Goal: Communication & Community: Answer question/provide support

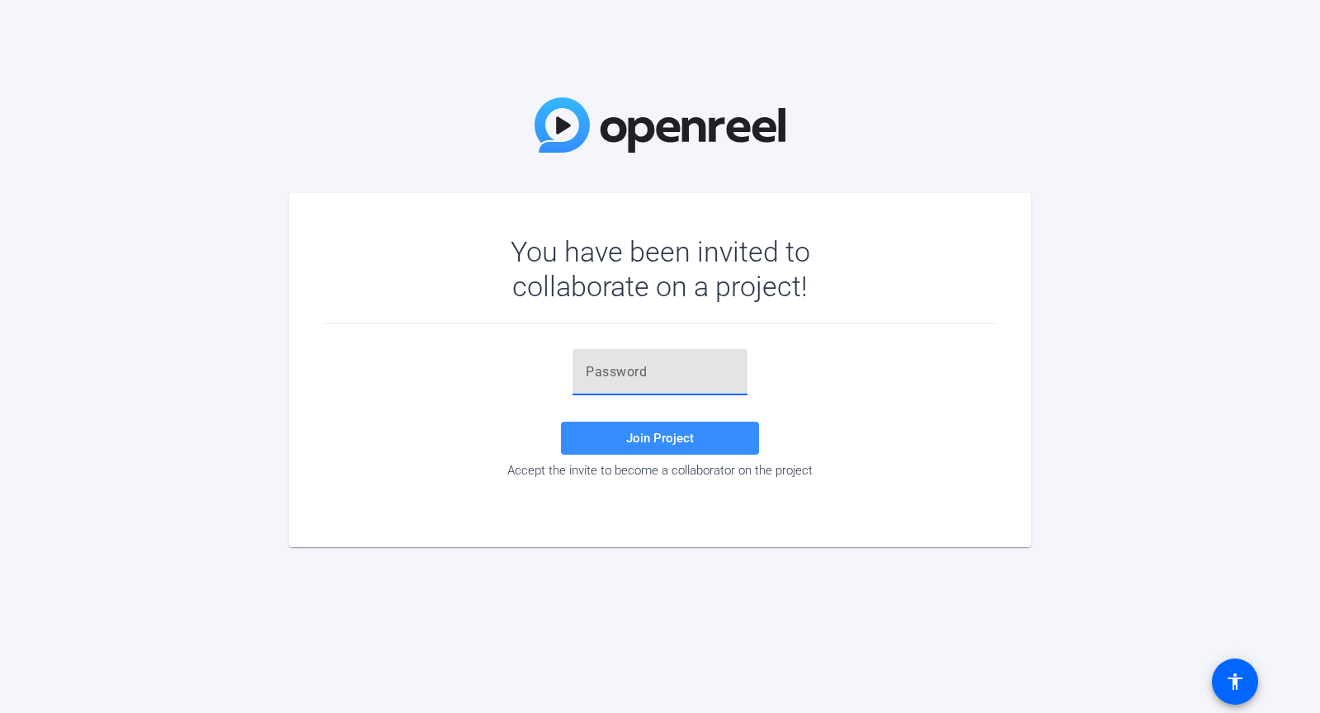
click at [618, 374] on input "text" at bounding box center [660, 372] width 149 height 20
paste input "-vg)'a"
type input "-vg)'a"
click at [606, 433] on span at bounding box center [660, 438] width 198 height 40
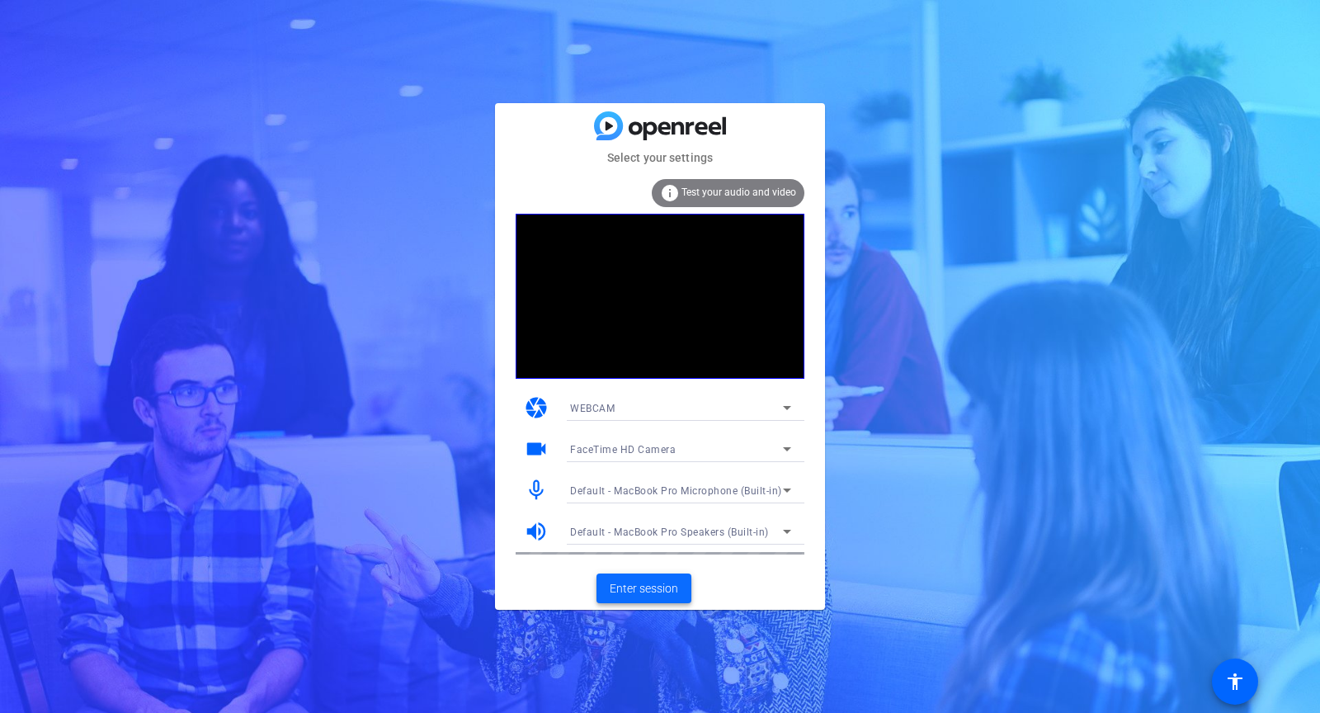
click at [633, 592] on span "Enter session" at bounding box center [644, 588] width 68 height 17
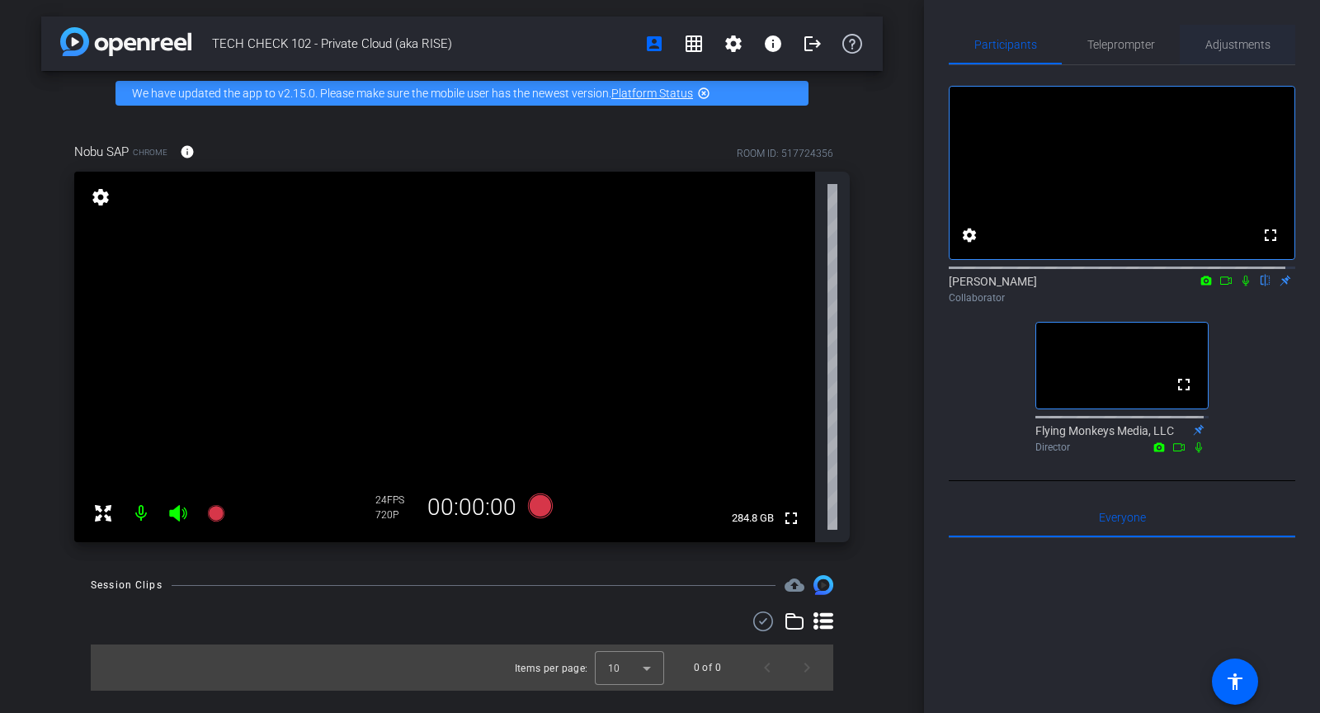
click at [1221, 49] on span "Adjustments" at bounding box center [1238, 45] width 65 height 12
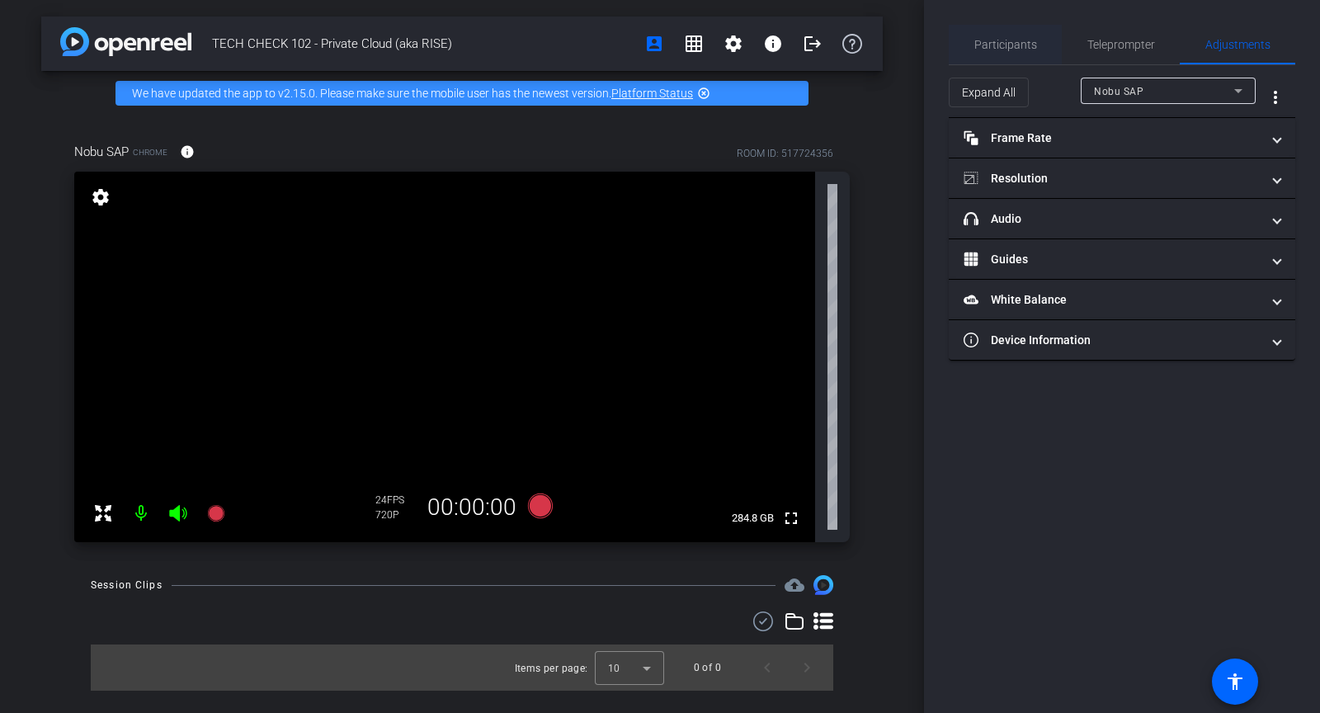
click at [1029, 51] on span "Participants" at bounding box center [1005, 45] width 63 height 40
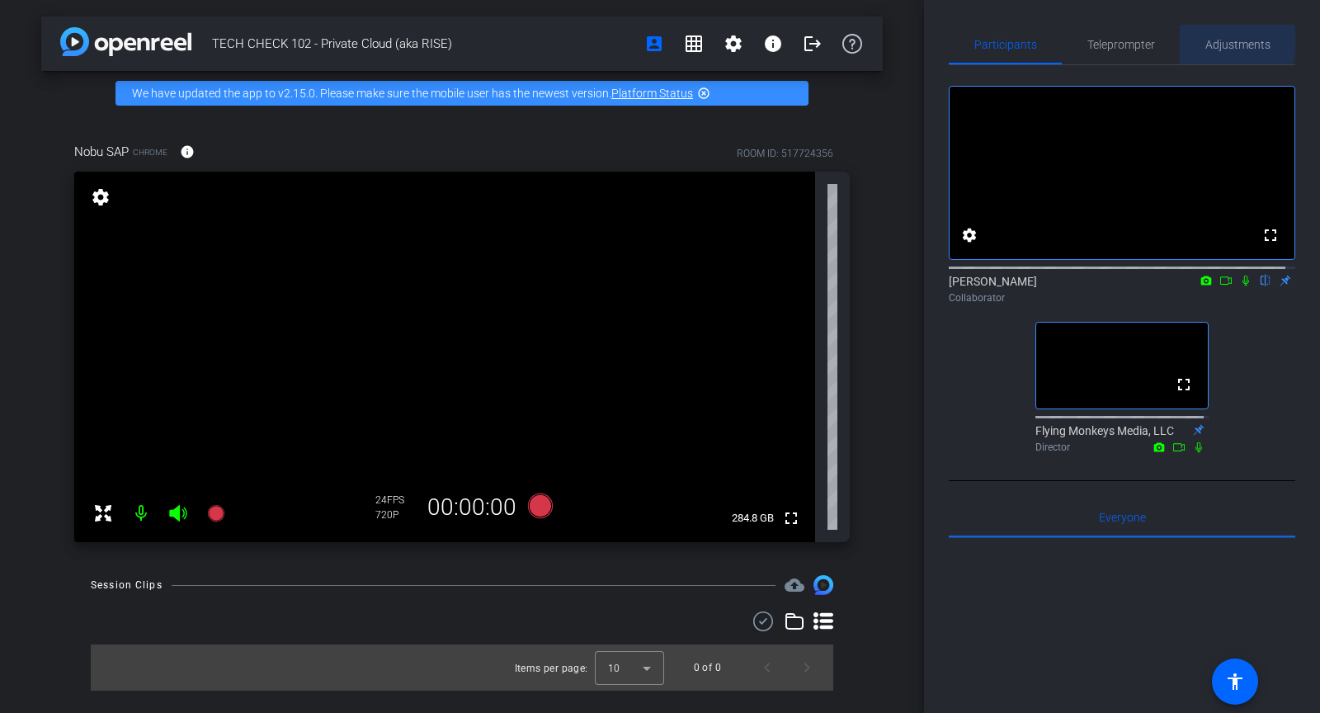
click at [1225, 42] on span "Adjustments" at bounding box center [1238, 45] width 65 height 12
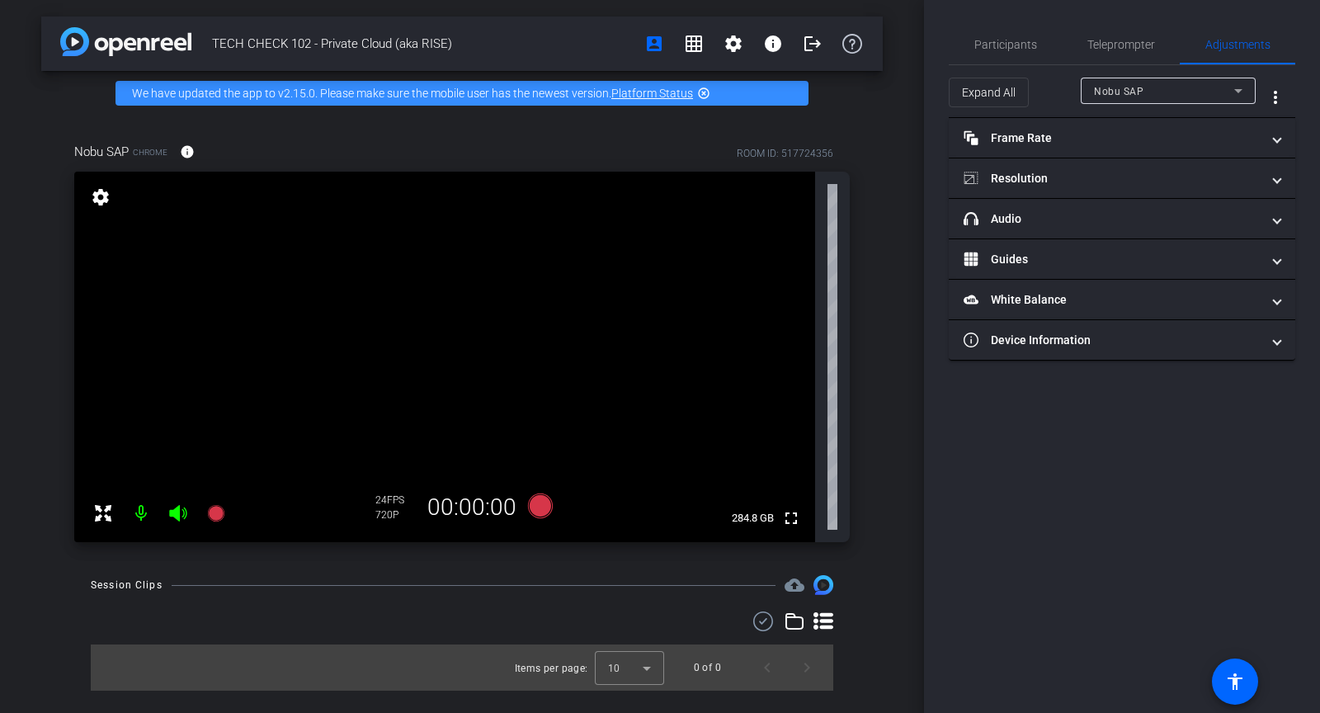
click at [1127, 91] on span "Nobu SAP" at bounding box center [1119, 92] width 50 height 12
click at [1127, 91] on div at bounding box center [660, 356] width 1320 height 713
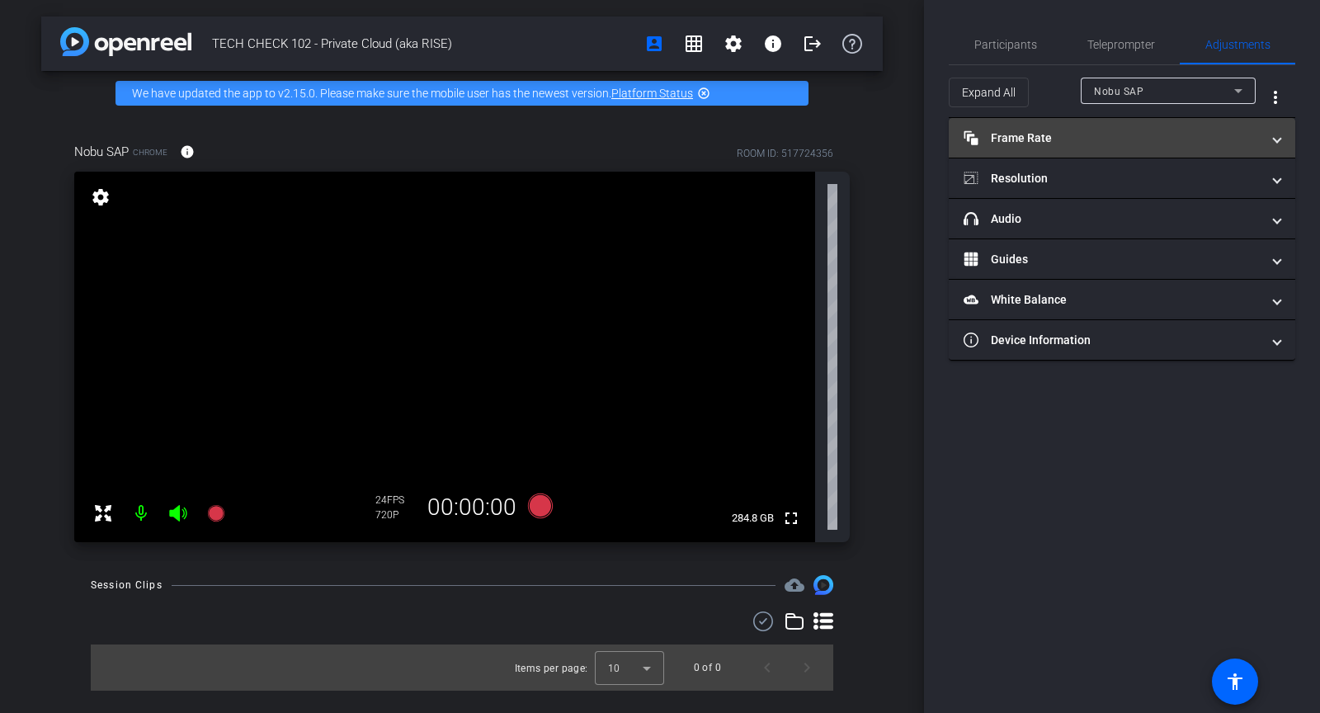
click at [1055, 135] on mat-panel-title "Frame Rate Frame Rate" at bounding box center [1112, 138] width 297 height 17
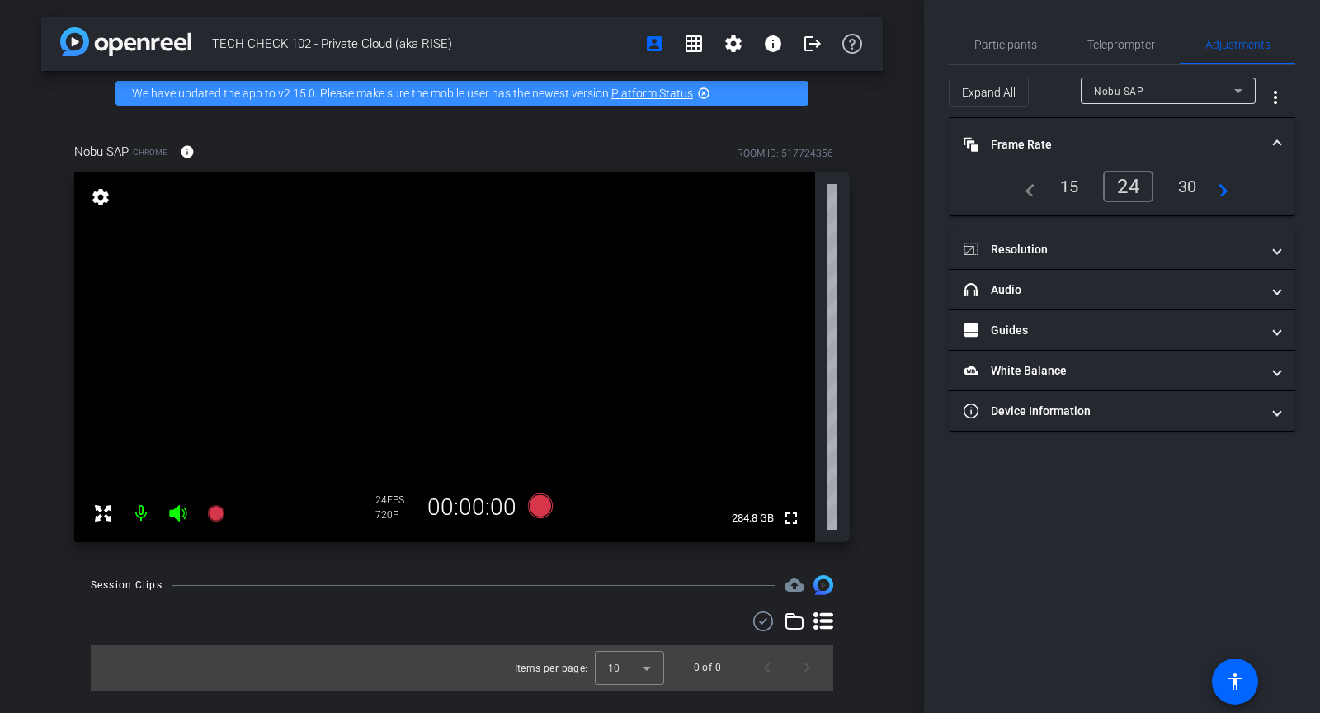
click at [1040, 144] on mat-panel-title "Frame Rate Frame Rate" at bounding box center [1112, 144] width 297 height 17
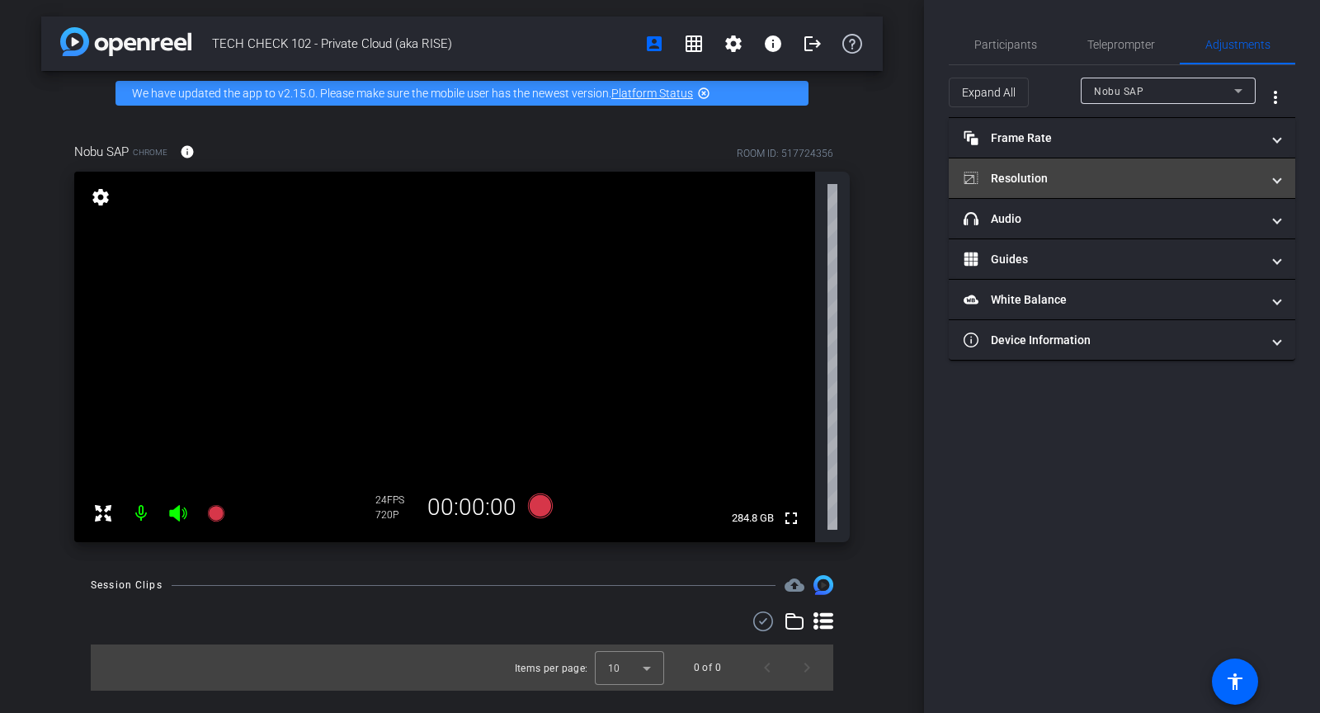
click at [1026, 186] on mat-expansion-panel-header "Resolution" at bounding box center [1122, 178] width 347 height 40
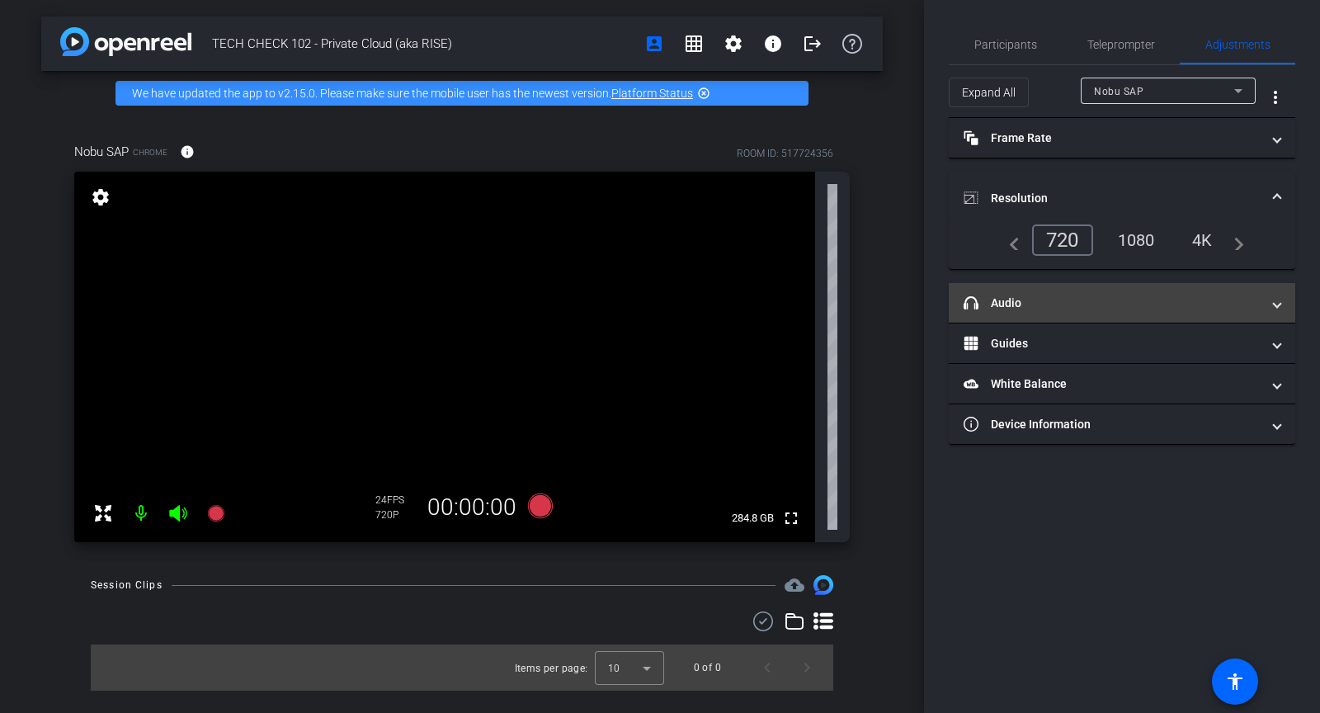
click at [1044, 304] on mat-panel-title "headphone icon Audio" at bounding box center [1112, 303] width 297 height 17
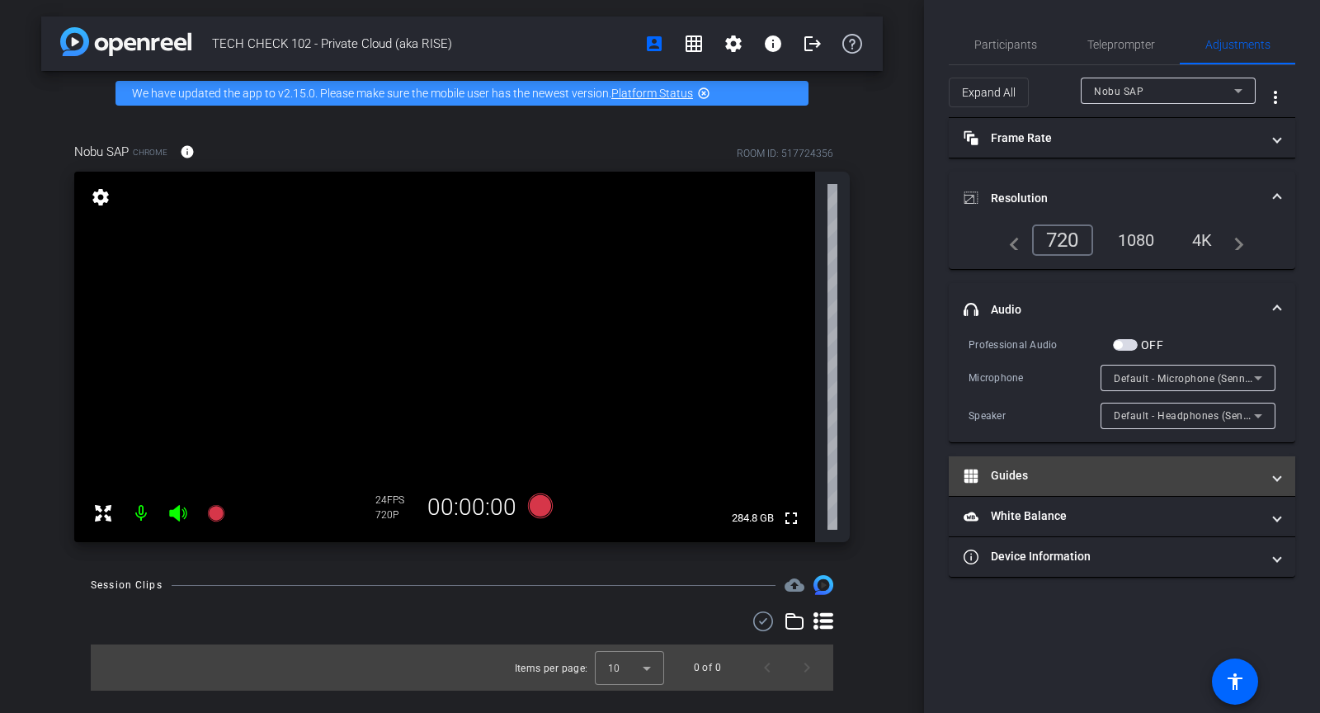
click at [1006, 467] on mat-panel-title "Guides" at bounding box center [1112, 475] width 297 height 17
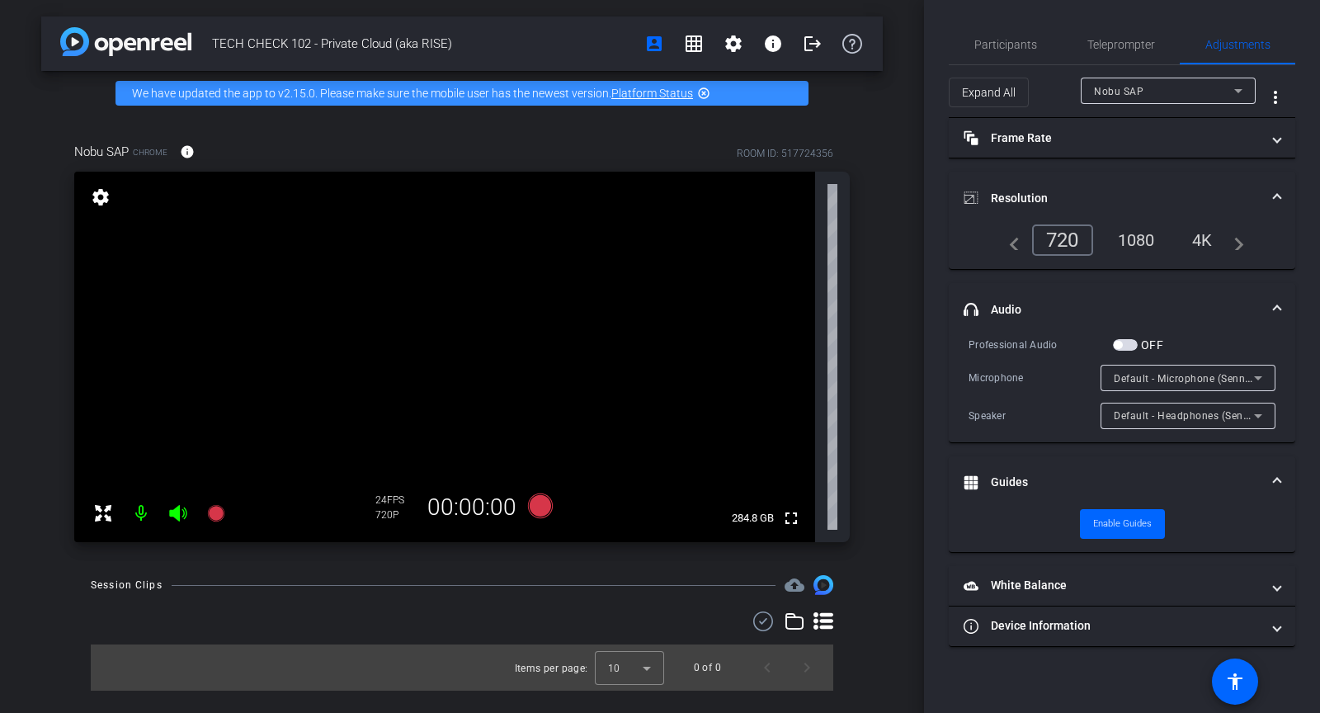
click at [1014, 174] on mat-expansion-panel-header "Resolution" at bounding box center [1122, 198] width 347 height 53
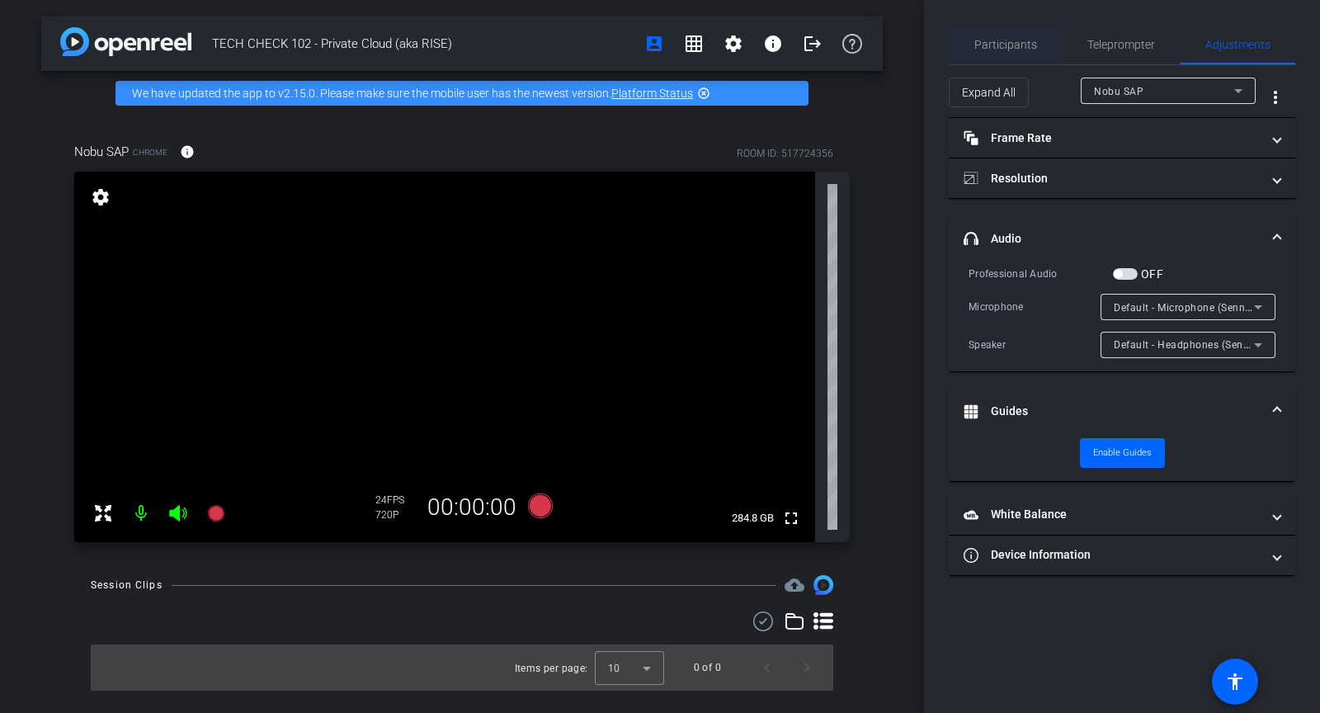
click at [1029, 39] on span "Participants" at bounding box center [1005, 45] width 63 height 12
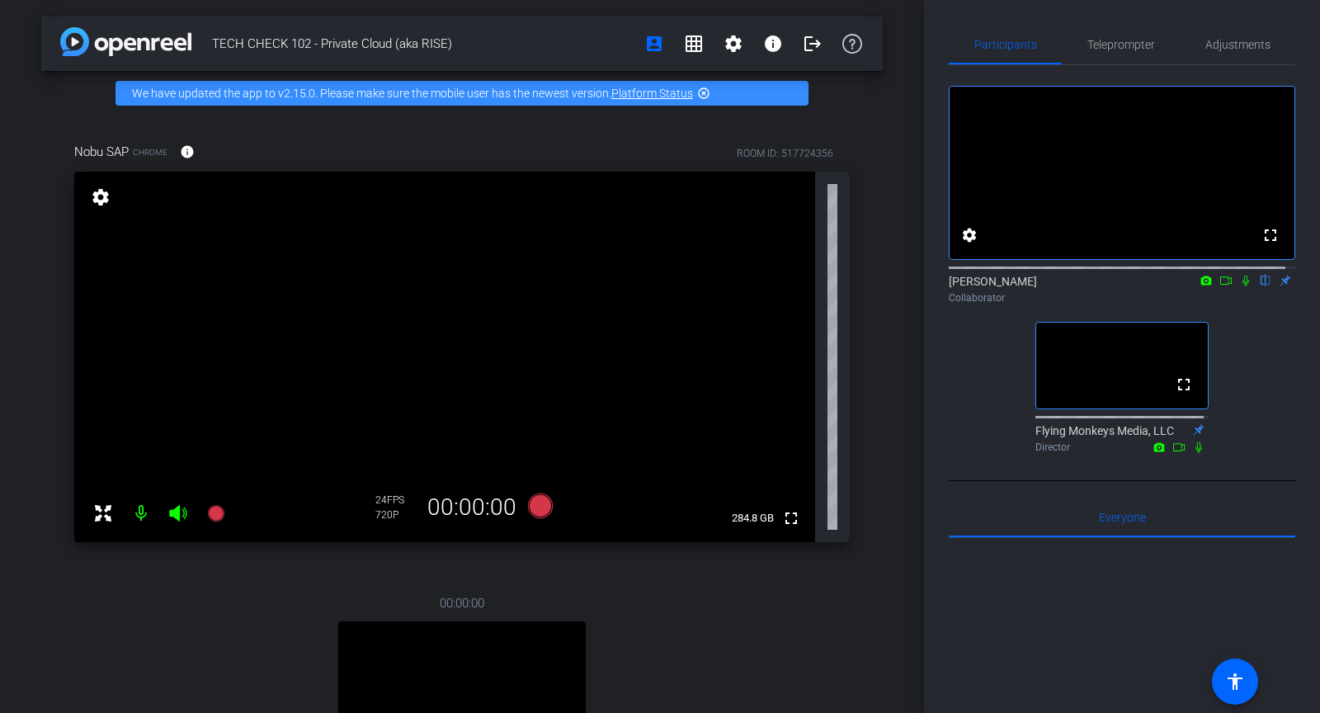
click at [1243, 286] on icon at bounding box center [1246, 281] width 7 height 11
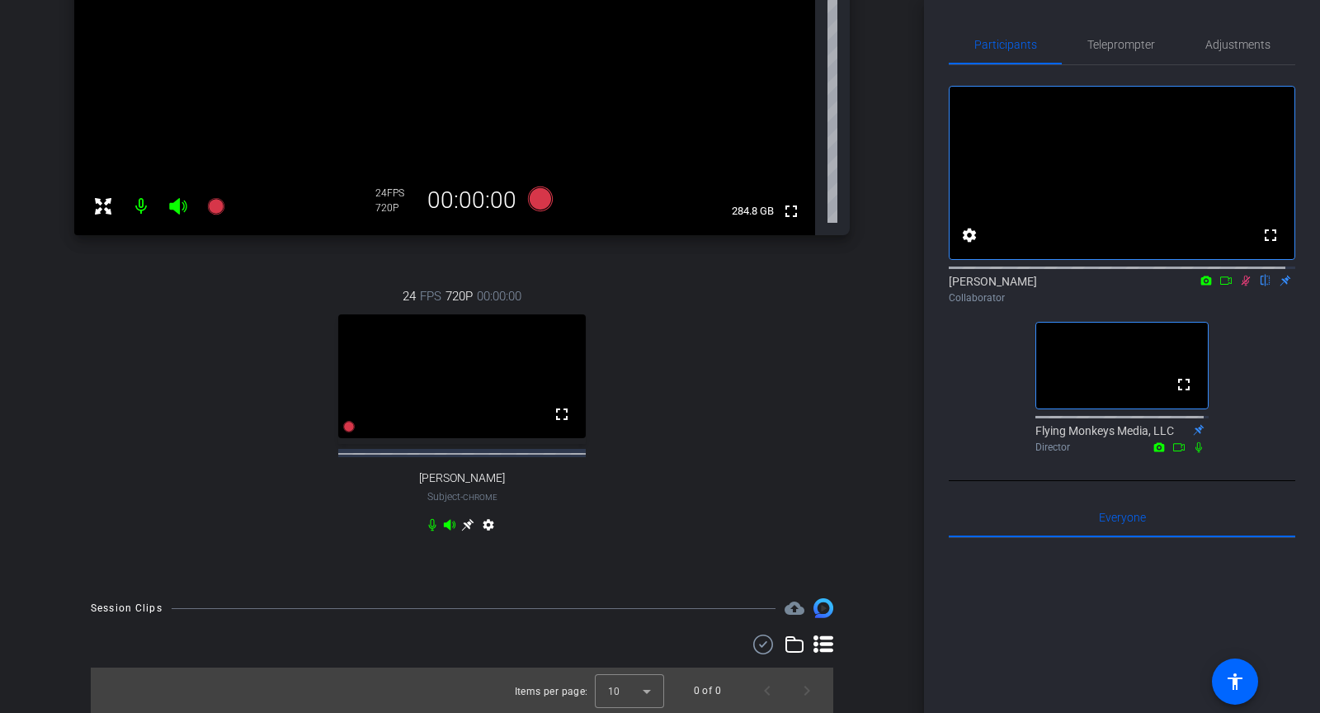
click at [1242, 286] on icon at bounding box center [1246, 281] width 9 height 11
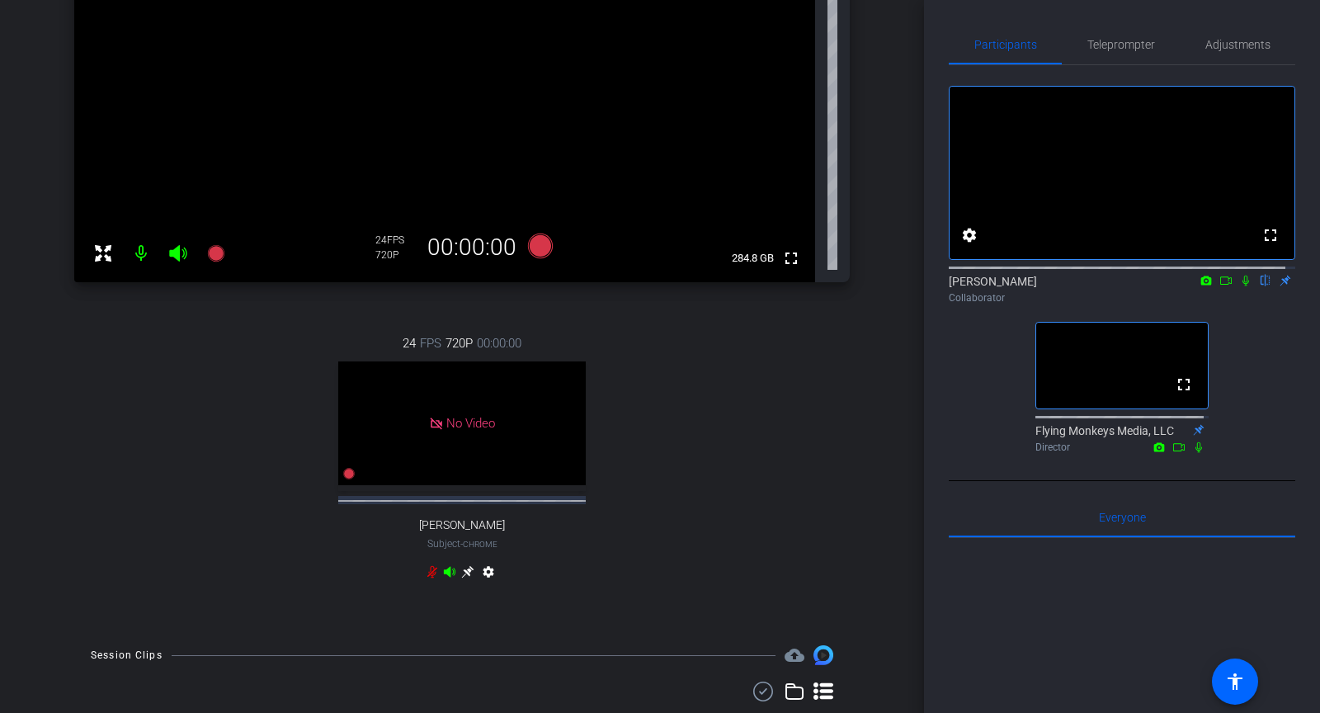
scroll to position [257, 0]
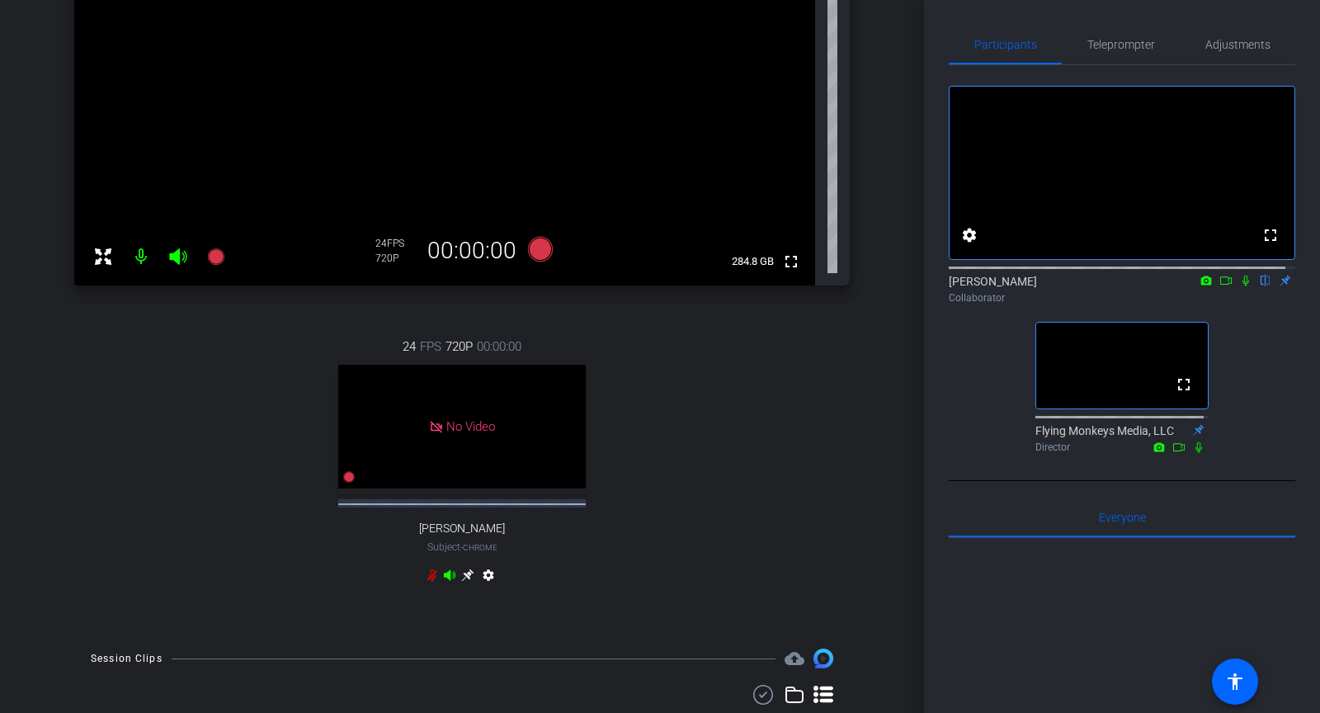
click at [427, 582] on icon at bounding box center [432, 575] width 10 height 12
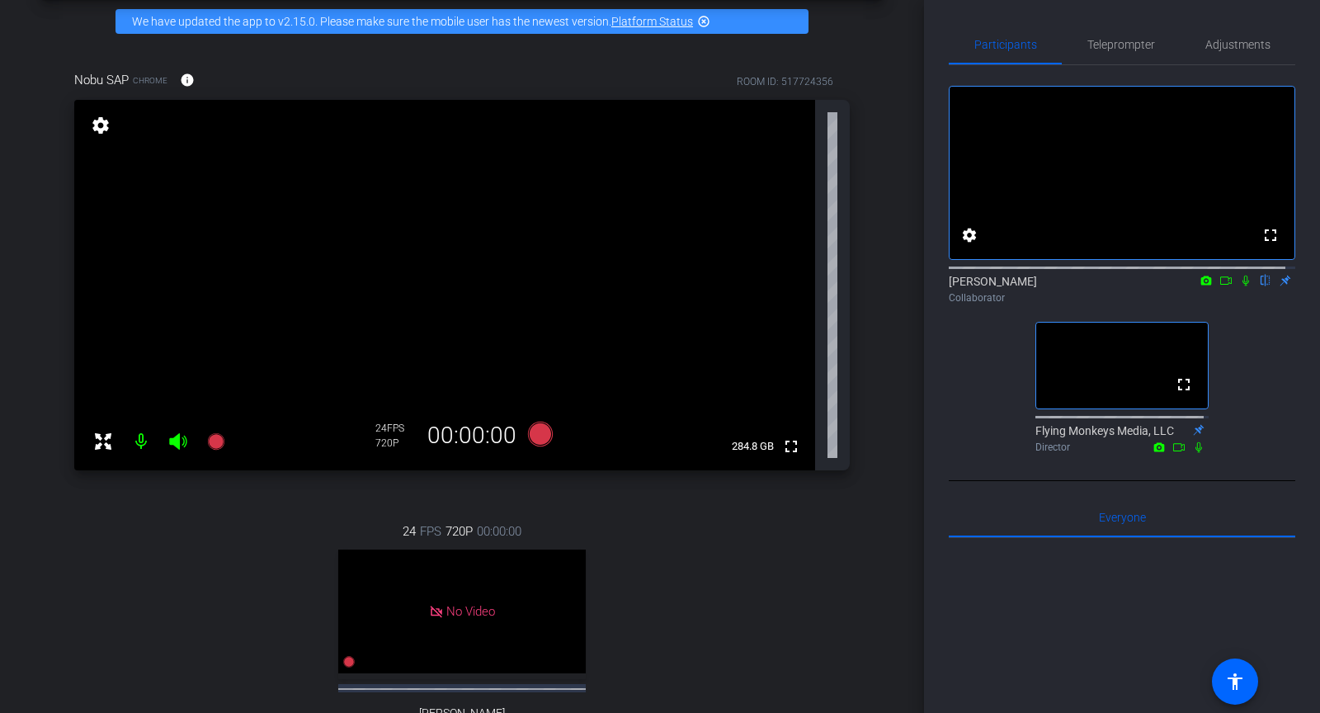
scroll to position [0, 0]
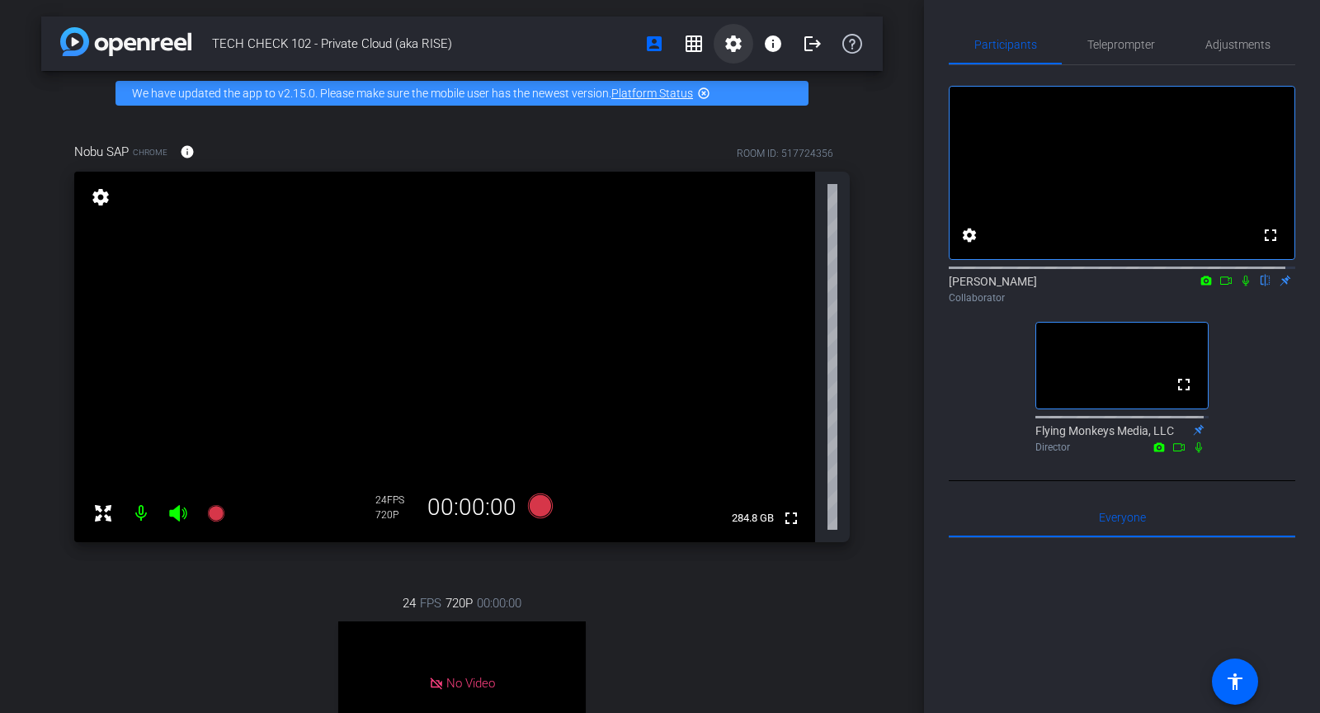
click at [724, 39] on mat-icon "settings" at bounding box center [734, 44] width 20 height 20
click at [723, 39] on div at bounding box center [660, 356] width 1320 height 713
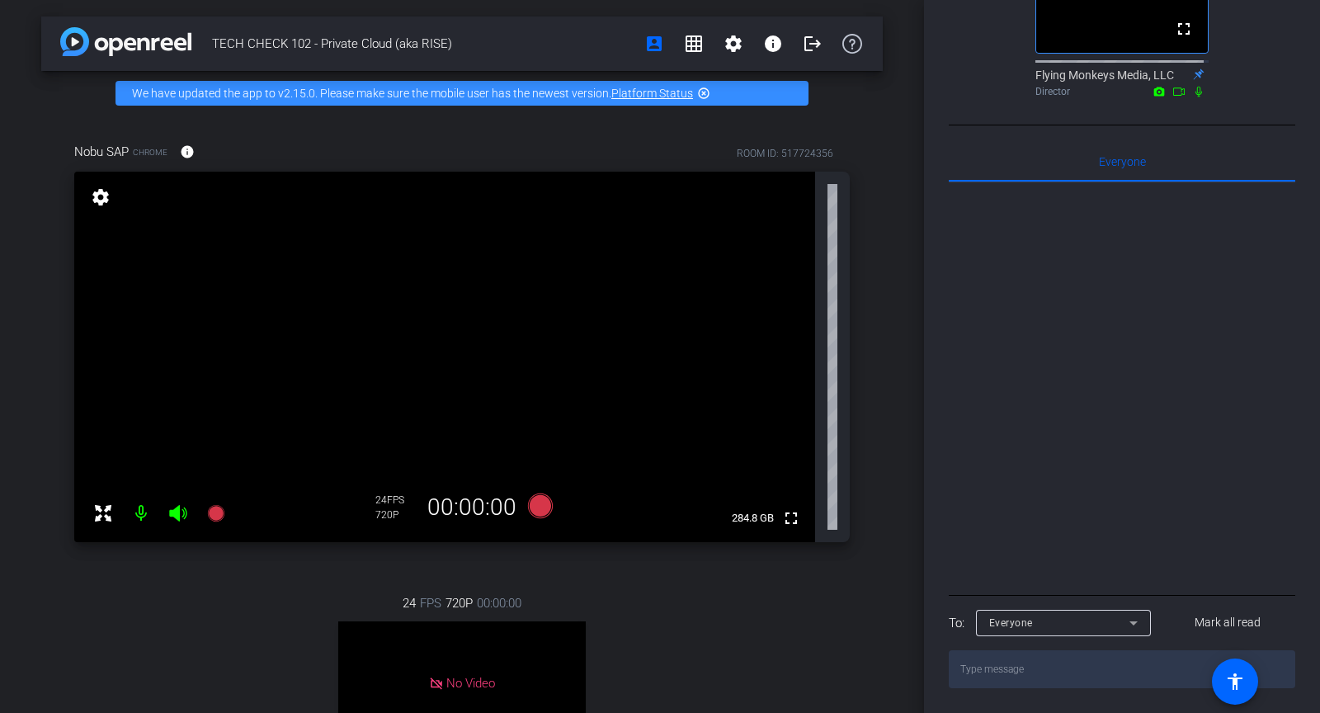
scroll to position [376, 0]
click at [1049, 671] on textarea at bounding box center [1122, 669] width 347 height 38
drag, startPoint x: 1052, startPoint y: 679, endPoint x: 962, endPoint y: 670, distance: 90.4
click at [962, 670] on textarea "Hi all! Nobu please" at bounding box center [1122, 669] width 347 height 38
click at [1050, 672] on textarea "Hi all! Nobu please" at bounding box center [1122, 669] width 347 height 38
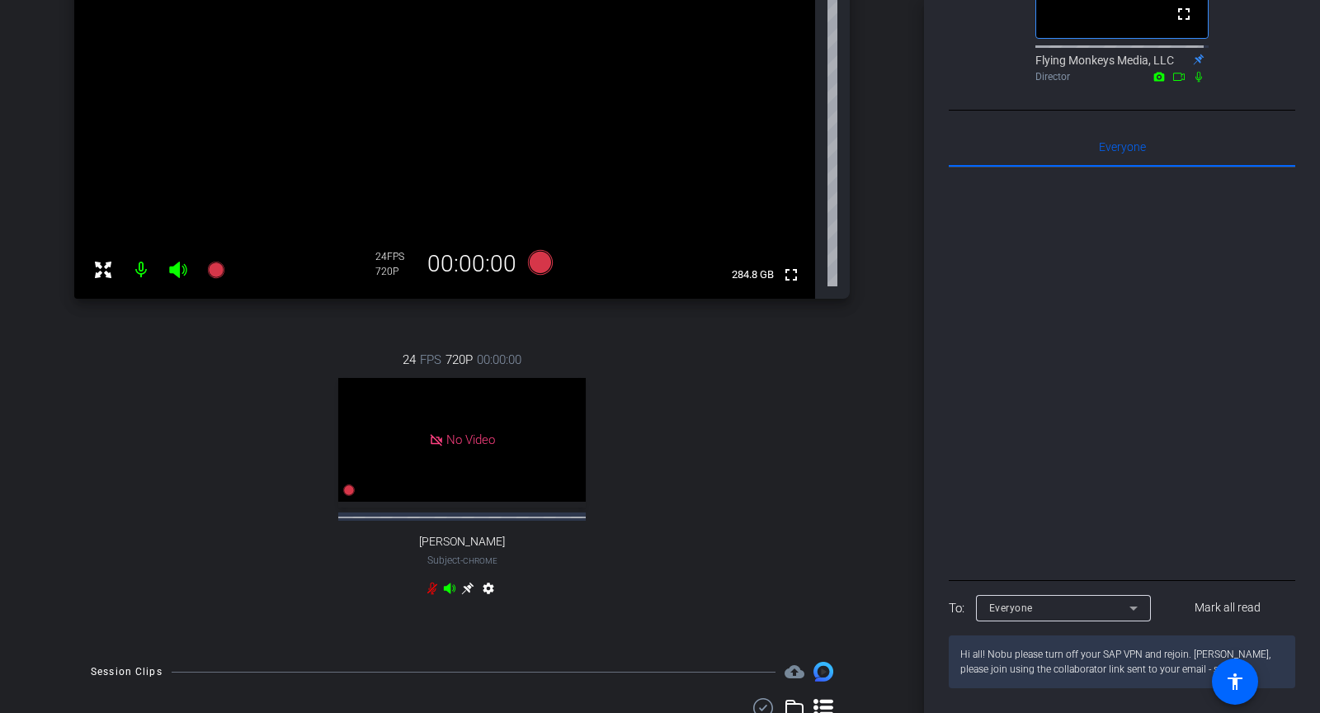
scroll to position [391, 0]
paste textarea "TECH CHECK 102 - Private Cloud (aka RISE)"
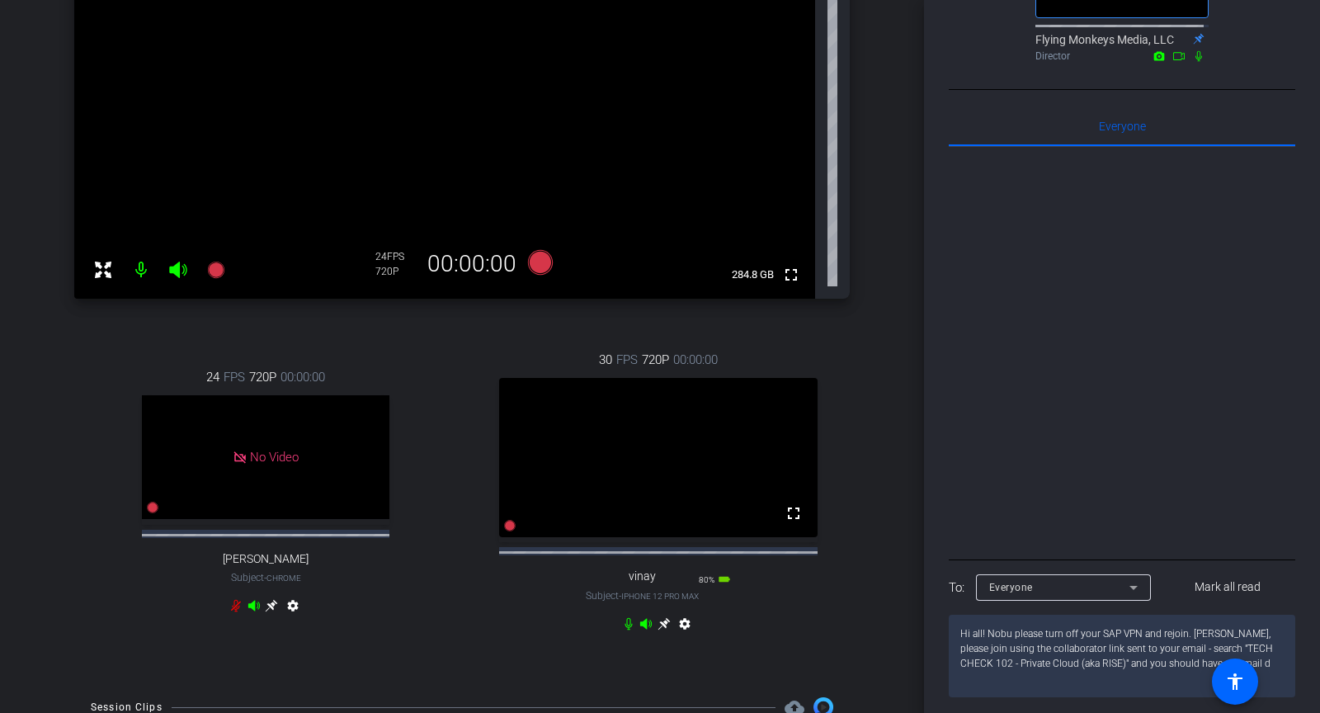
scroll to position [421, 0]
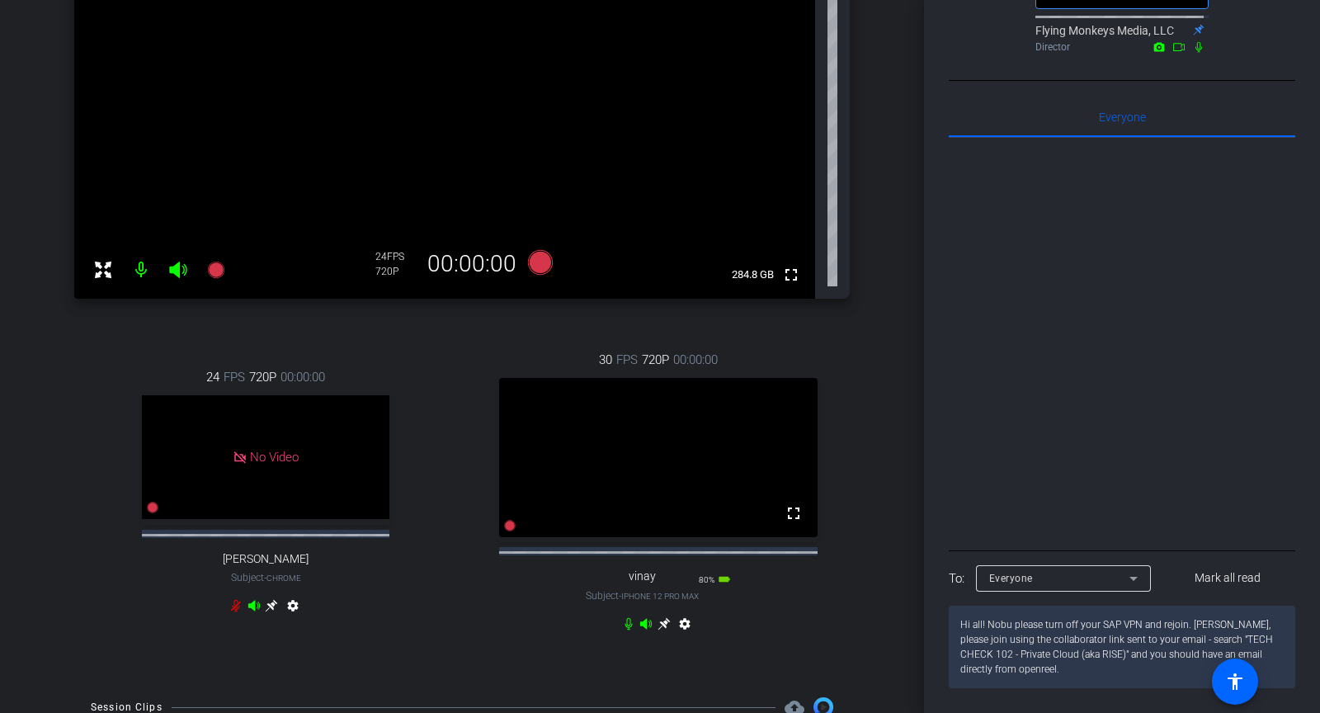
type textarea "Hi all! Nobu please turn off your SAP VPN and rejoin. [PERSON_NAME], please joi…"
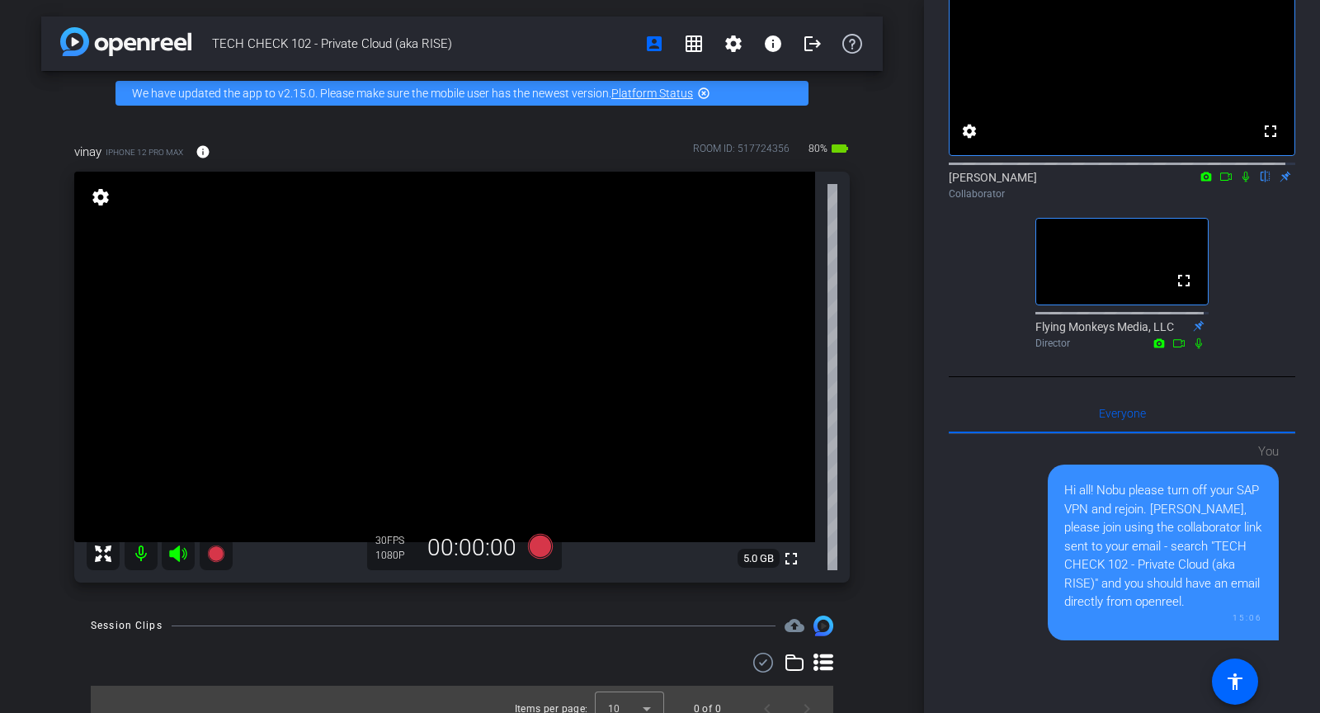
scroll to position [0, 0]
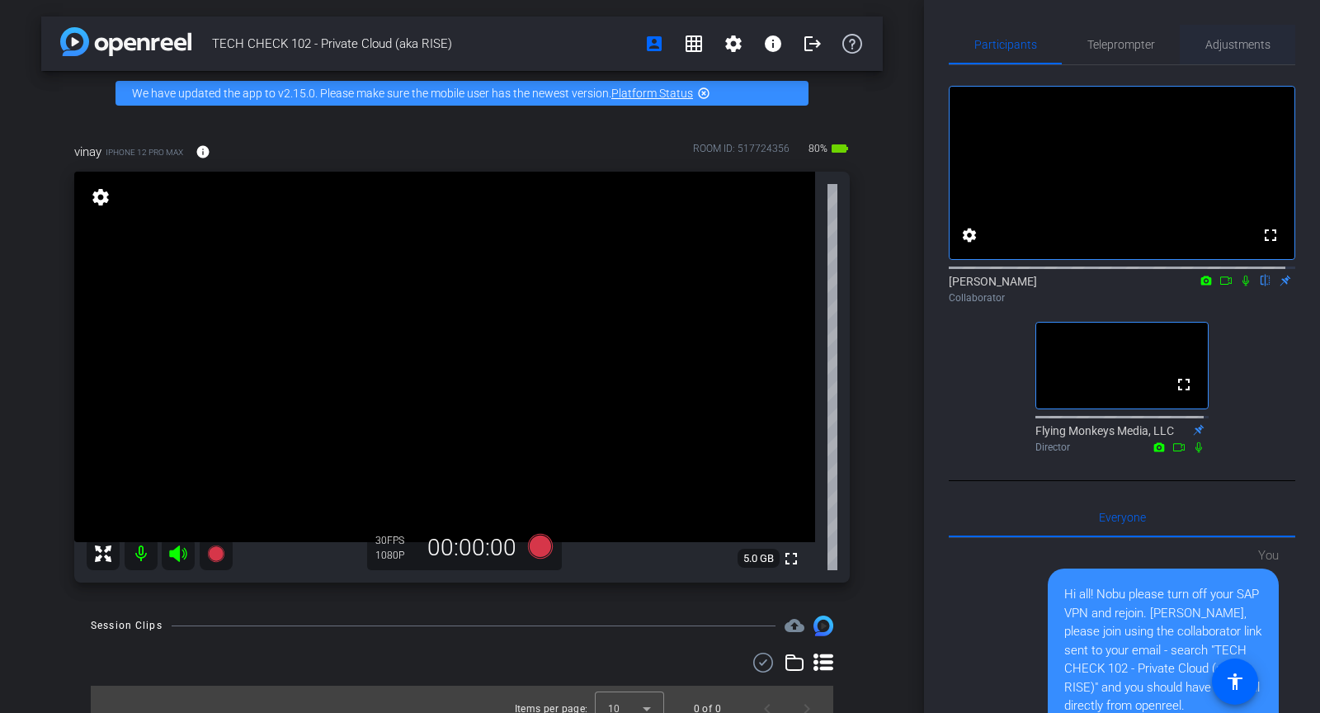
click at [1249, 43] on span "Adjustments" at bounding box center [1238, 45] width 65 height 12
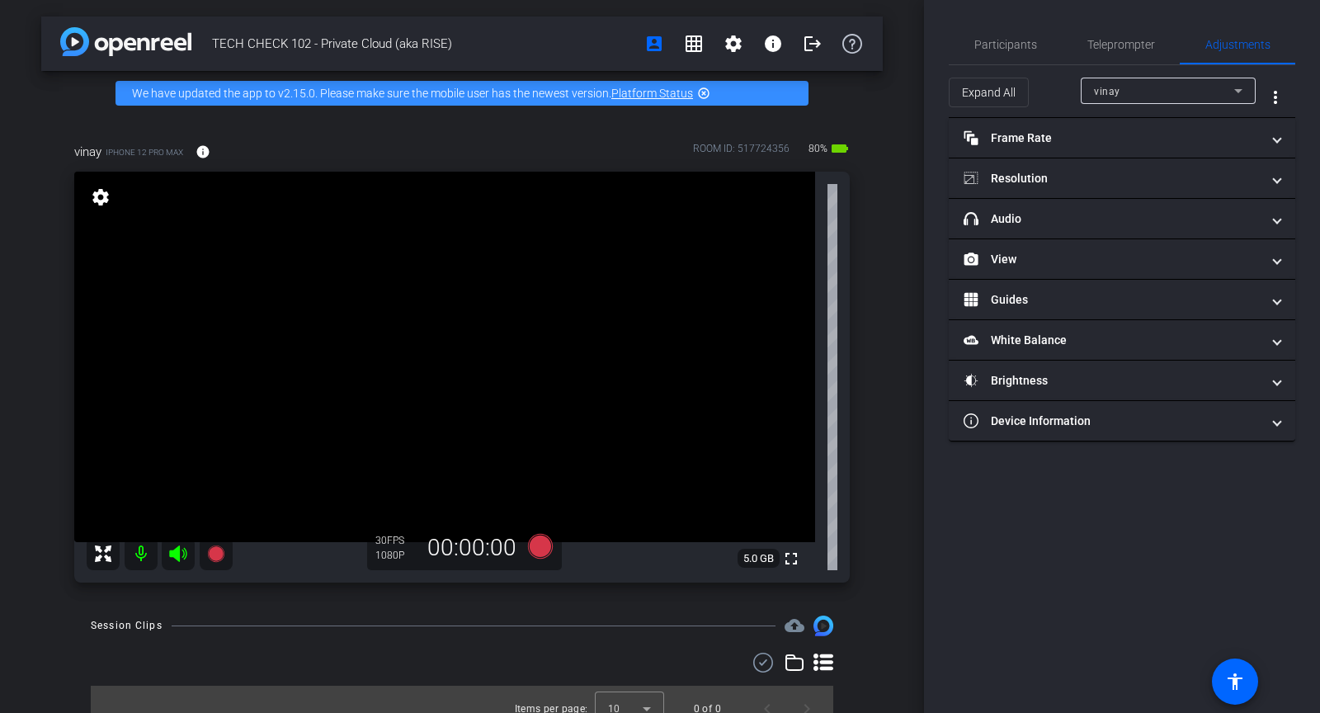
click at [1213, 87] on div "vinay" at bounding box center [1164, 91] width 140 height 21
click at [1029, 138] on div at bounding box center [660, 356] width 1320 height 713
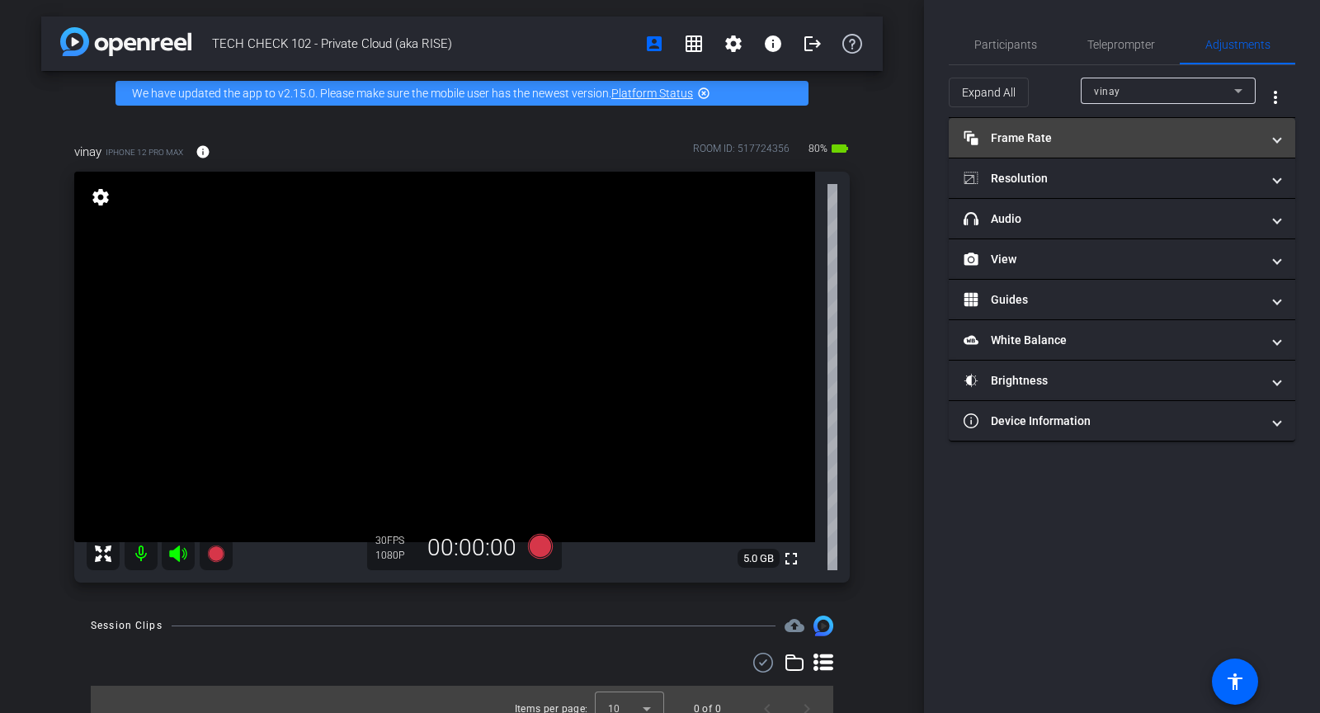
click at [1029, 138] on mat-panel-title "Frame Rate Frame Rate" at bounding box center [1112, 138] width 297 height 17
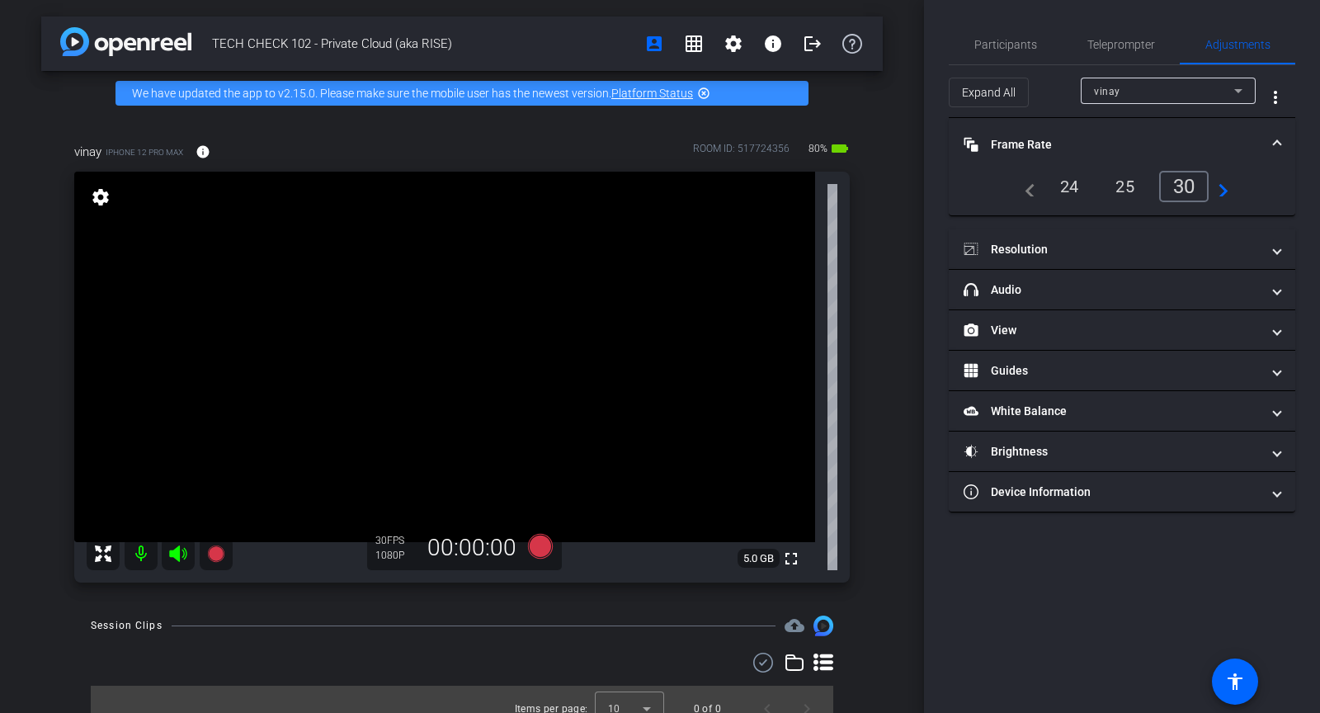
click at [1185, 186] on div "30" at bounding box center [1184, 186] width 50 height 31
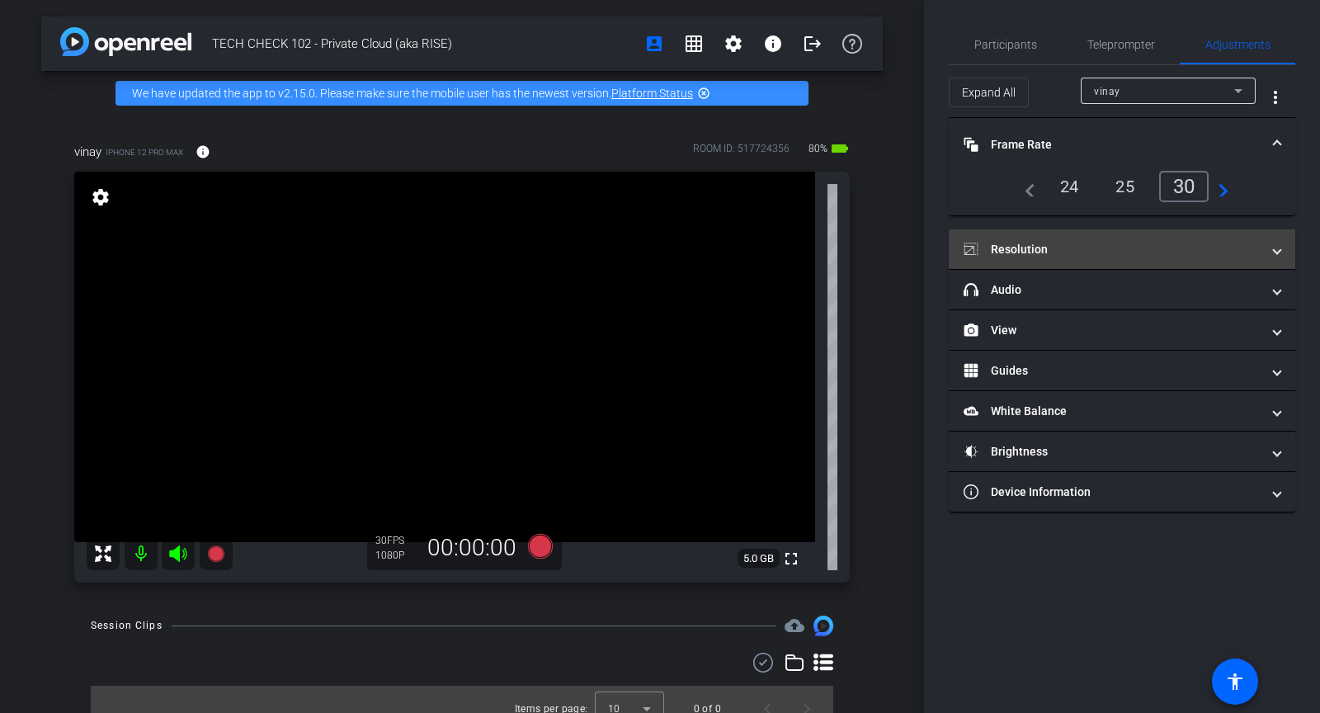
click at [1101, 245] on mat-panel-title "Resolution" at bounding box center [1112, 249] width 297 height 17
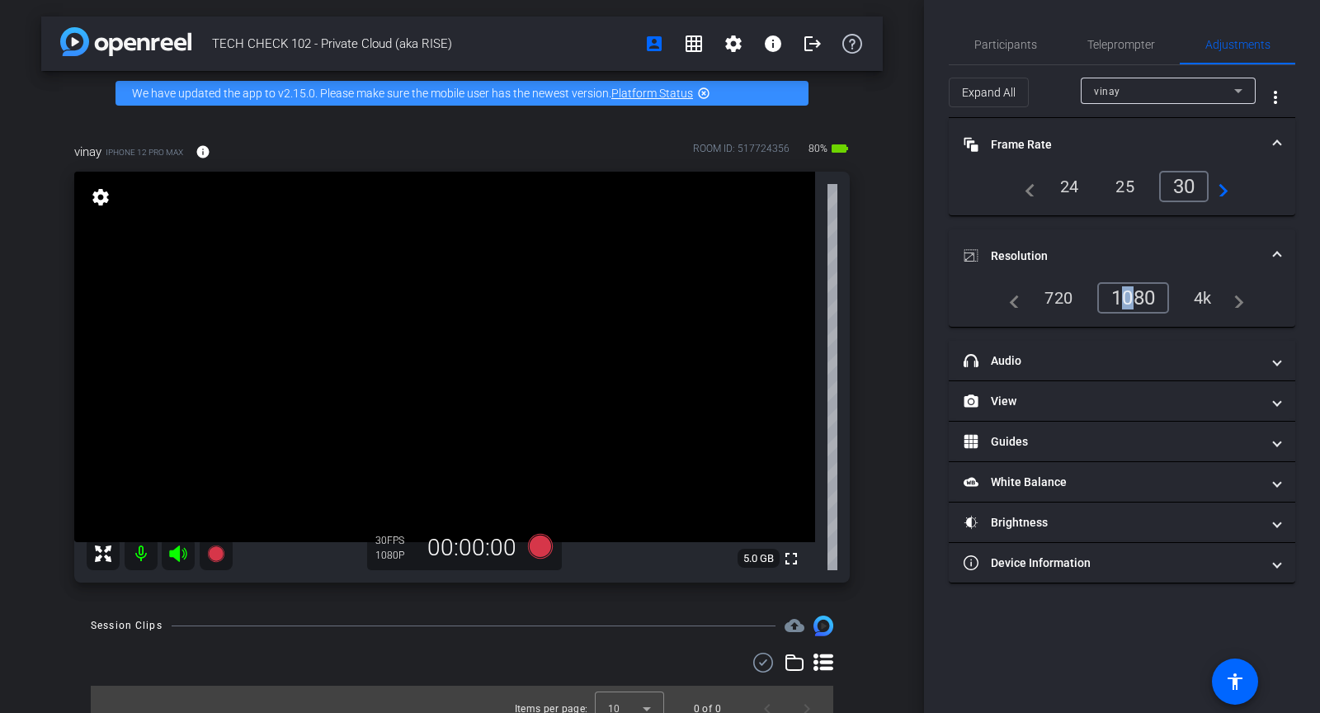
click at [1116, 285] on div "1080" at bounding box center [1133, 297] width 72 height 31
click at [987, 45] on span "Participants" at bounding box center [1005, 45] width 63 height 12
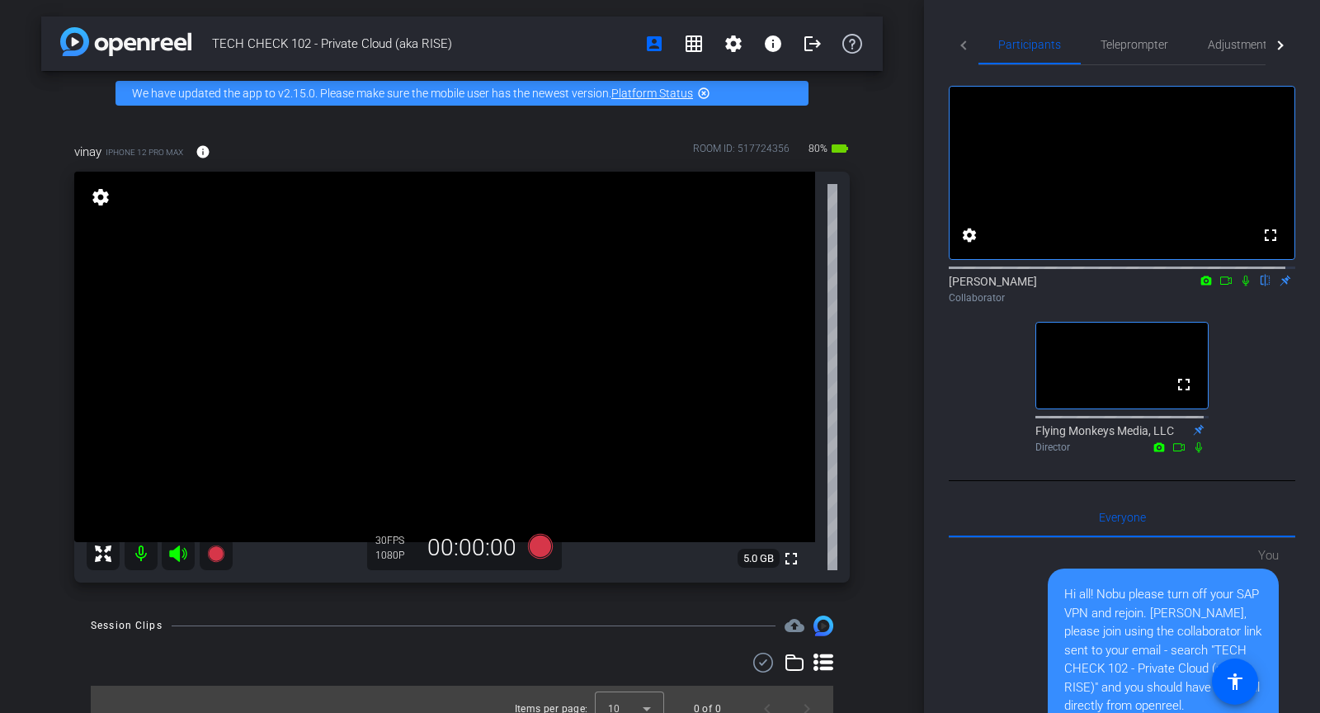
click at [1239, 286] on icon at bounding box center [1245, 281] width 13 height 12
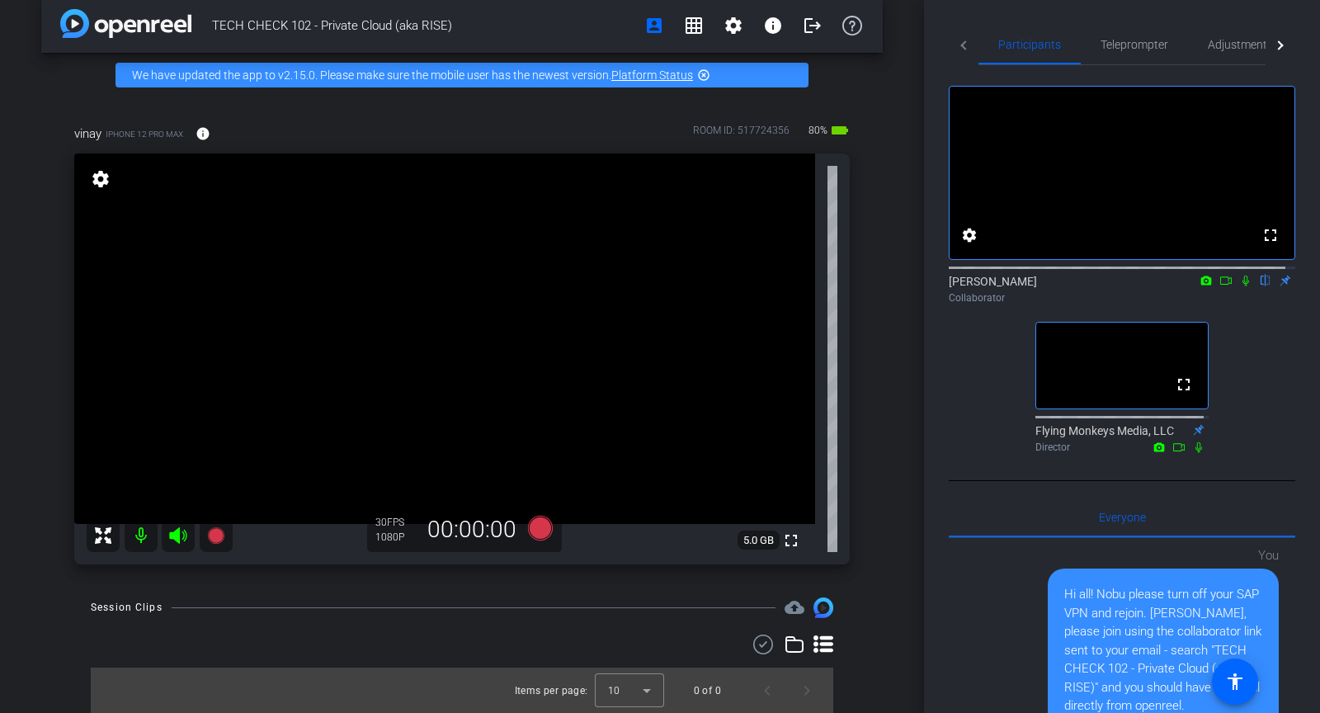
click at [962, 51] on mat-tab-header "Participants Teleprompter Adjustments" at bounding box center [1122, 45] width 347 height 40
click at [963, 48] on mat-tab-header "Participants Teleprompter Adjustments" at bounding box center [1122, 45] width 347 height 40
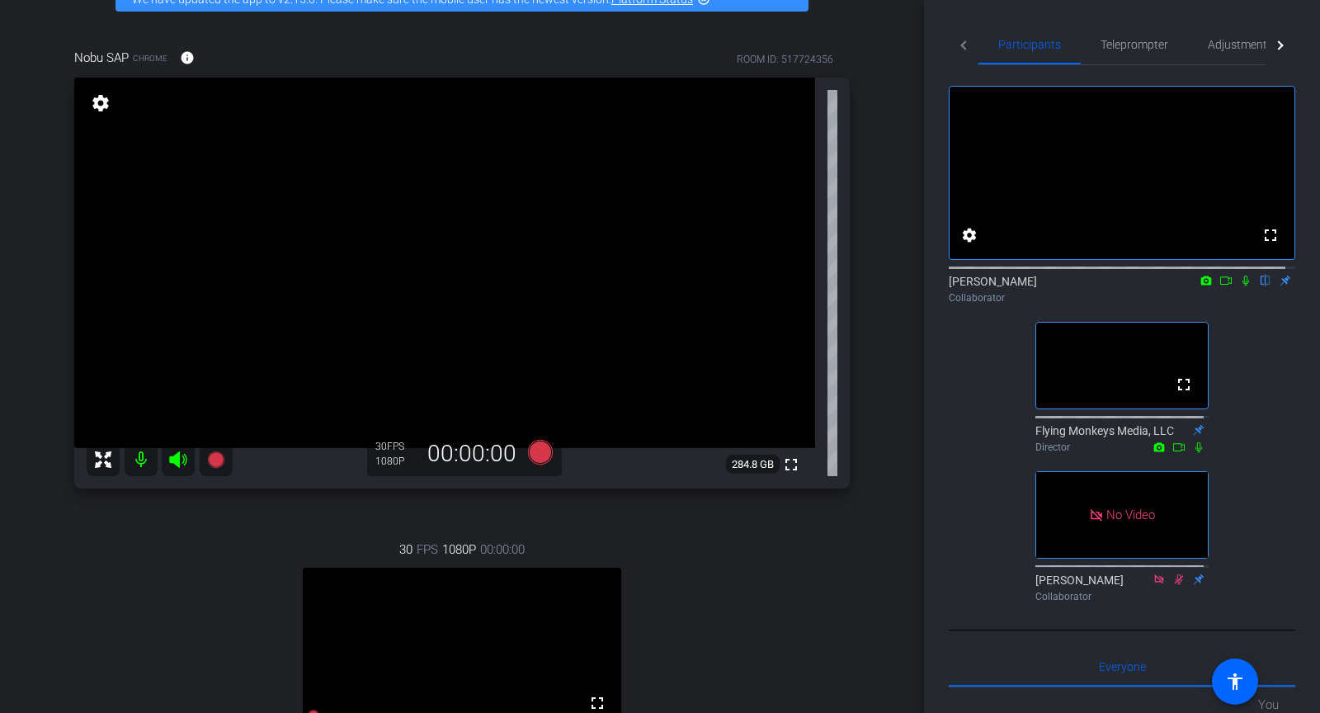
scroll to position [45, 0]
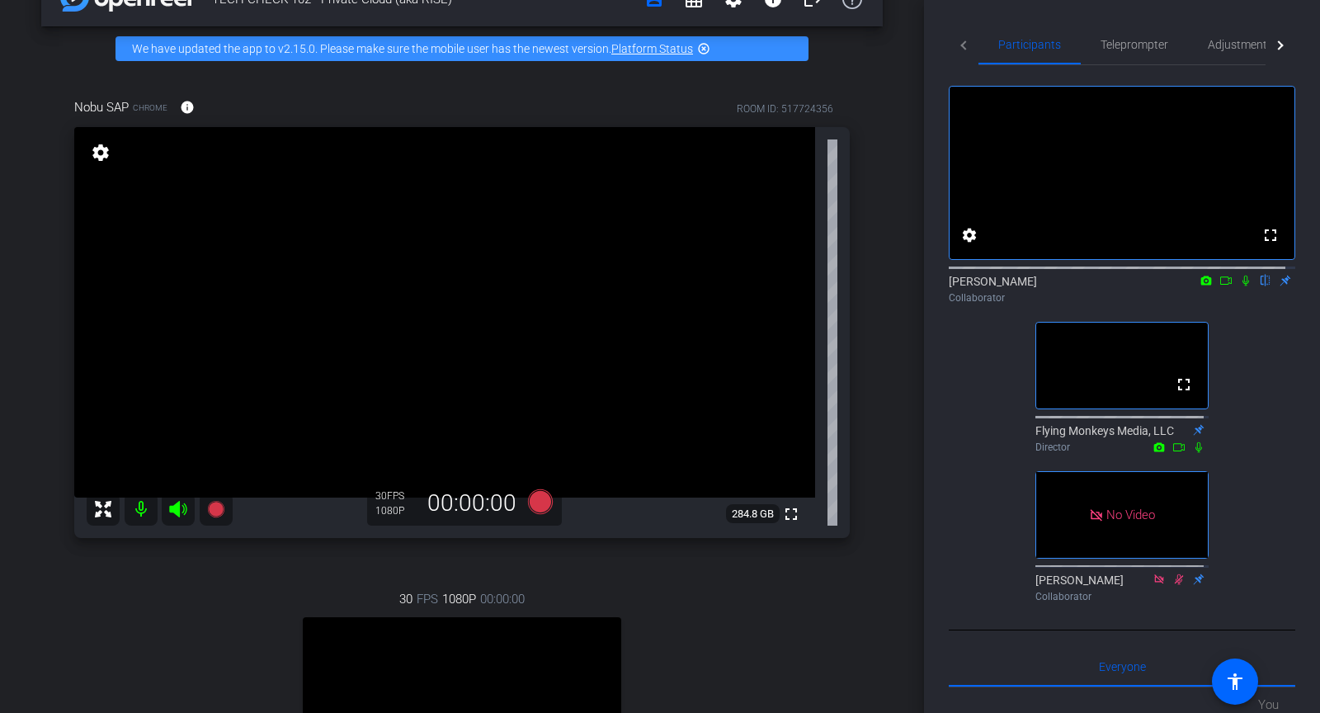
click at [1241, 286] on icon at bounding box center [1245, 281] width 13 height 12
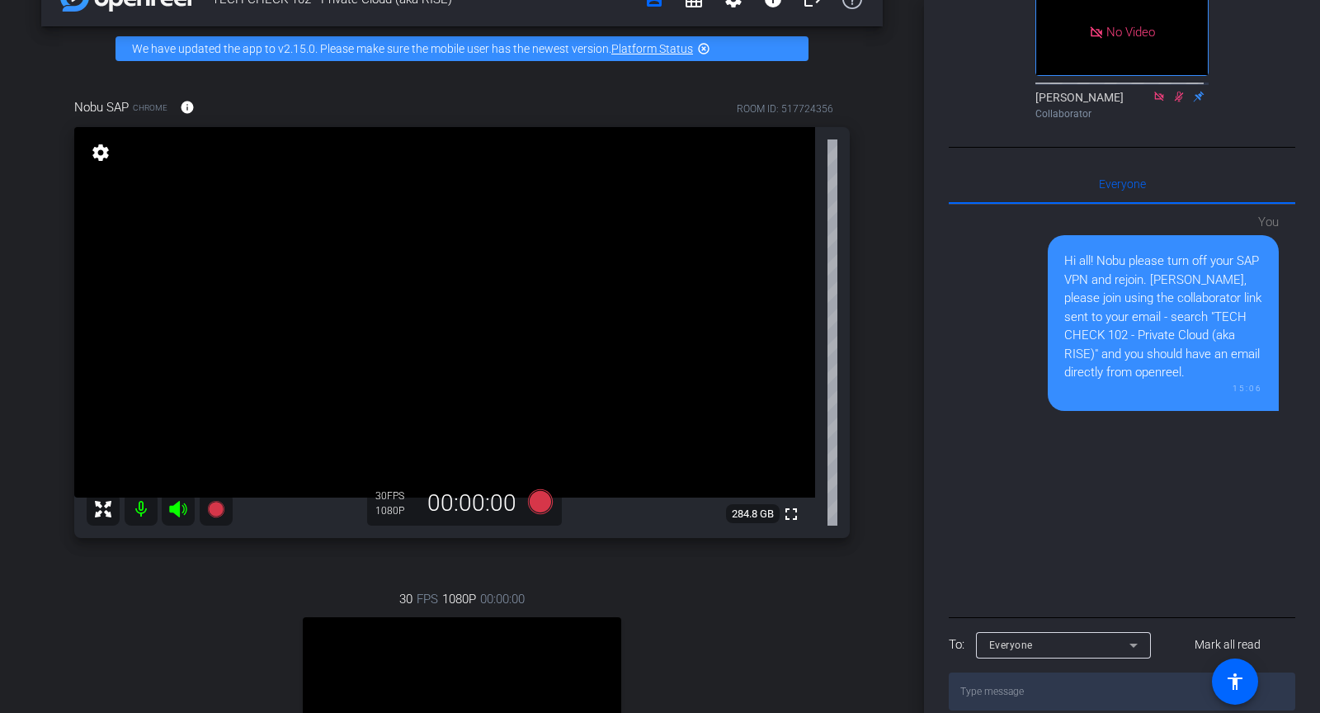
scroll to position [522, 0]
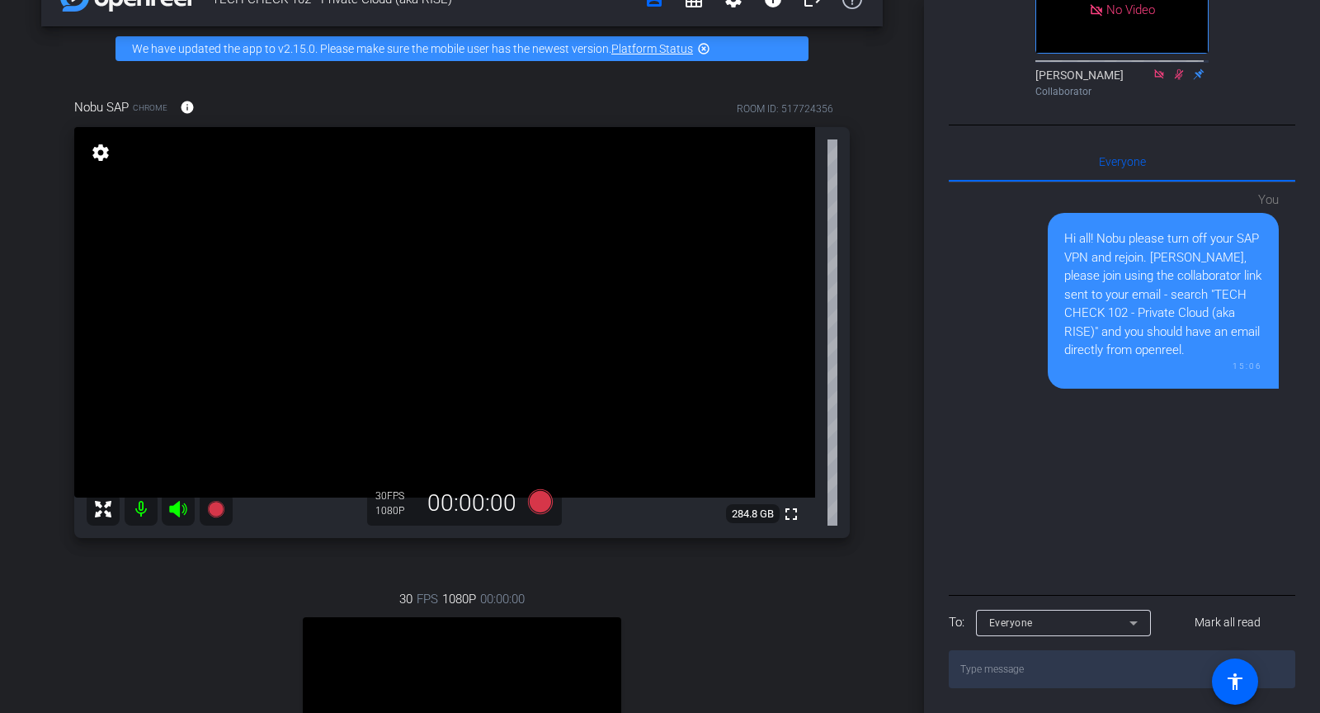
click at [1016, 672] on textarea at bounding box center [1122, 669] width 347 height 38
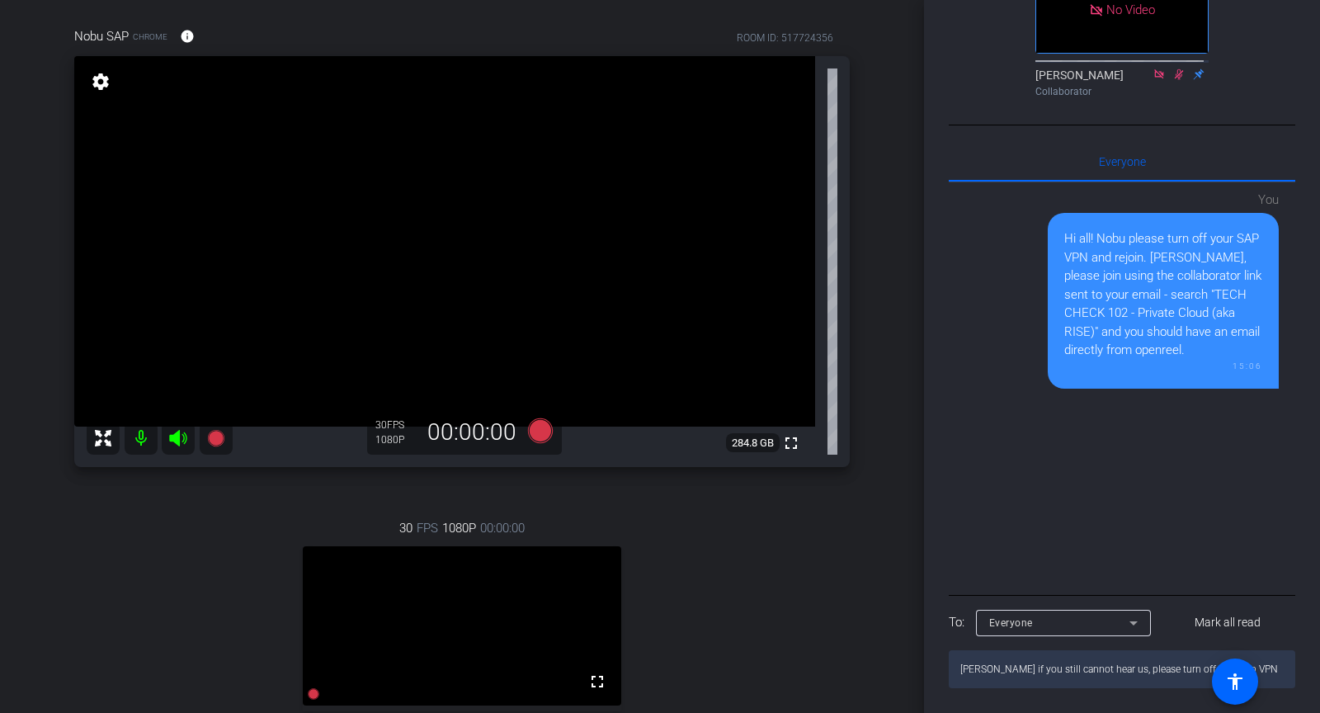
scroll to position [137, 0]
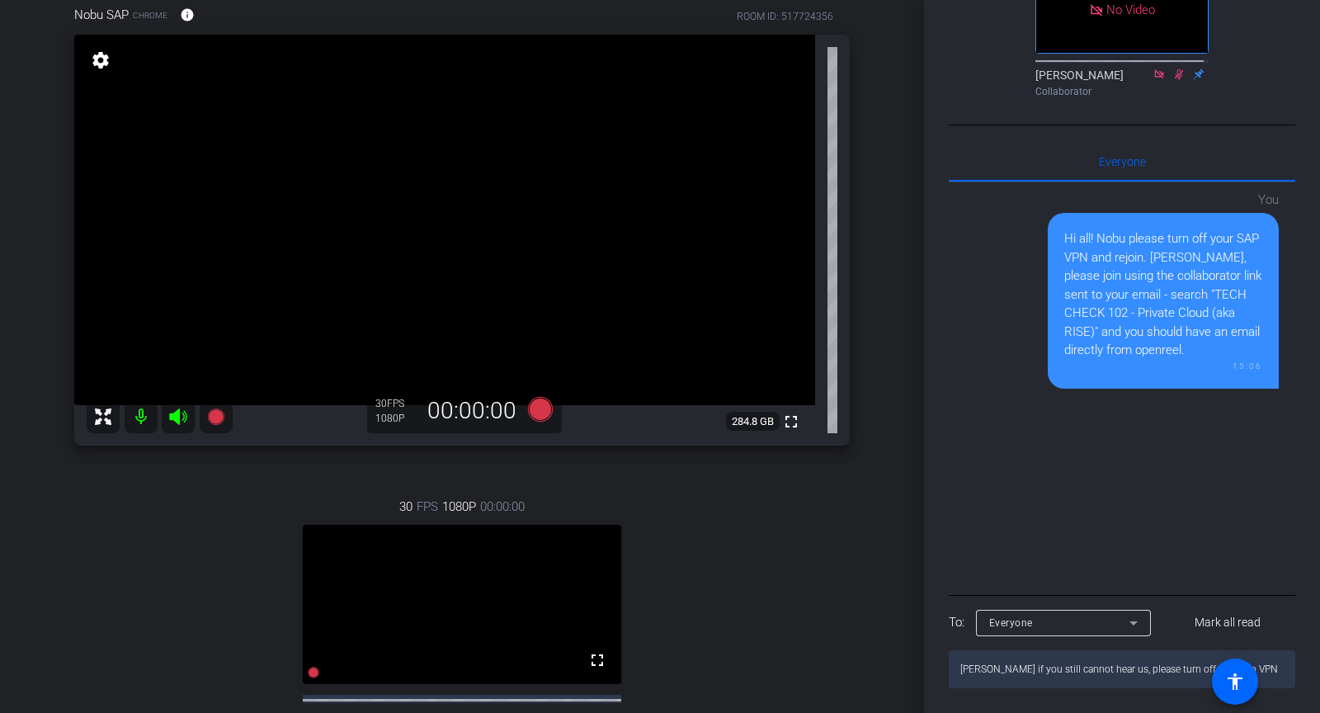
click at [1271, 665] on textarea "[PERSON_NAME] if you still cannot hear us, please turn off your sap VPN" at bounding box center [1122, 669] width 347 height 38
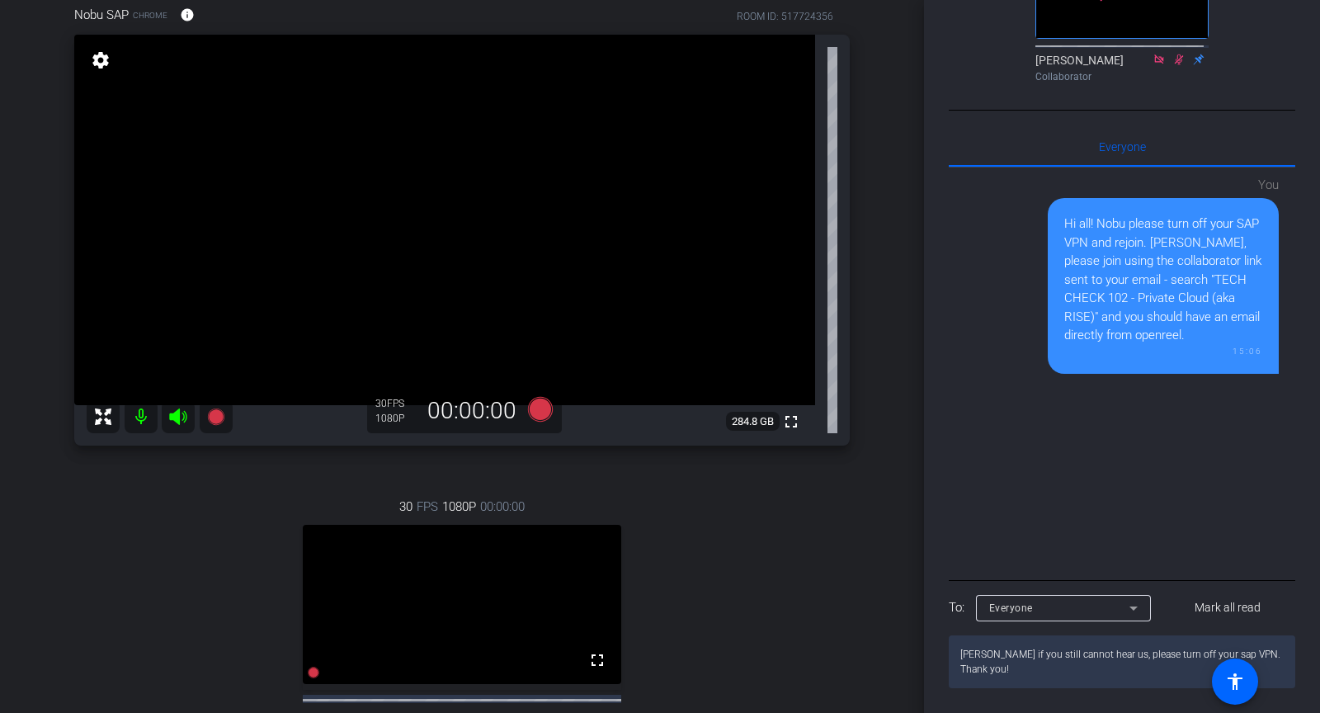
type textarea "[PERSON_NAME] if you still cannot hear us, please turn off your sap VPN. Thank …"
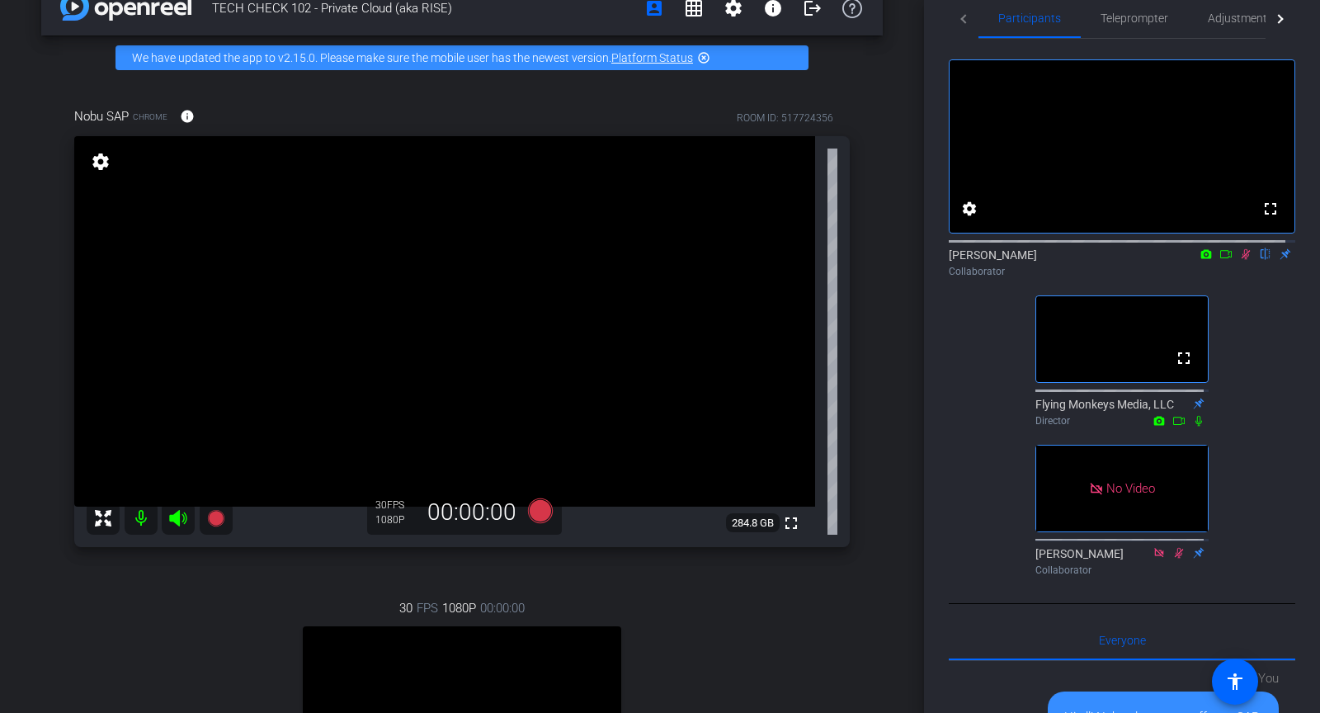
scroll to position [0, 0]
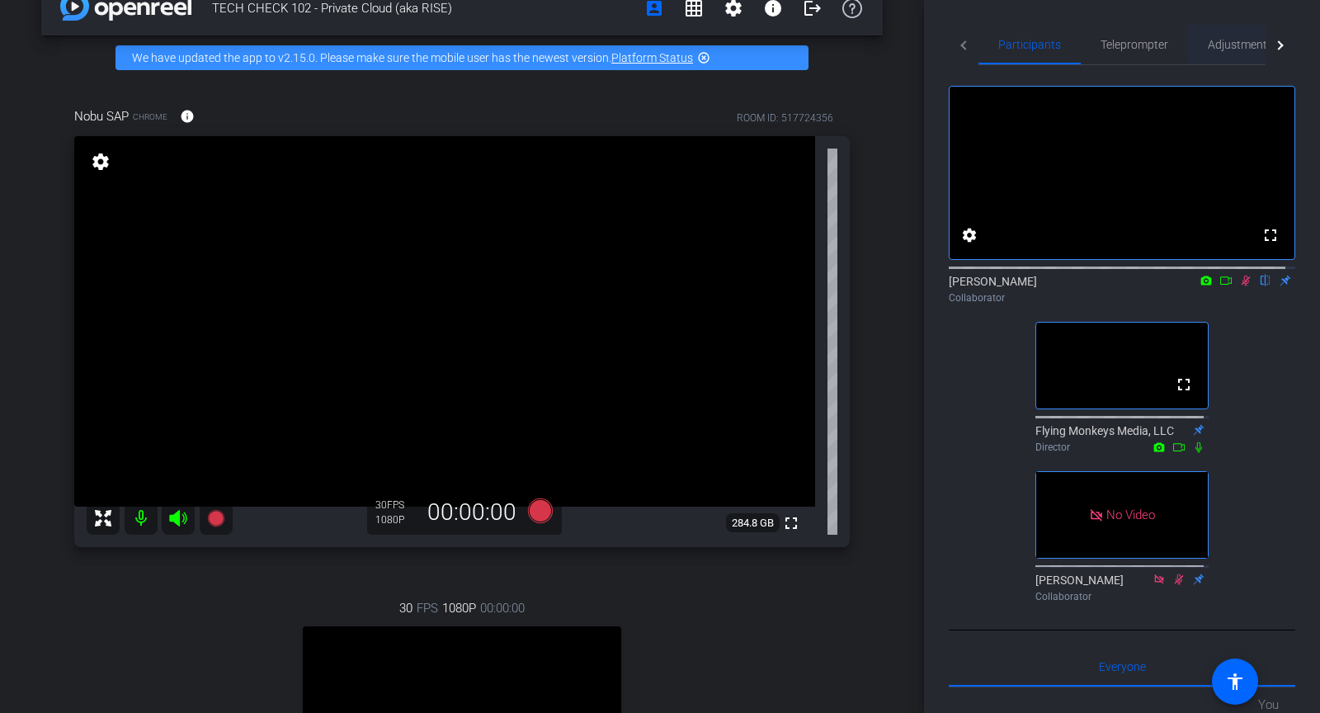
click at [1224, 47] on span "Adjustments" at bounding box center [1240, 45] width 65 height 12
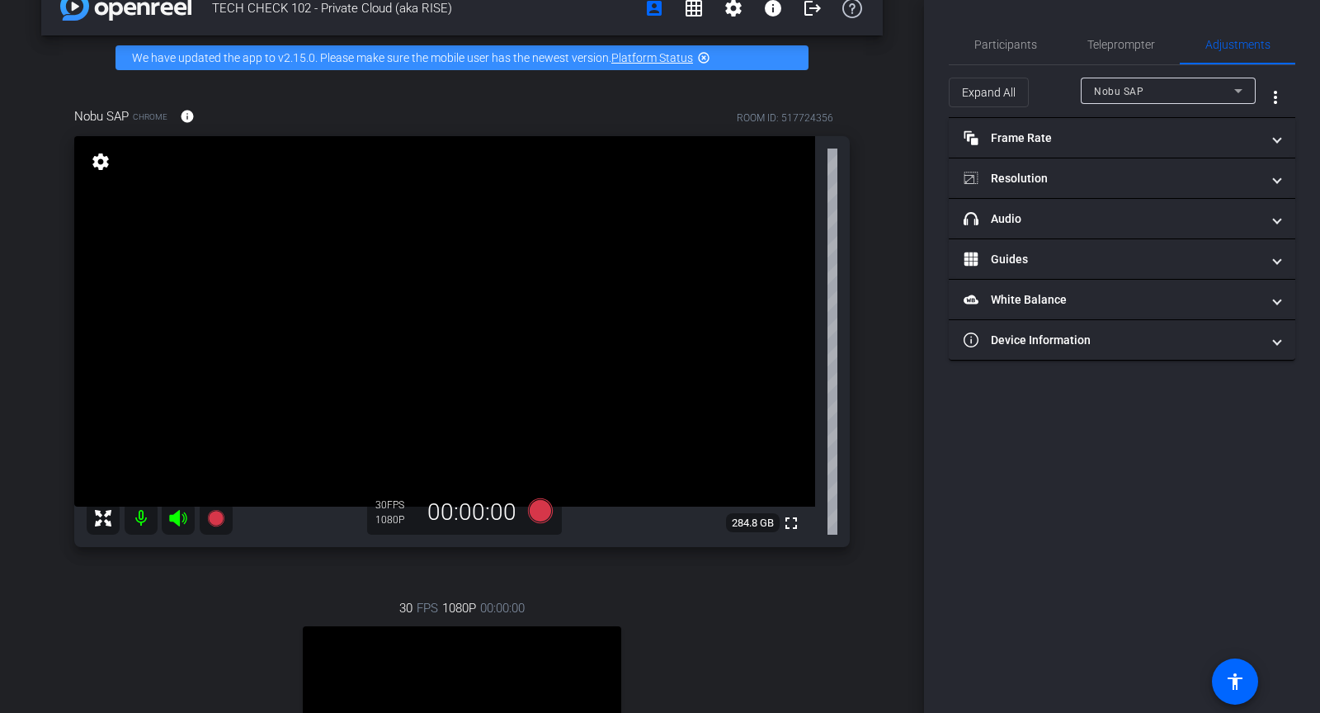
click at [1135, 95] on span "Nobu SAP" at bounding box center [1119, 92] width 50 height 12
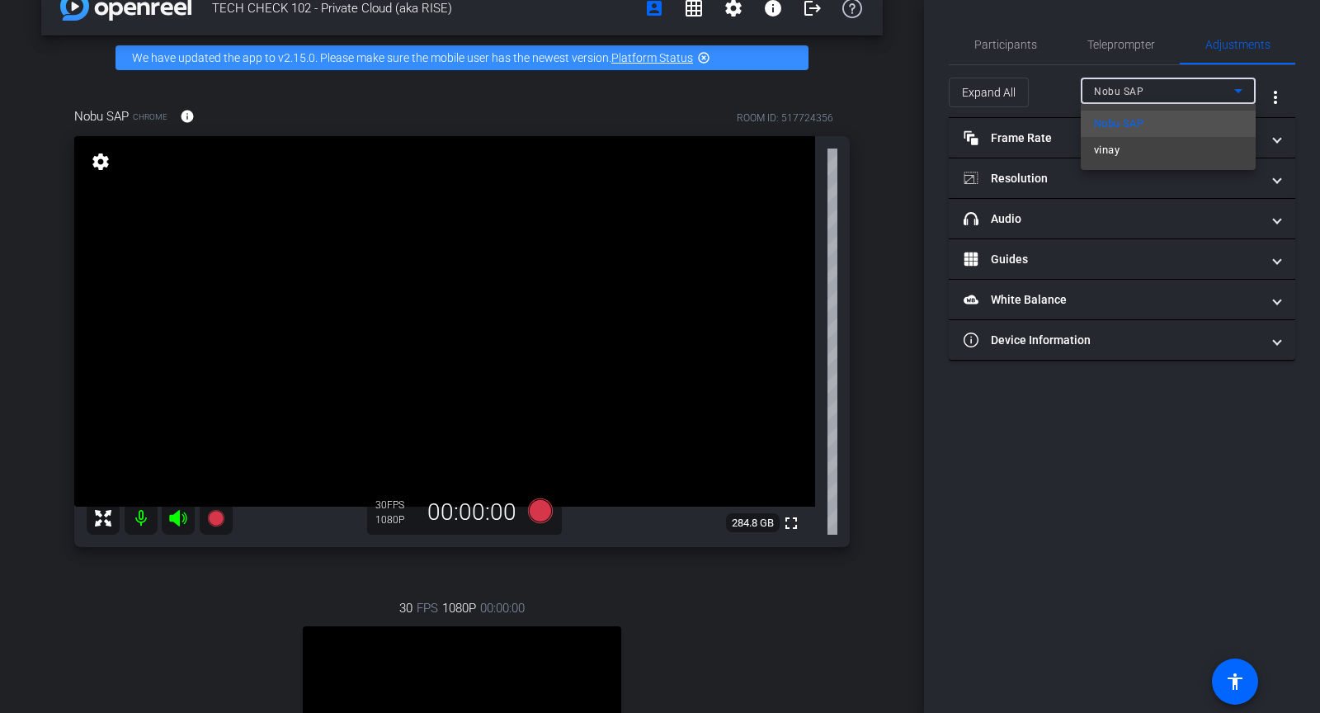
click at [1036, 133] on div at bounding box center [660, 356] width 1320 height 713
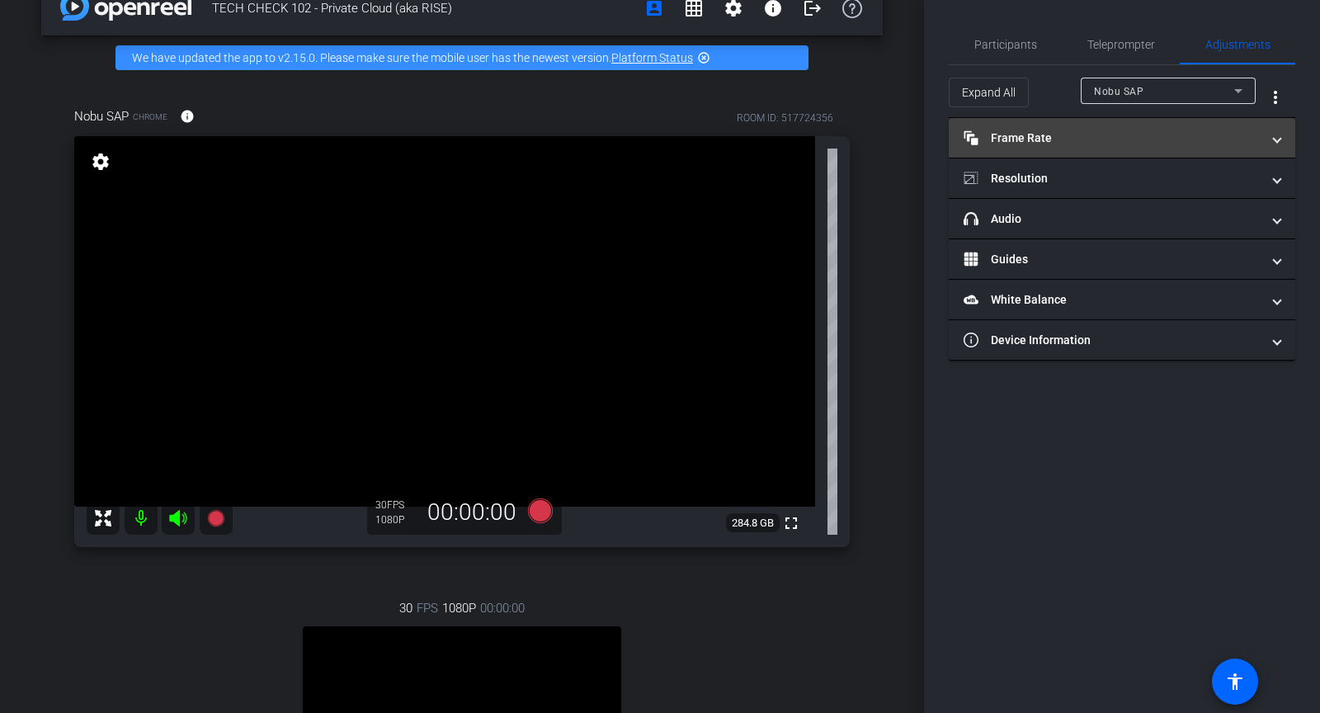
click at [1031, 144] on mat-panel-title "Frame Rate Frame Rate" at bounding box center [1112, 138] width 297 height 17
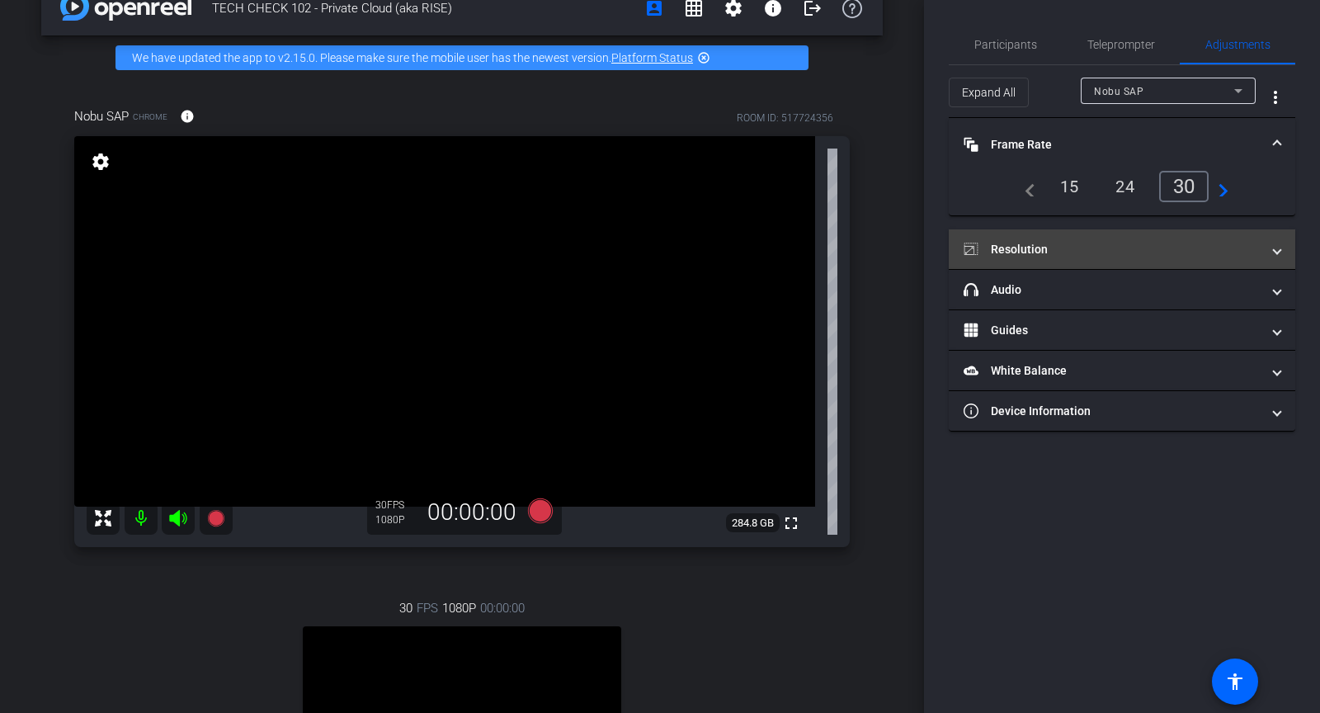
click at [1026, 244] on mat-panel-title "Resolution" at bounding box center [1112, 249] width 297 height 17
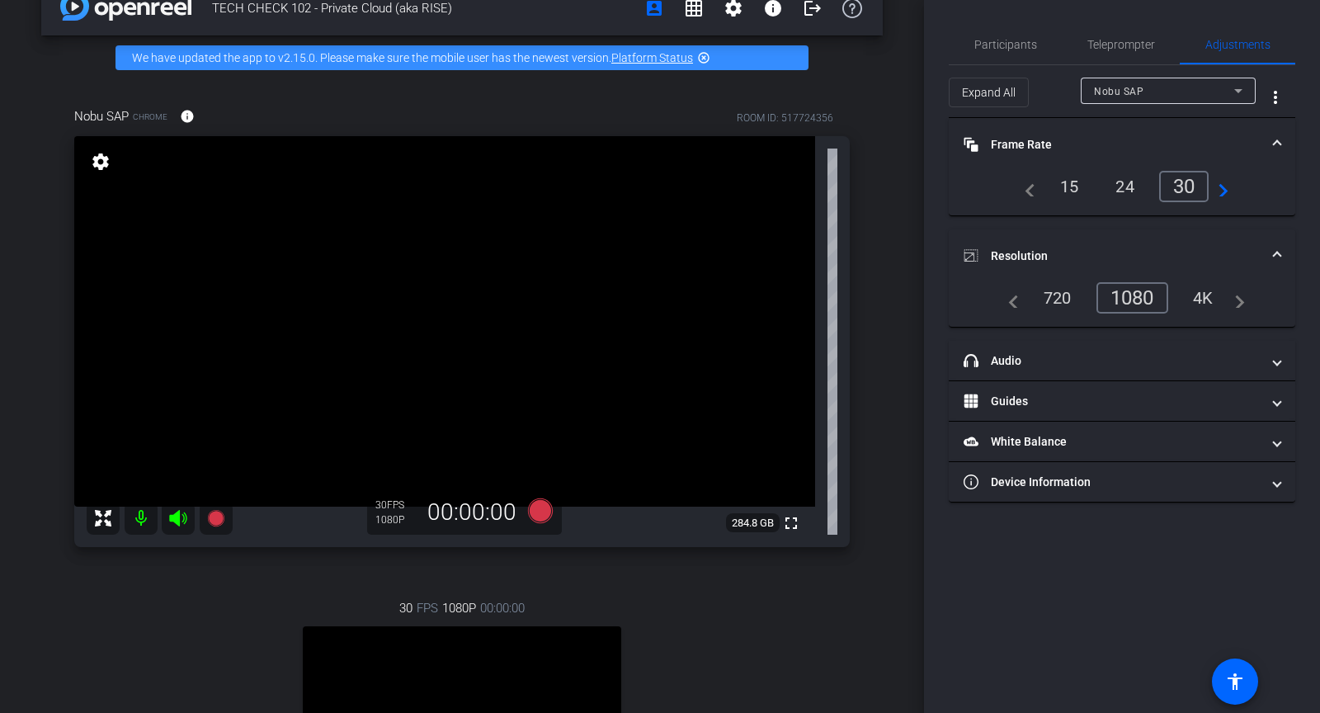
click at [1142, 300] on div "1080" at bounding box center [1133, 297] width 72 height 31
click at [995, 47] on span "Participants" at bounding box center [1005, 45] width 63 height 12
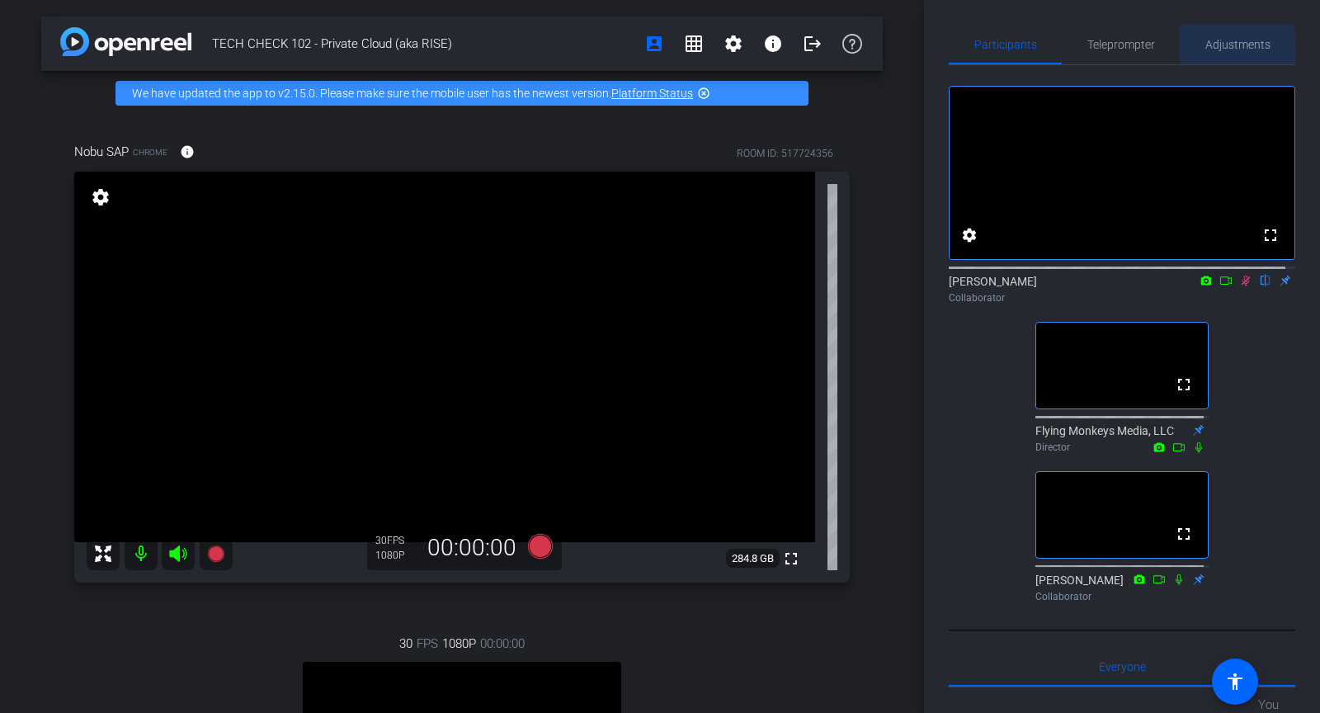
click at [1220, 54] on span "Adjustments" at bounding box center [1238, 45] width 65 height 40
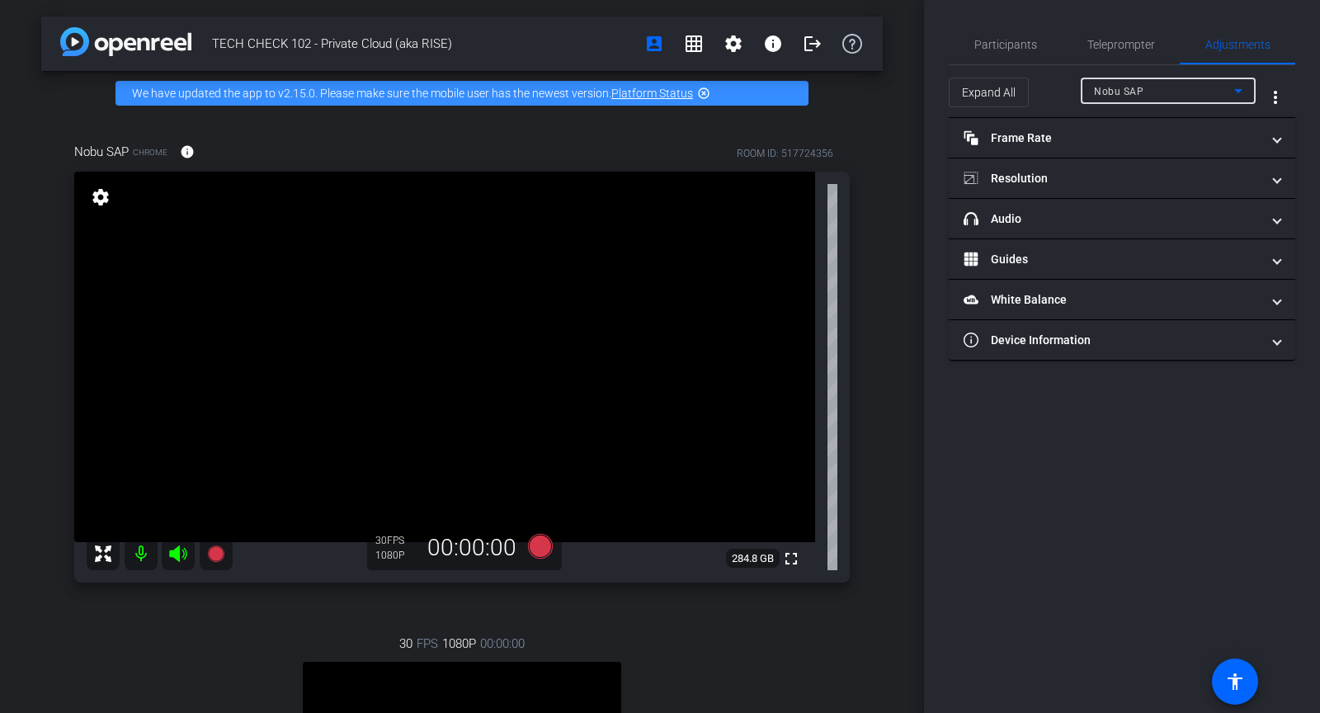
click at [1131, 99] on div "Nobu SAP" at bounding box center [1164, 91] width 140 height 21
click at [1018, 95] on div at bounding box center [660, 356] width 1320 height 713
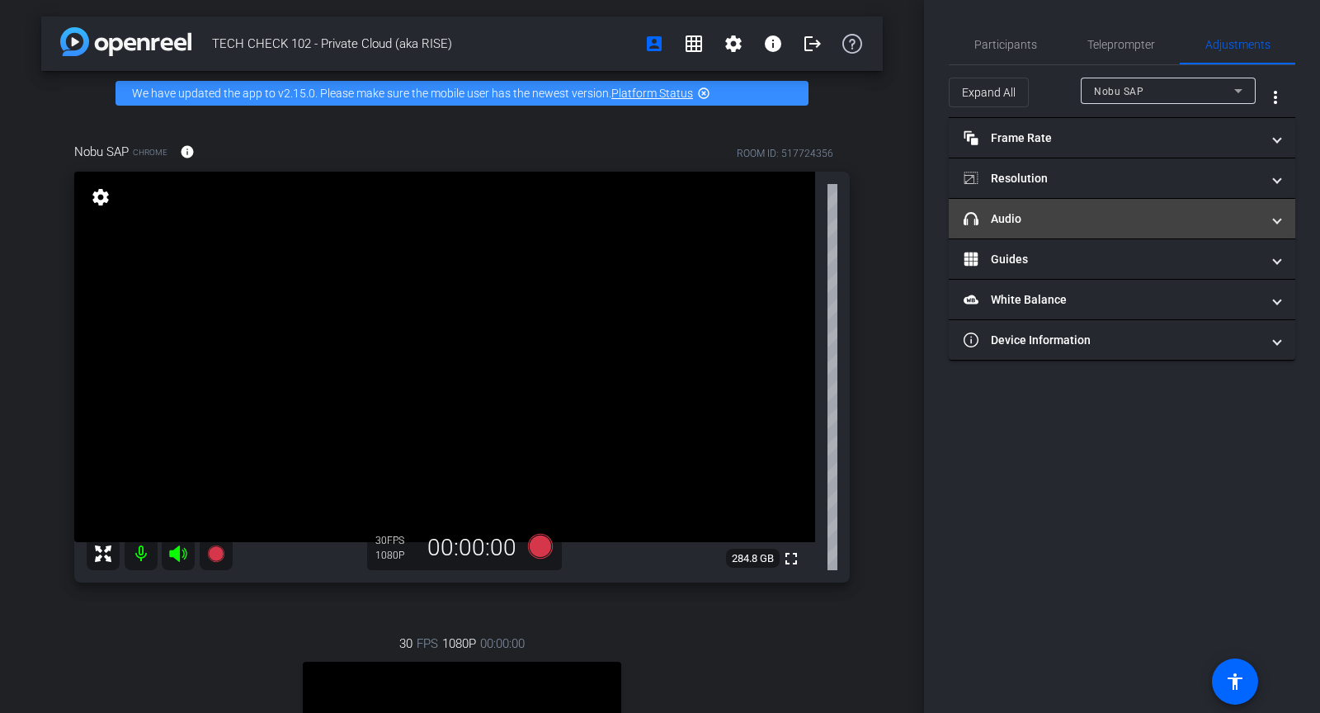
click at [1031, 214] on mat-panel-title "headphone icon Audio" at bounding box center [1112, 218] width 297 height 17
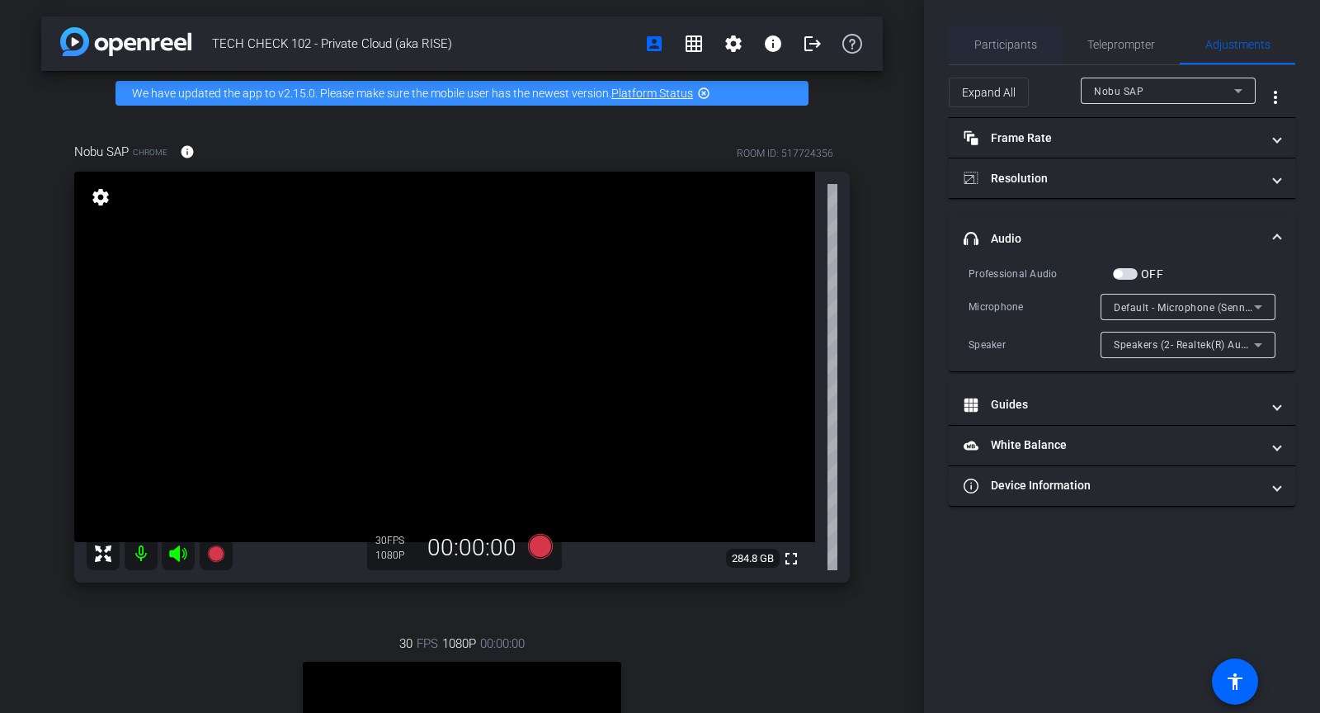
click at [987, 39] on span "Participants" at bounding box center [1005, 45] width 63 height 12
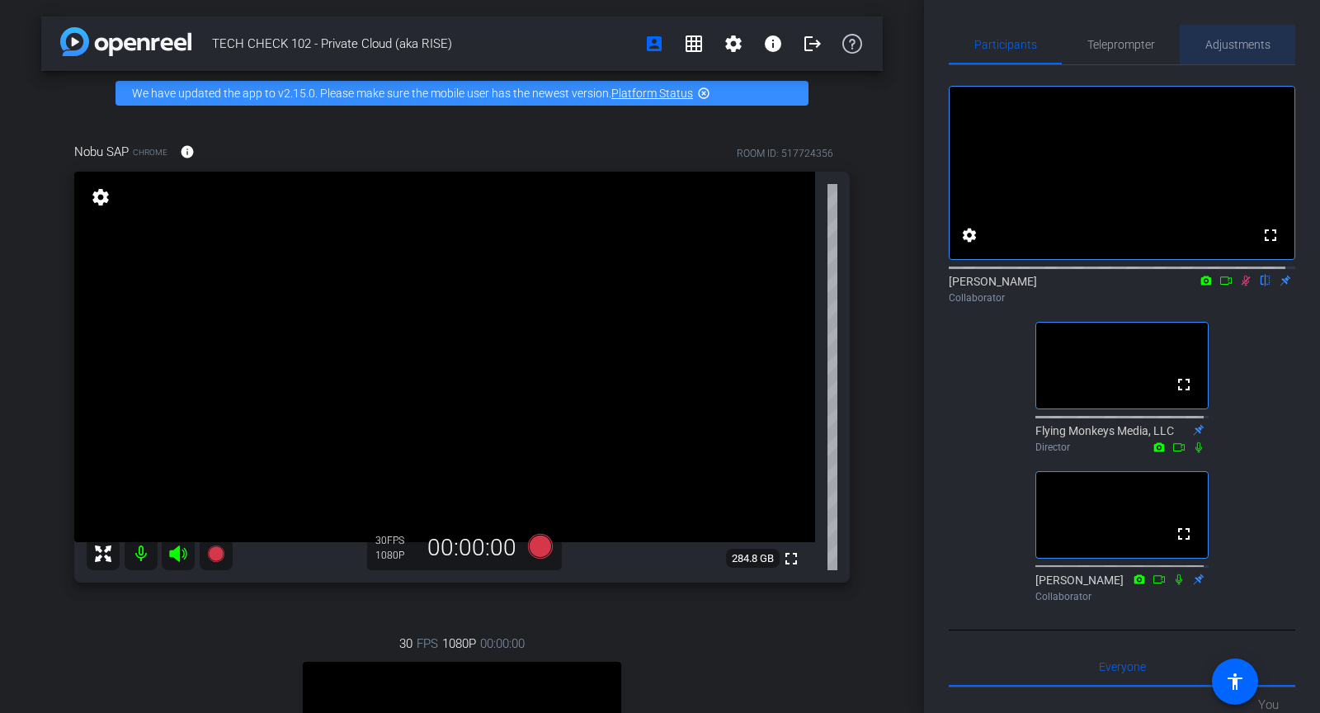
click at [1238, 42] on span "Adjustments" at bounding box center [1238, 45] width 65 height 12
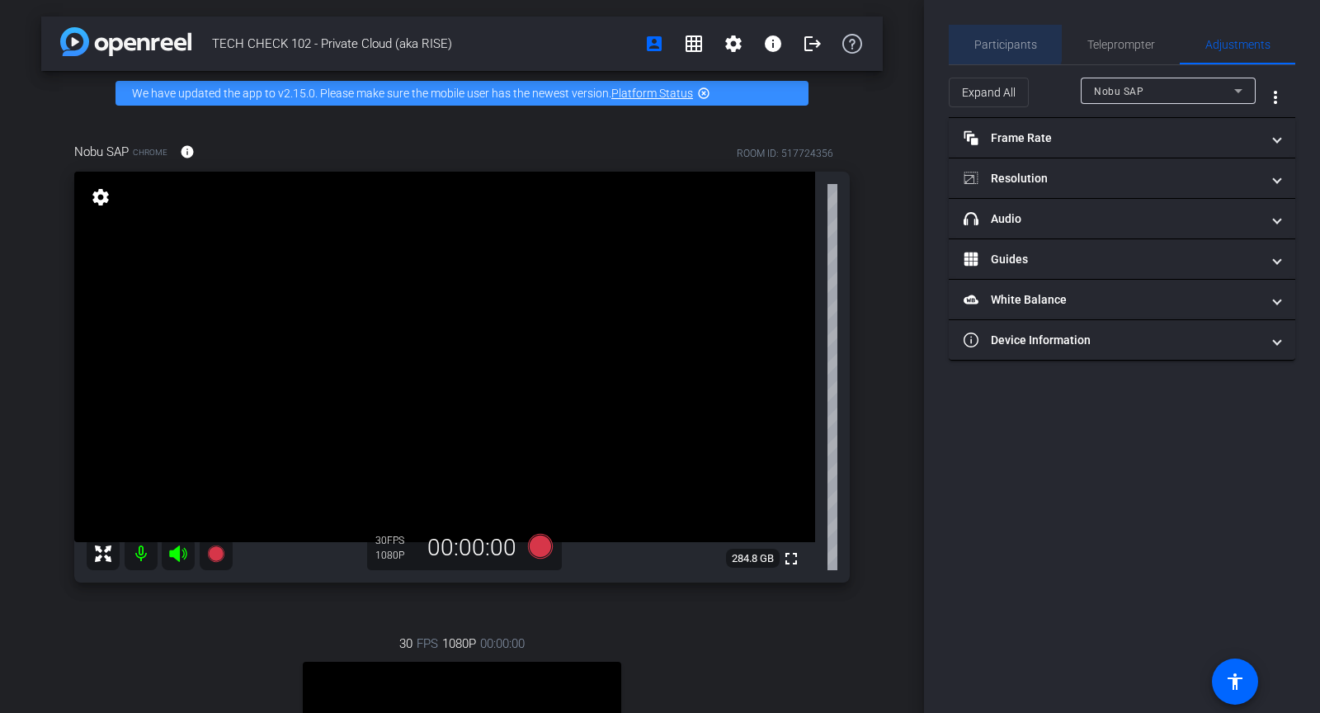
click at [990, 36] on span "Participants" at bounding box center [1005, 45] width 63 height 40
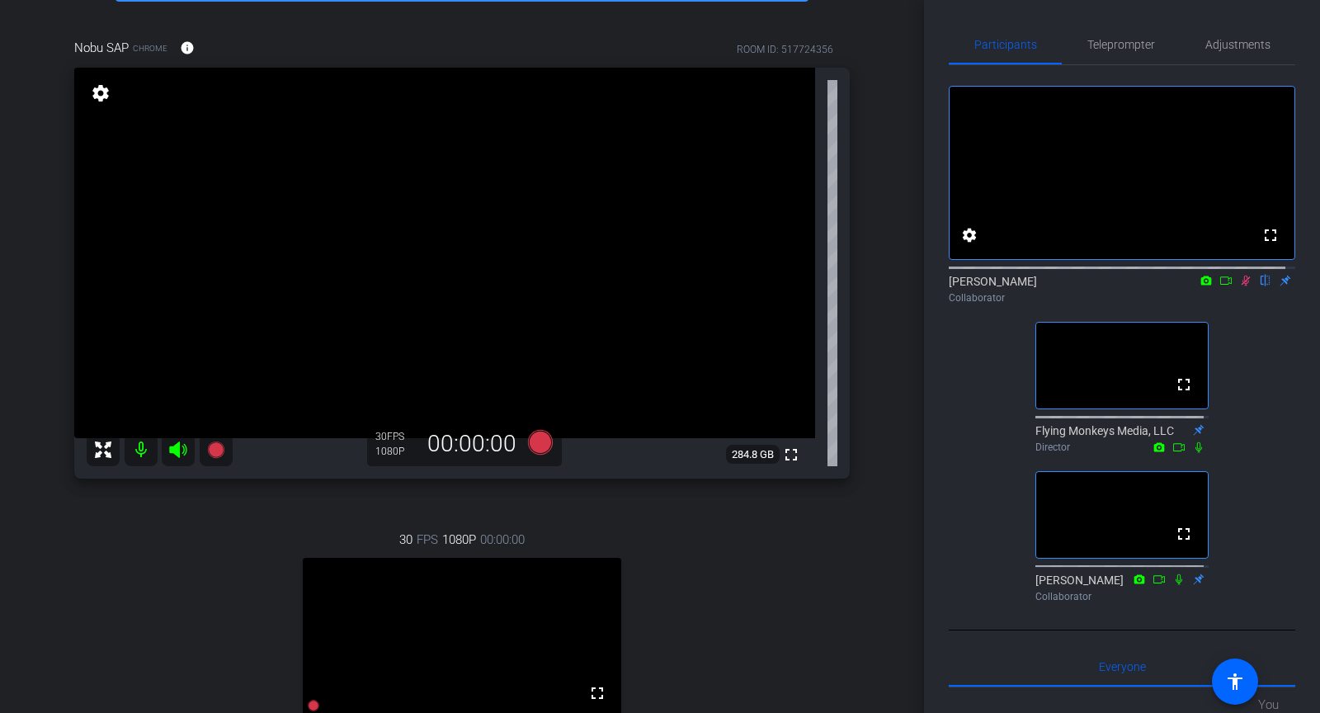
scroll to position [229, 0]
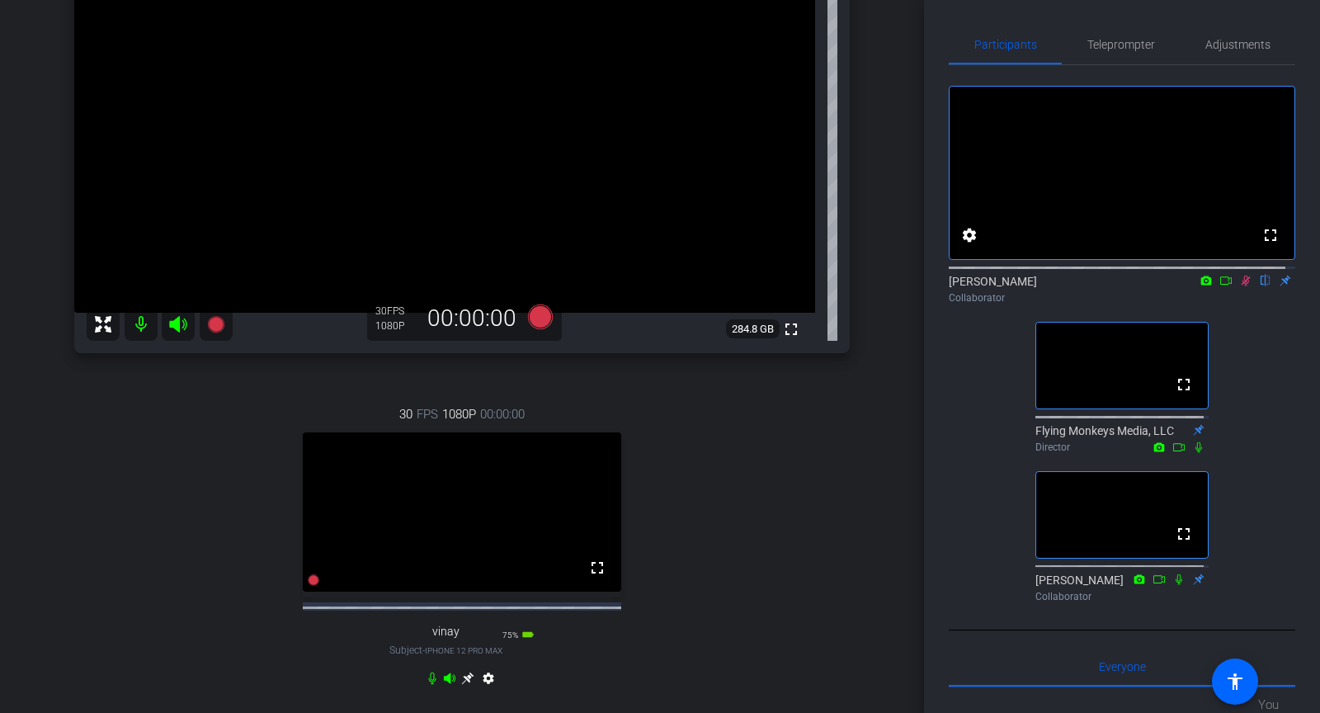
click at [1239, 286] on icon at bounding box center [1245, 281] width 13 height 12
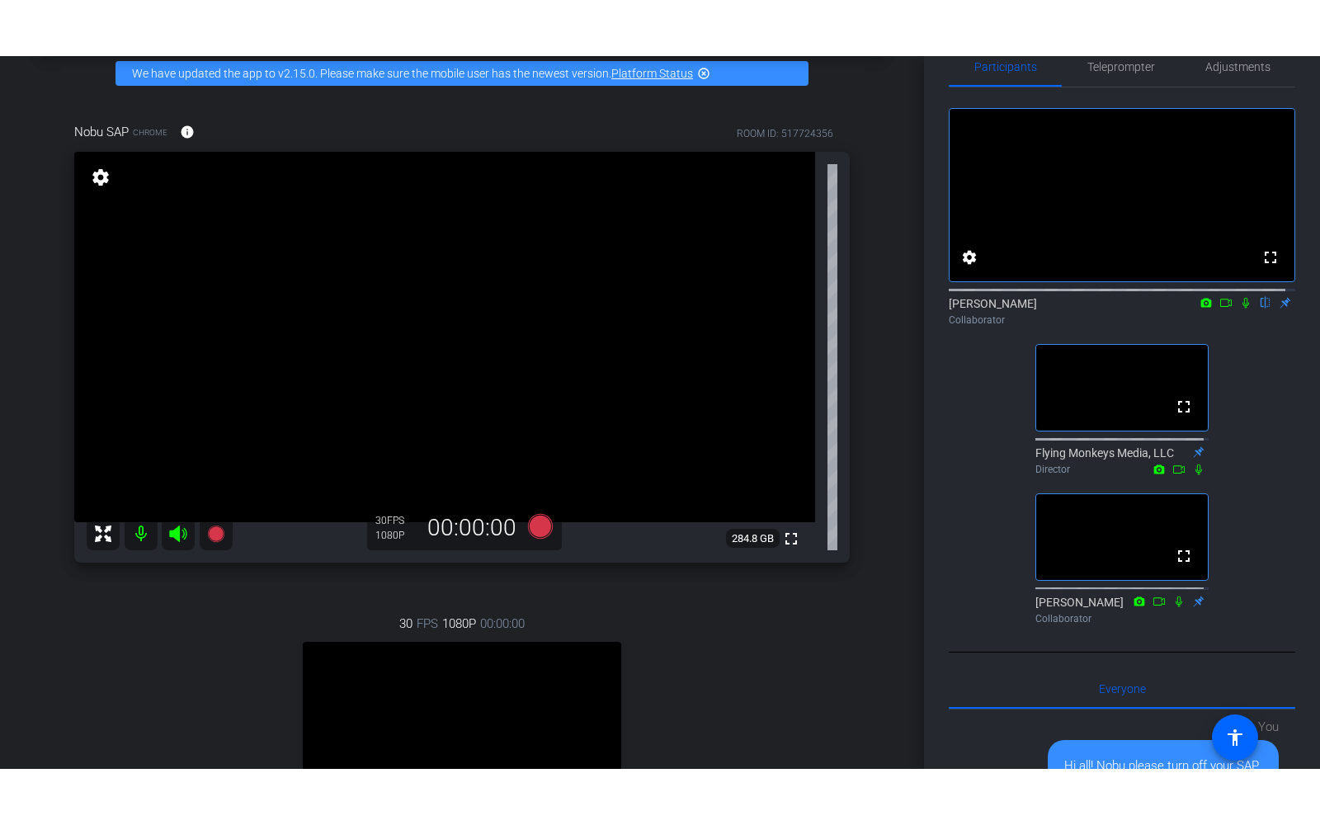
scroll to position [295, 0]
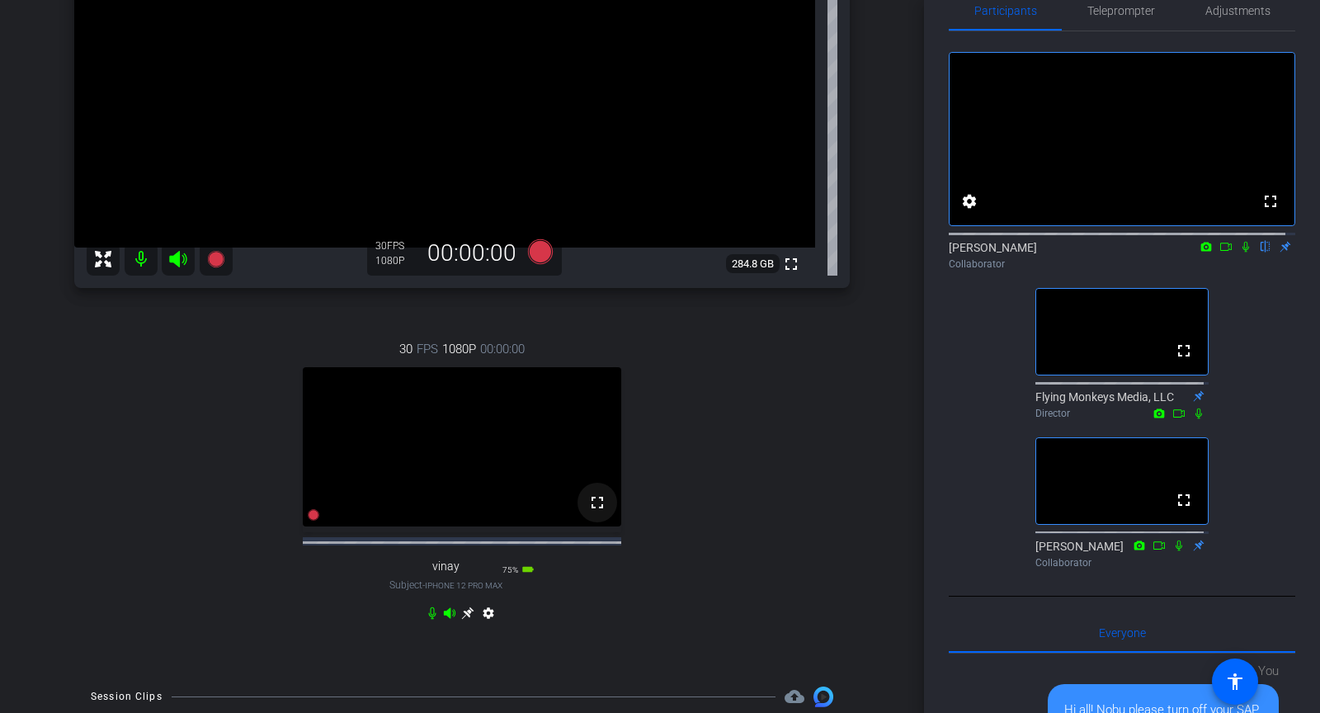
click at [600, 512] on mat-icon "fullscreen" at bounding box center [597, 503] width 20 height 20
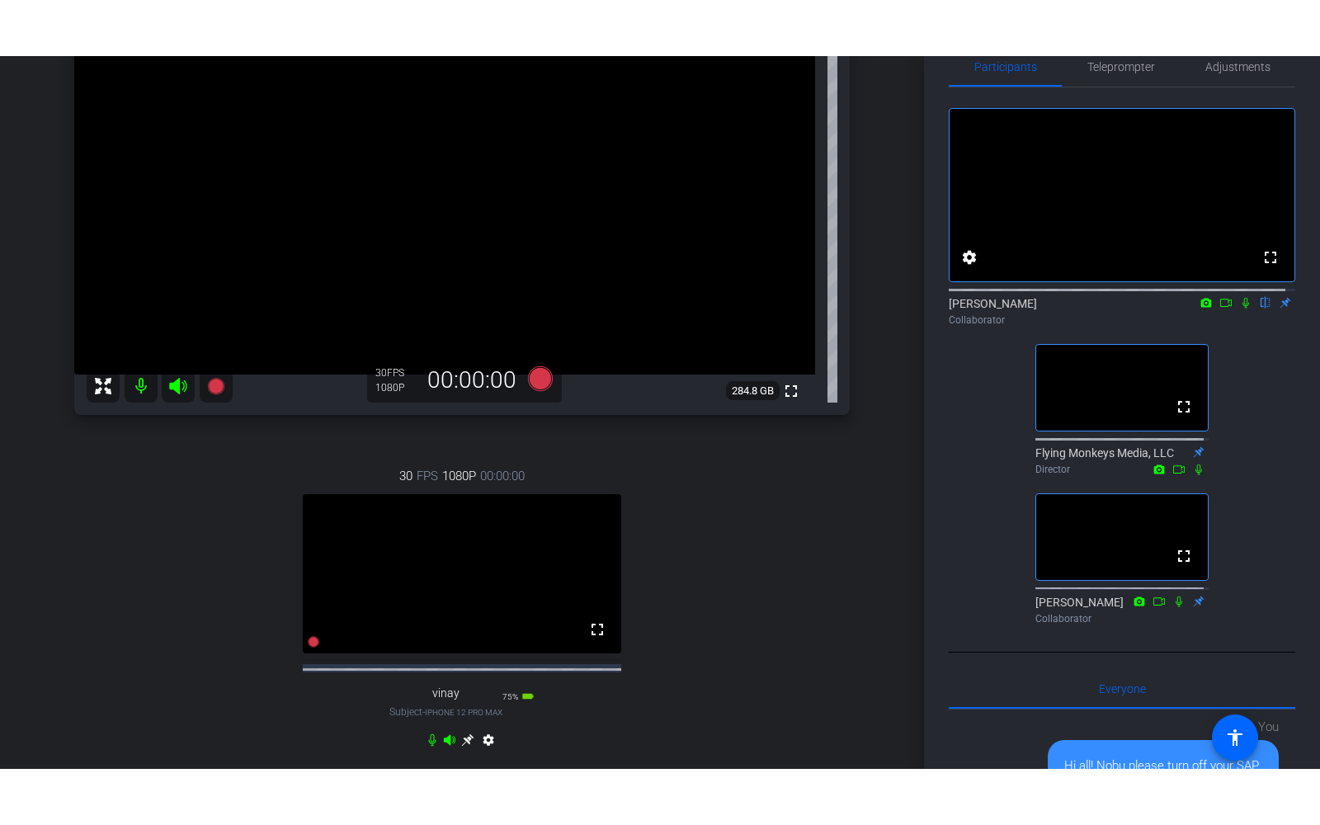
scroll to position [224, 0]
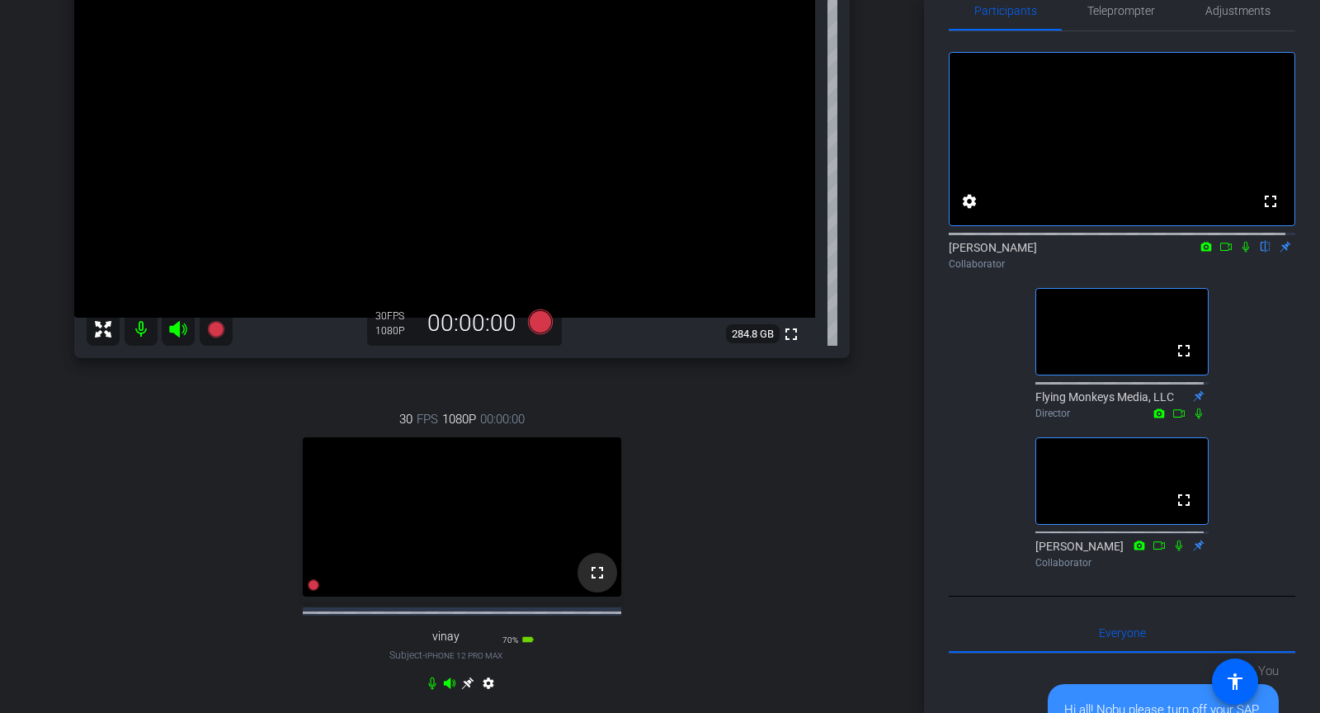
click at [589, 583] on mat-icon "fullscreen" at bounding box center [597, 573] width 20 height 20
click at [592, 583] on mat-icon "fullscreen" at bounding box center [597, 573] width 20 height 20
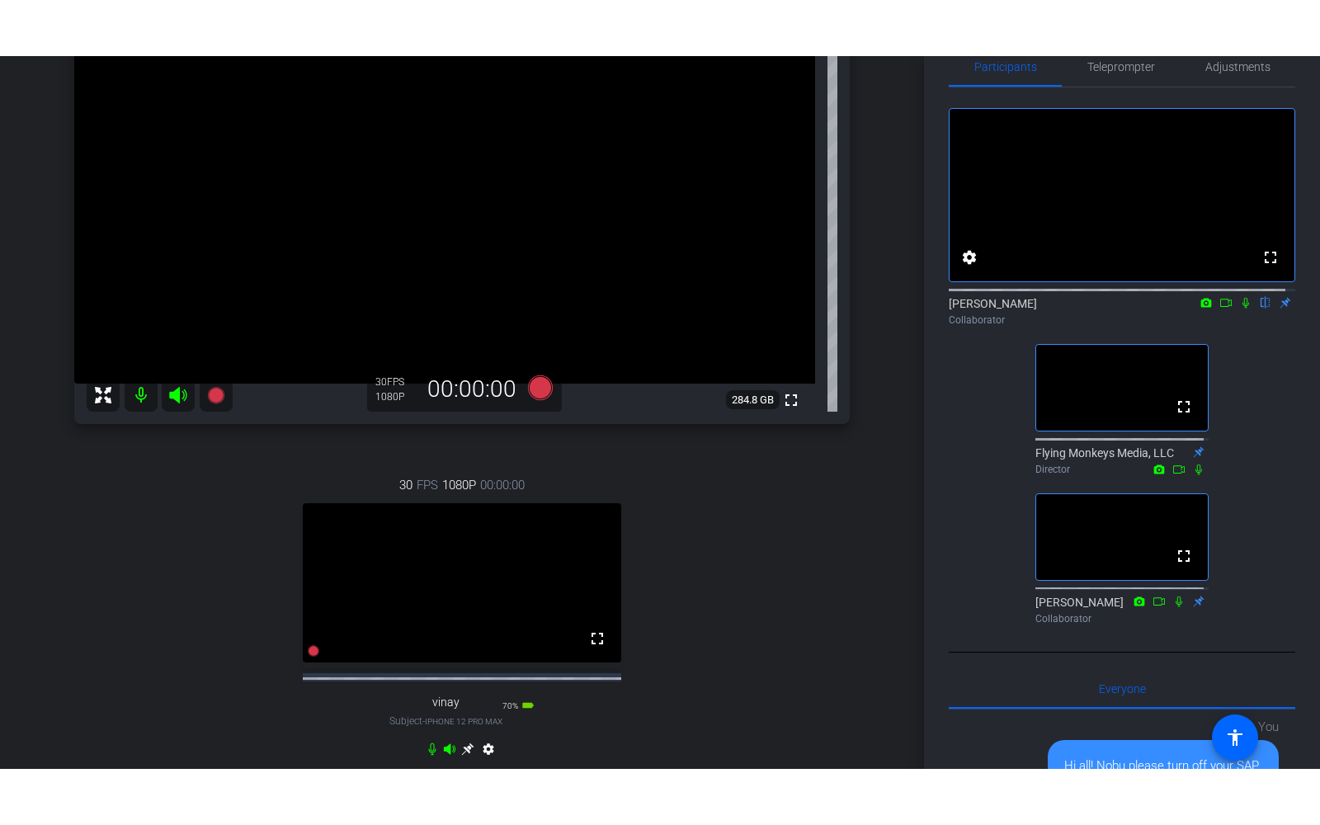
scroll to position [214, 0]
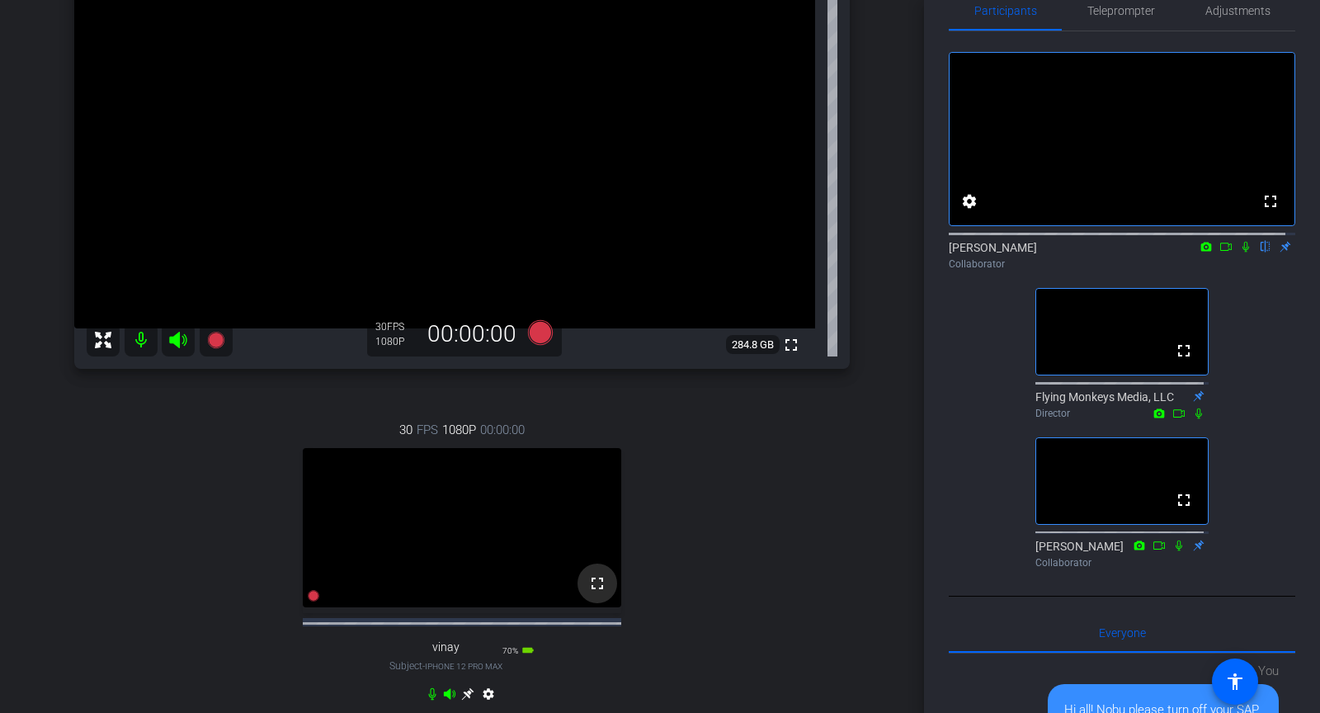
click at [597, 593] on mat-icon "fullscreen" at bounding box center [597, 583] width 20 height 20
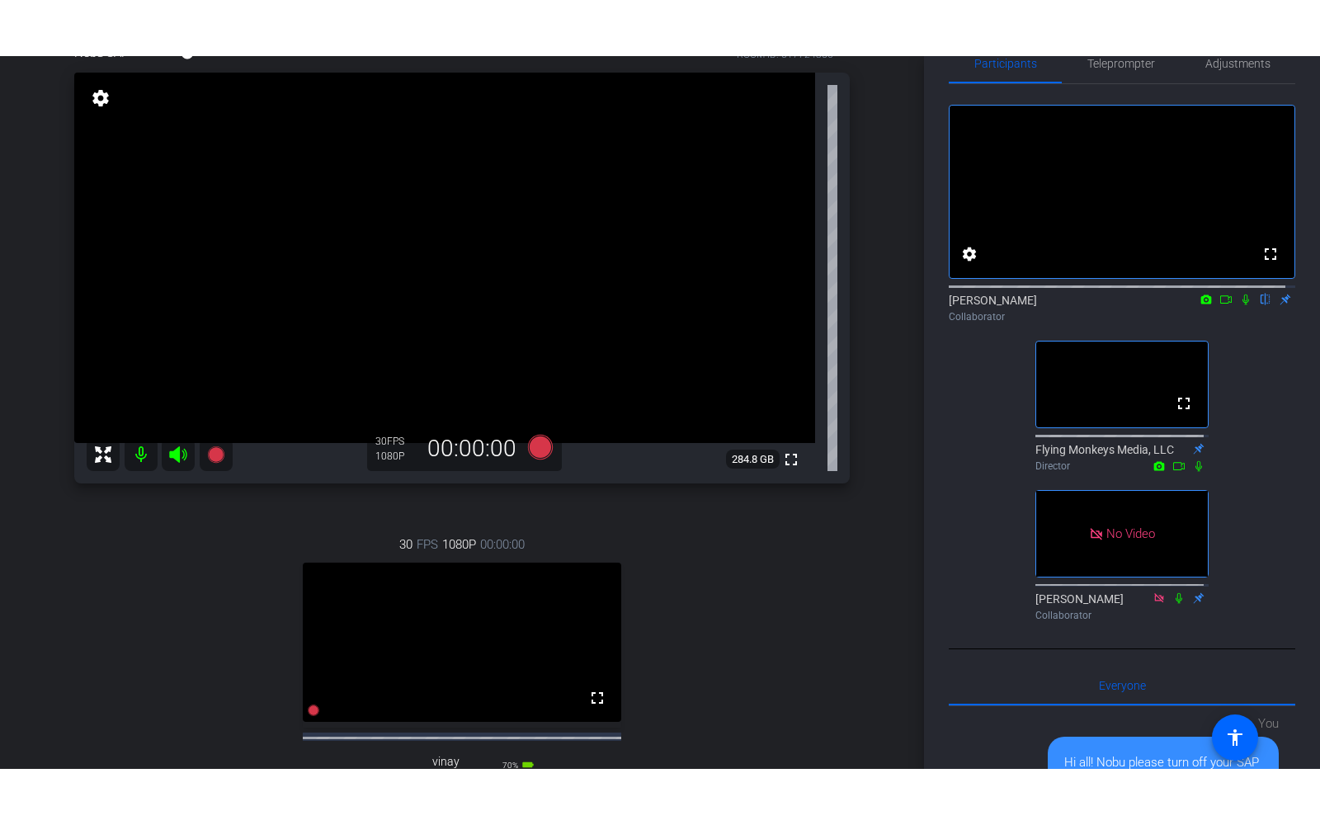
scroll to position [38, 0]
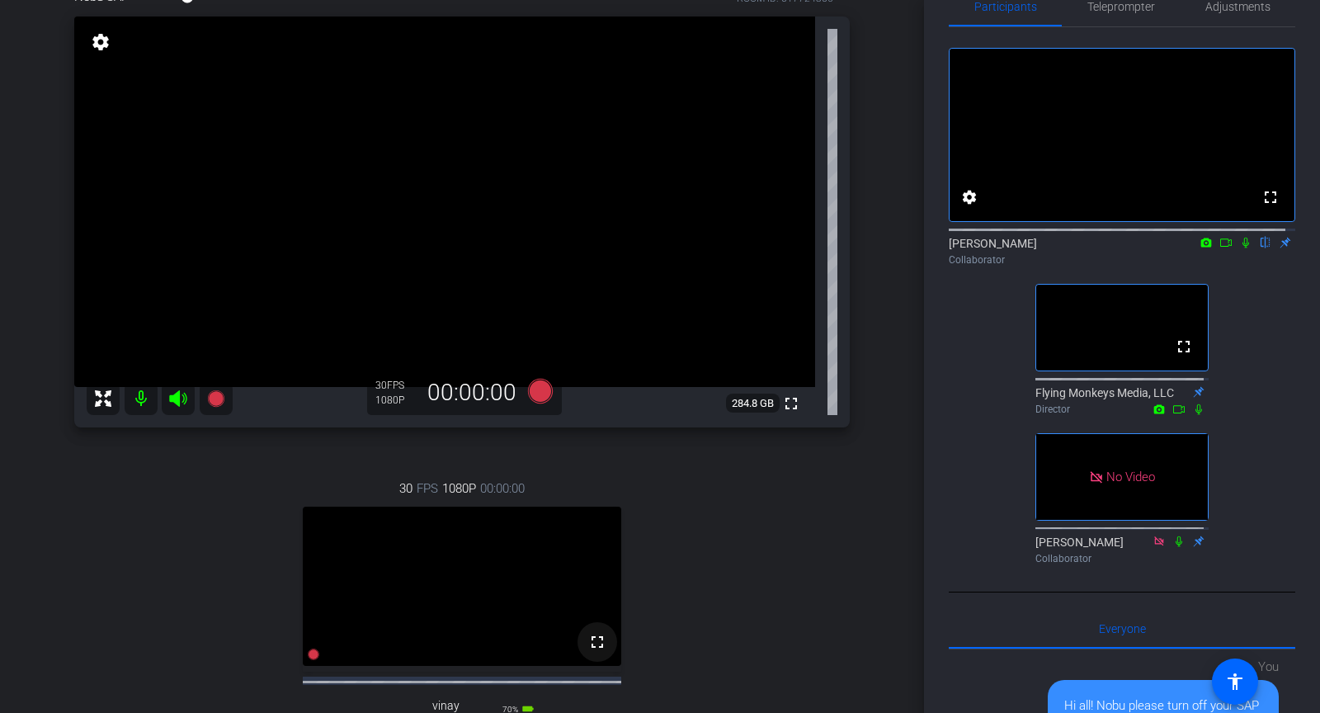
click at [590, 652] on mat-icon "fullscreen" at bounding box center [597, 642] width 20 height 20
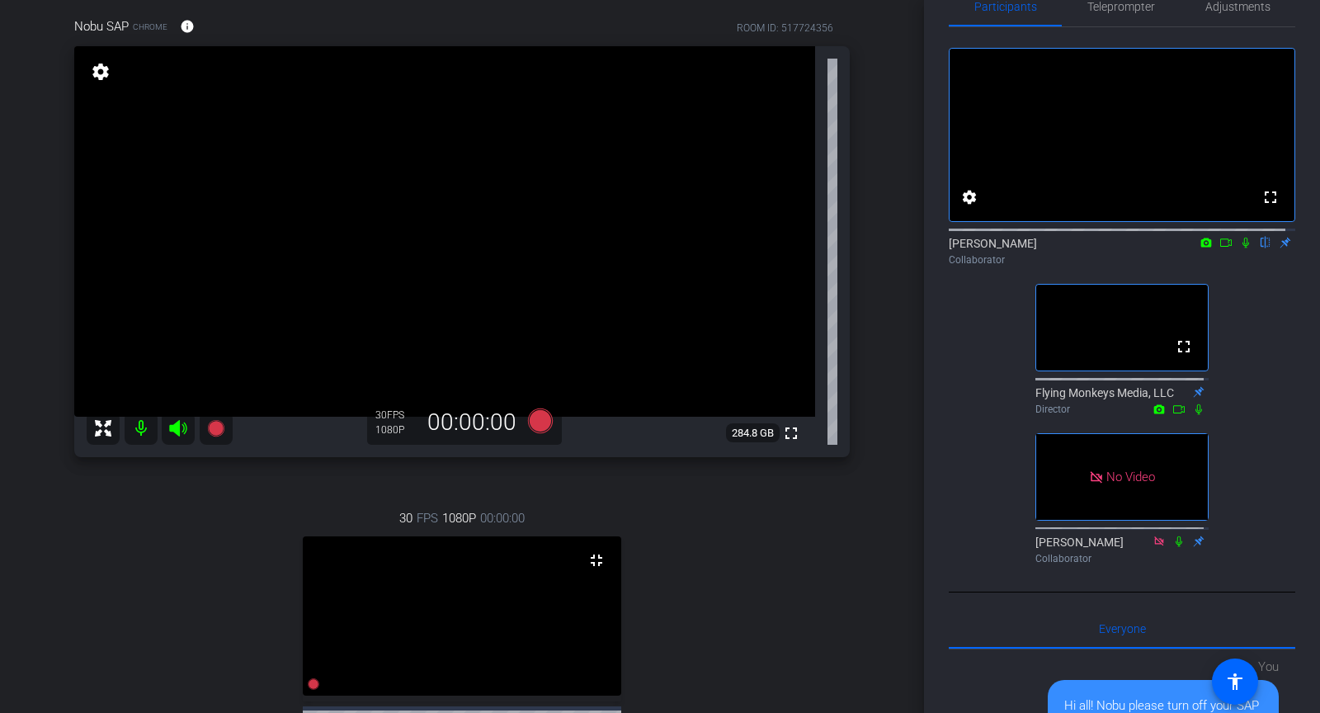
scroll to position [155, 0]
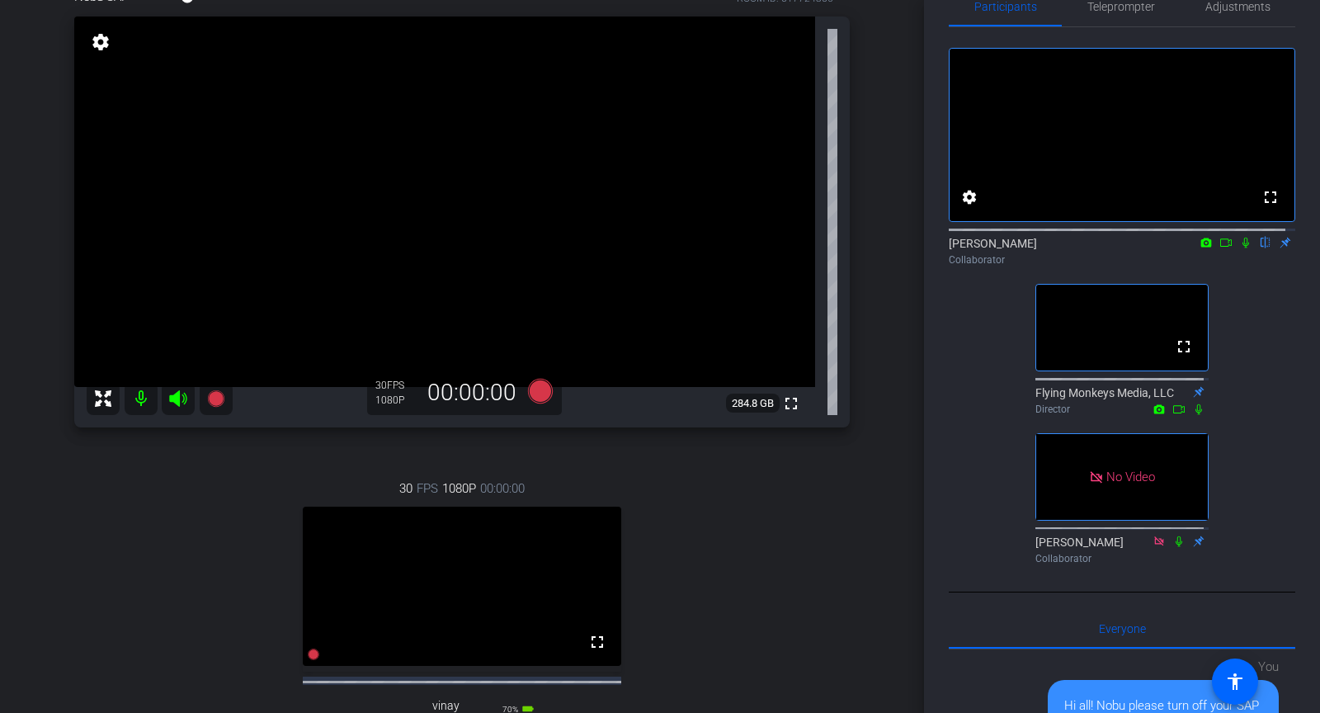
click at [1239, 248] on icon at bounding box center [1245, 243] width 13 height 12
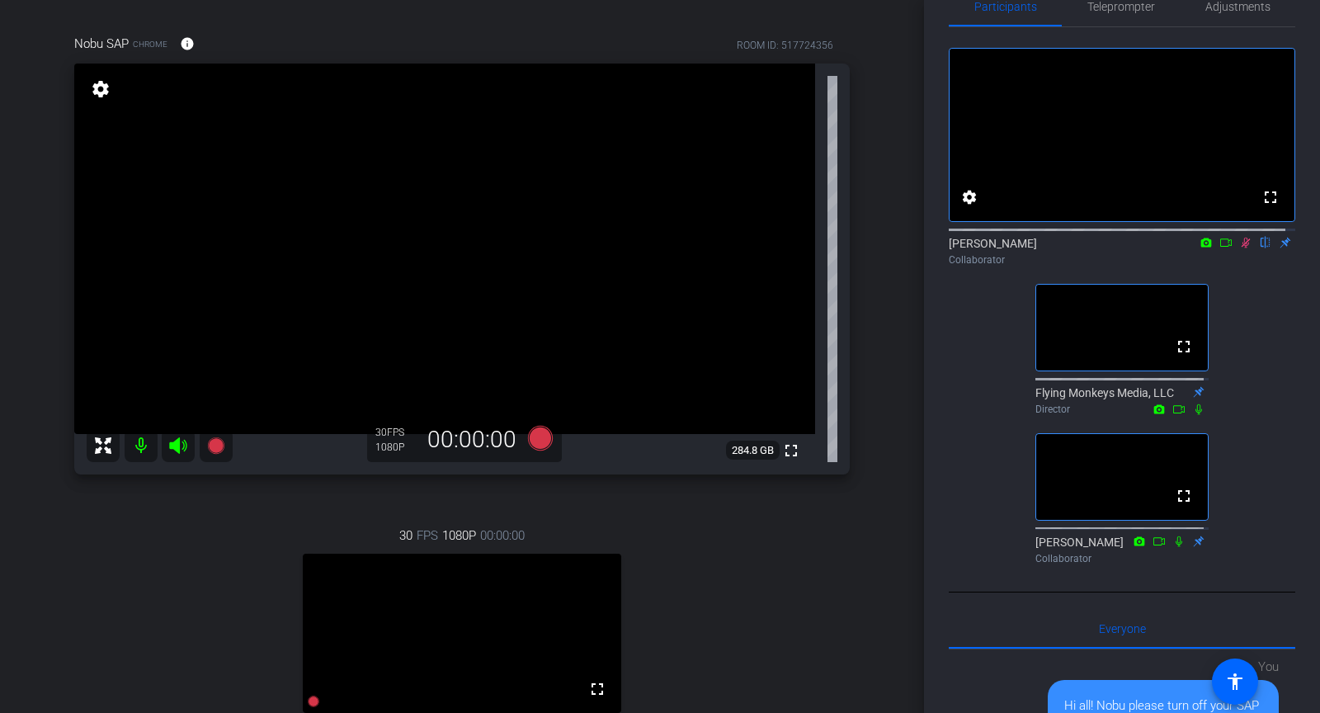
scroll to position [81, 0]
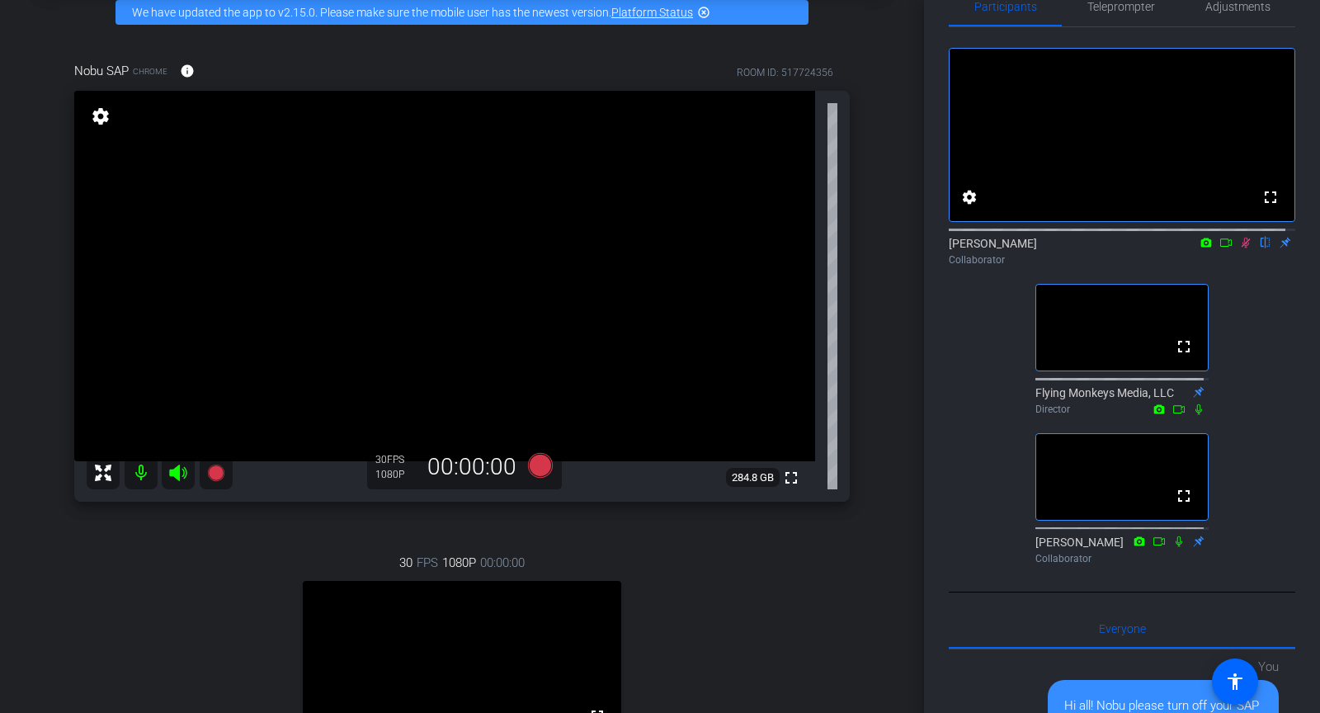
click at [1242, 248] on icon at bounding box center [1246, 243] width 9 height 11
click at [1239, 248] on icon at bounding box center [1245, 243] width 13 height 12
click at [1220, 248] on icon at bounding box center [1226, 243] width 13 height 12
click at [1259, 248] on icon at bounding box center [1265, 243] width 13 height 12
click at [1239, 248] on icon at bounding box center [1245, 243] width 13 height 12
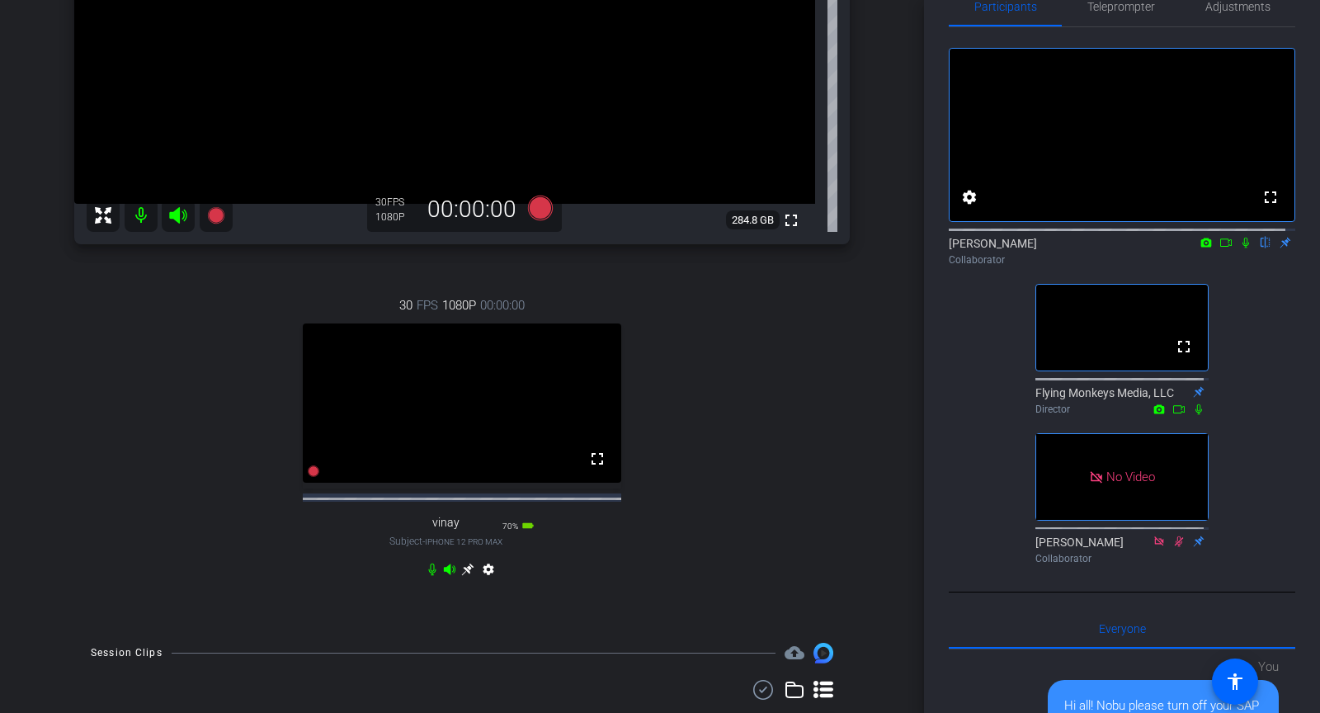
scroll to position [435, 0]
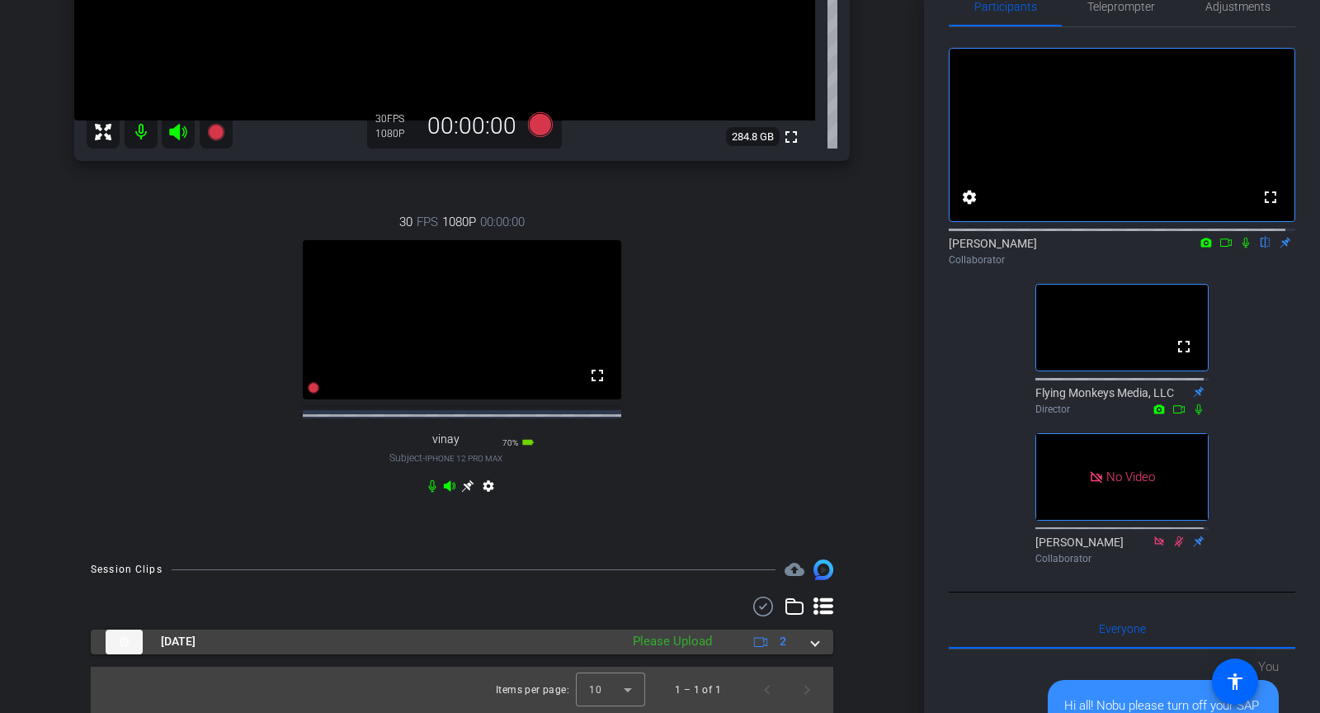
click at [812, 643] on span at bounding box center [815, 641] width 7 height 17
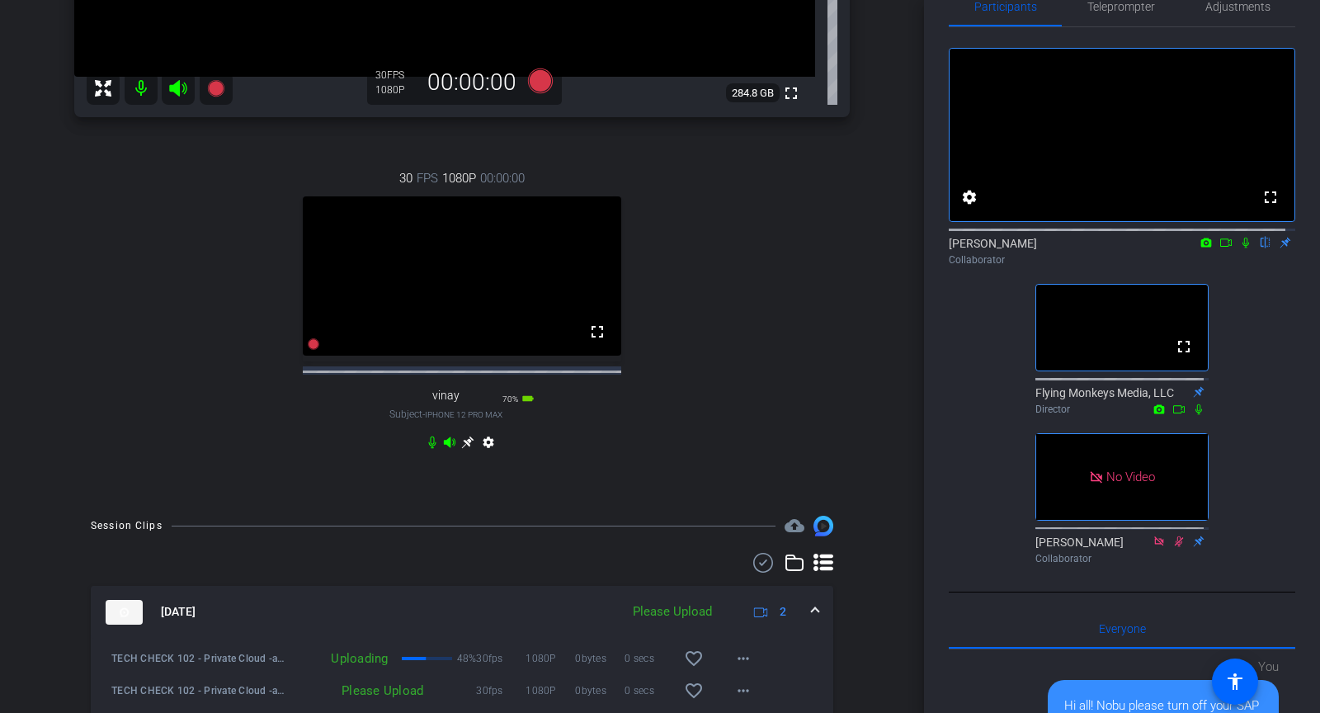
scroll to position [552, 0]
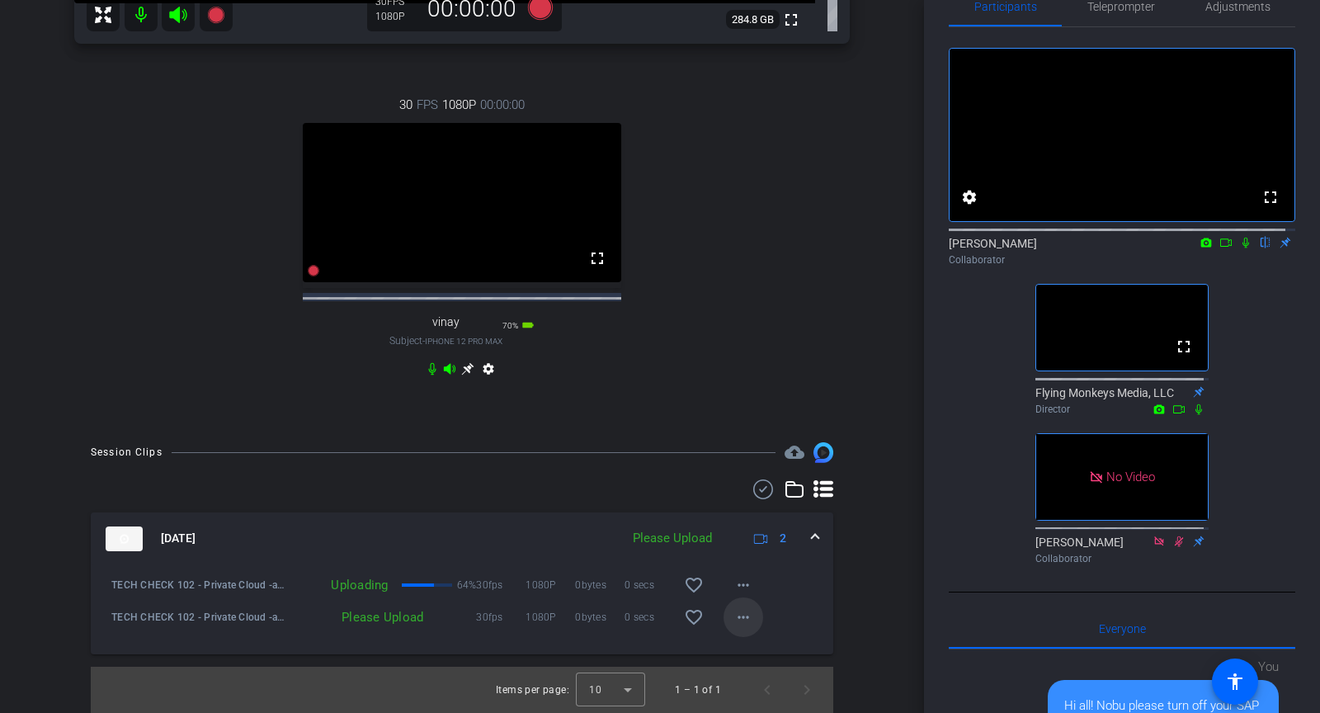
click at [734, 615] on mat-icon "more_horiz" at bounding box center [744, 617] width 20 height 20
click at [746, 654] on span "Upload" at bounding box center [761, 652] width 66 height 20
click at [1243, 248] on icon at bounding box center [1246, 243] width 7 height 11
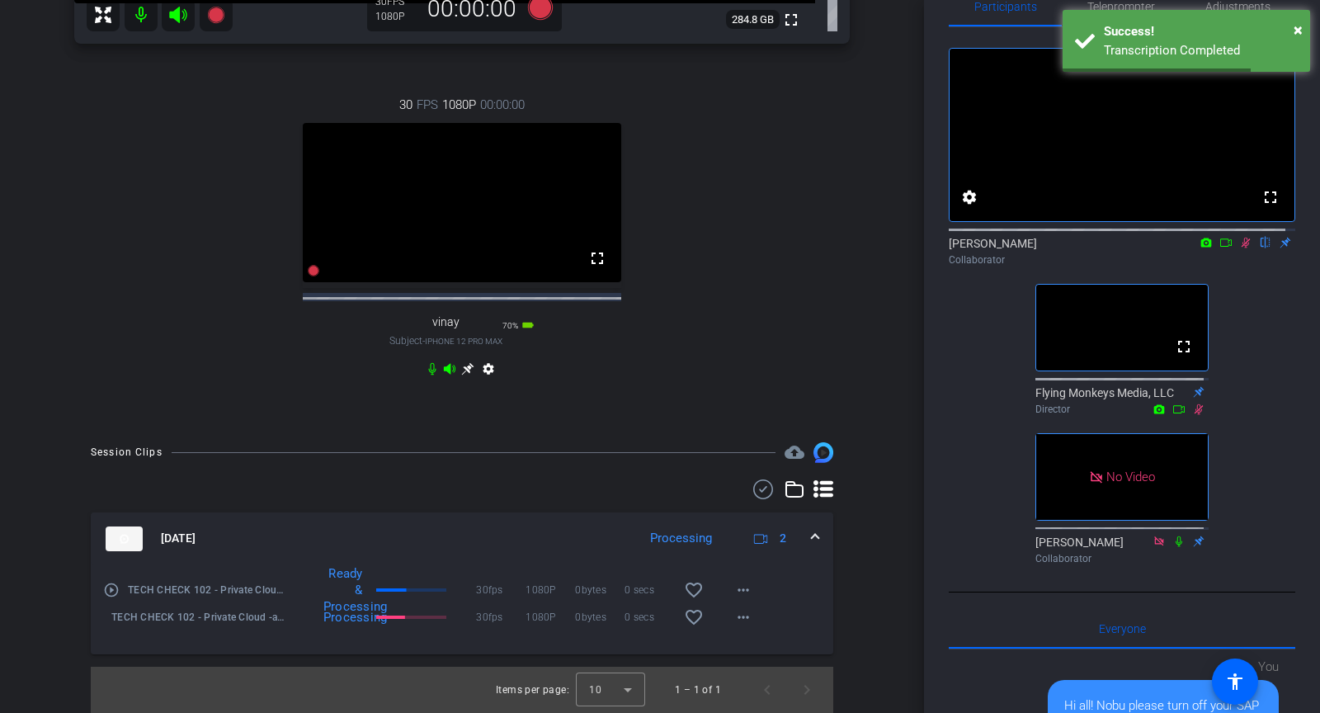
click at [107, 590] on mat-icon "play_circle_outline" at bounding box center [111, 590] width 17 height 17
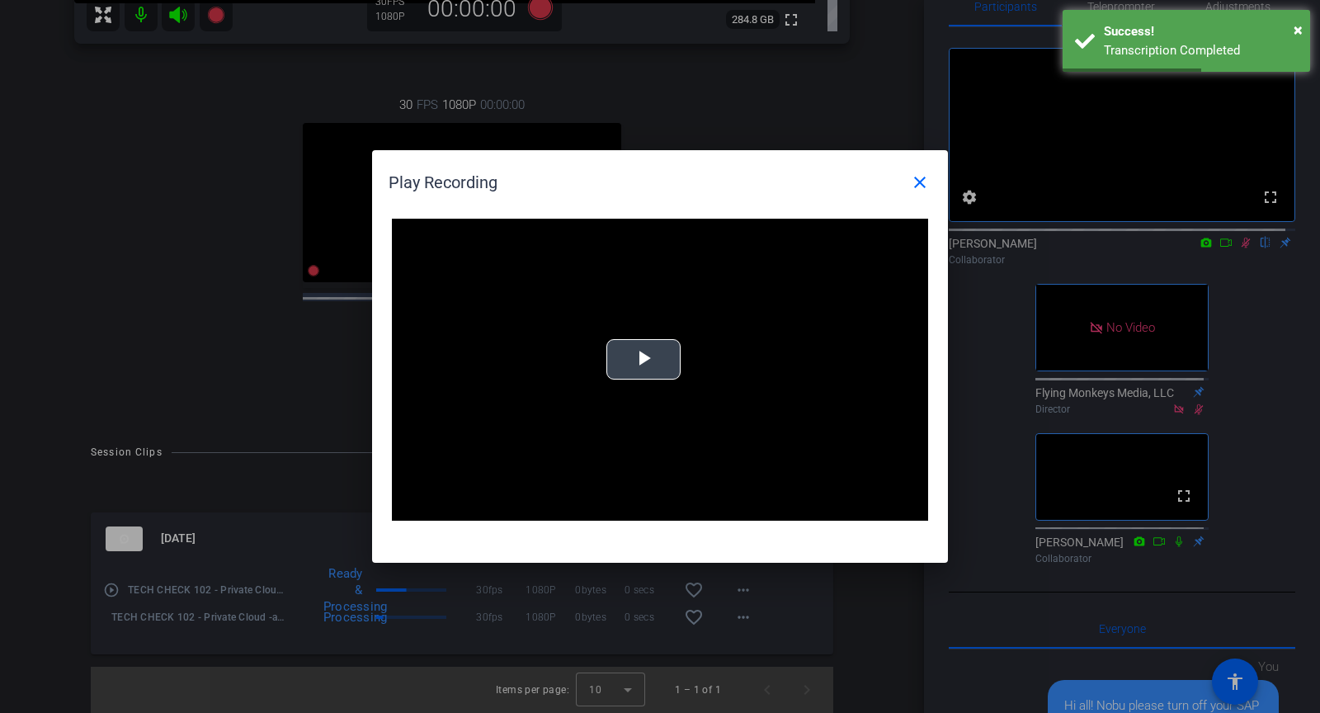
click at [644, 360] on span "Video Player" at bounding box center [644, 360] width 0 height 0
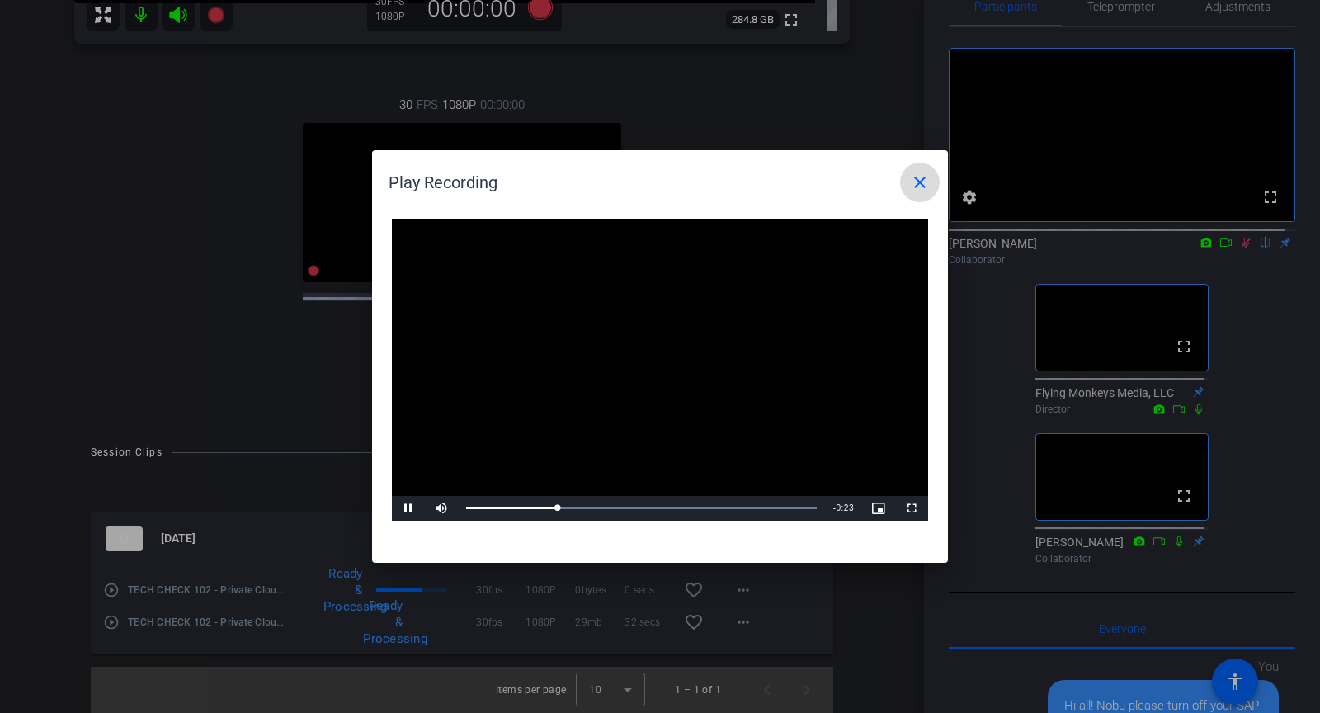
click at [918, 184] on mat-icon "close" at bounding box center [920, 182] width 20 height 20
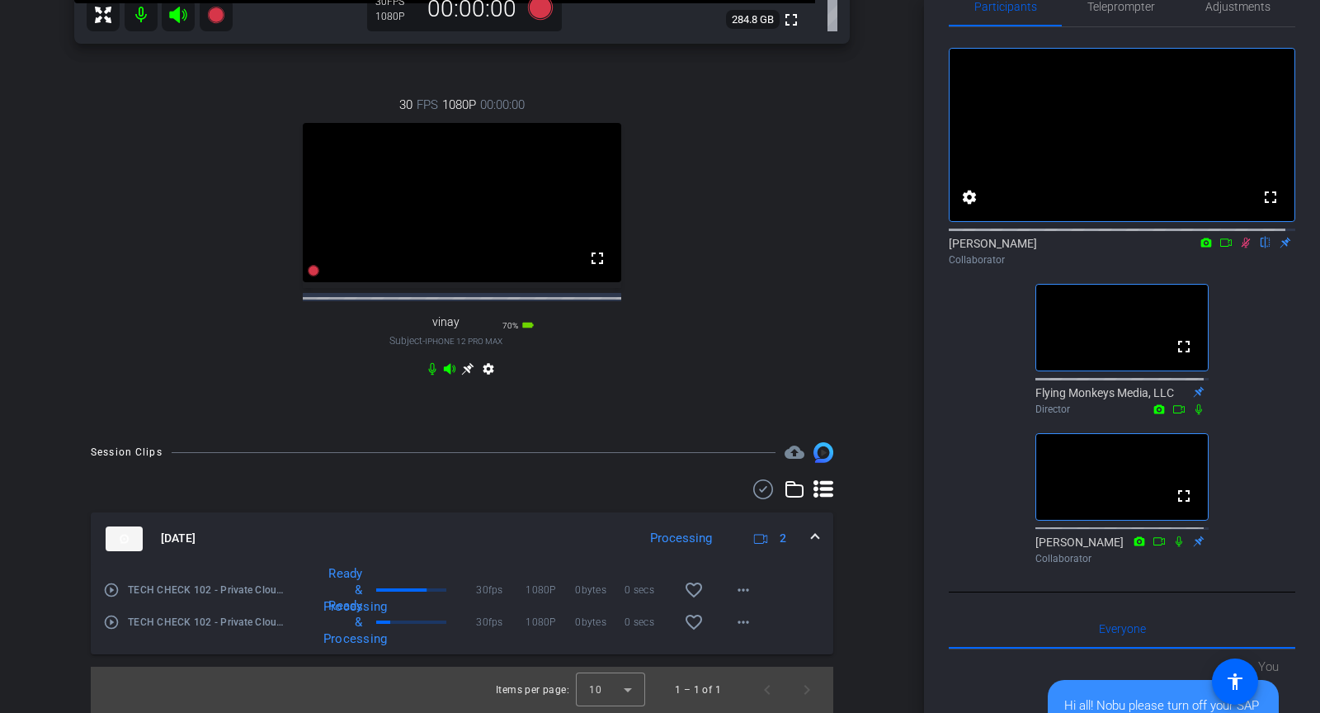
click at [111, 622] on mat-icon "play_circle_outline" at bounding box center [111, 622] width 17 height 17
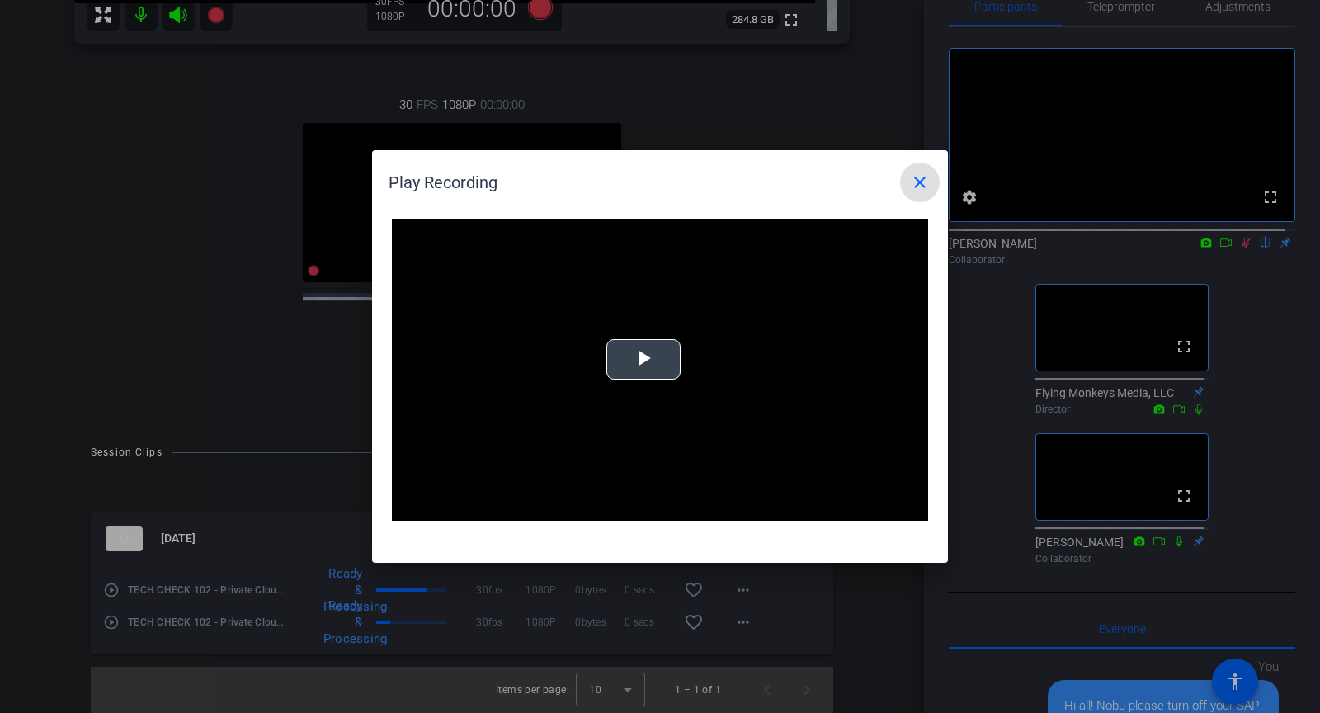
click at [644, 360] on span "Video Player" at bounding box center [644, 360] width 0 height 0
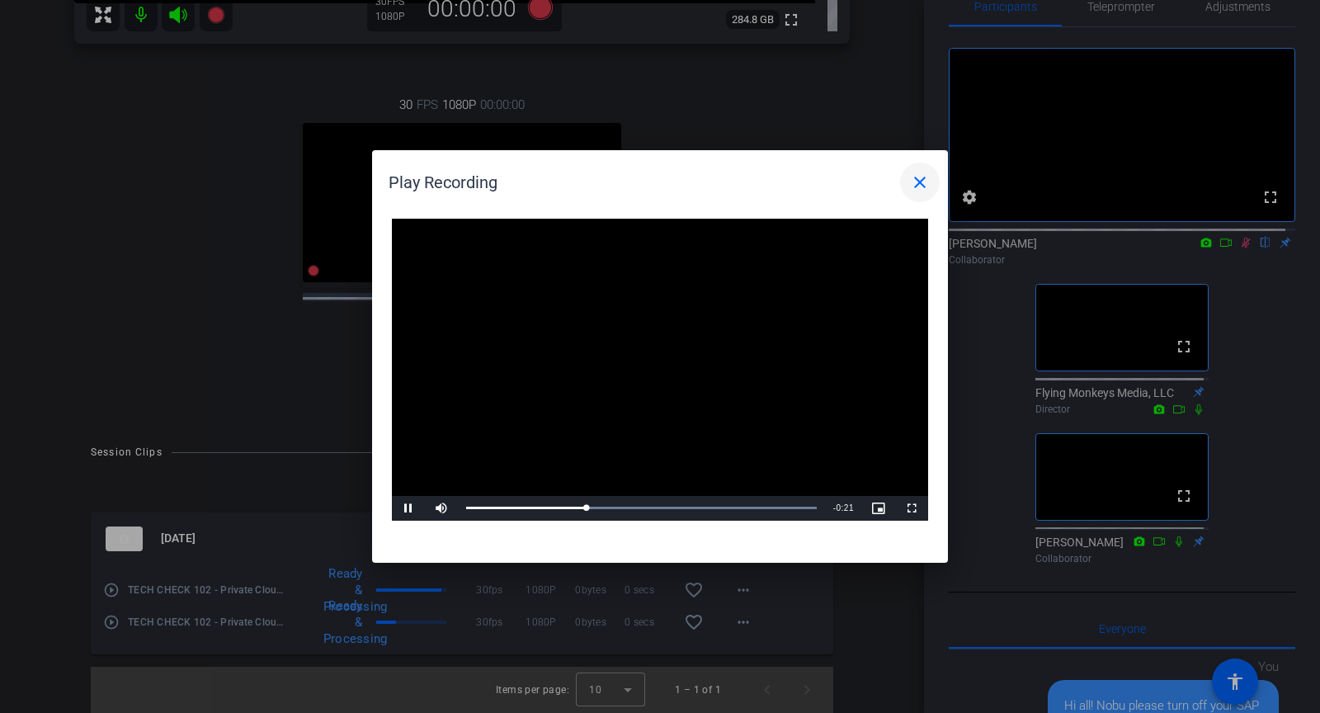
click at [918, 183] on mat-icon "close" at bounding box center [920, 182] width 20 height 20
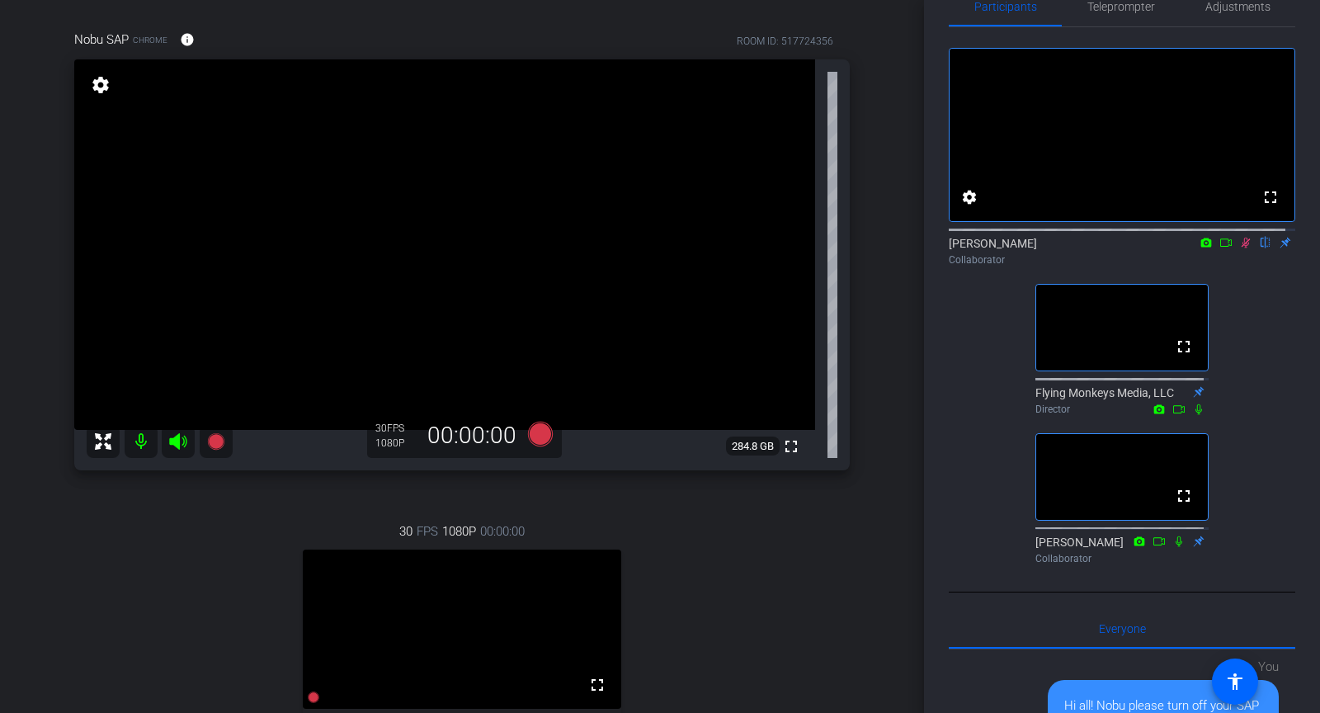
scroll to position [0, 0]
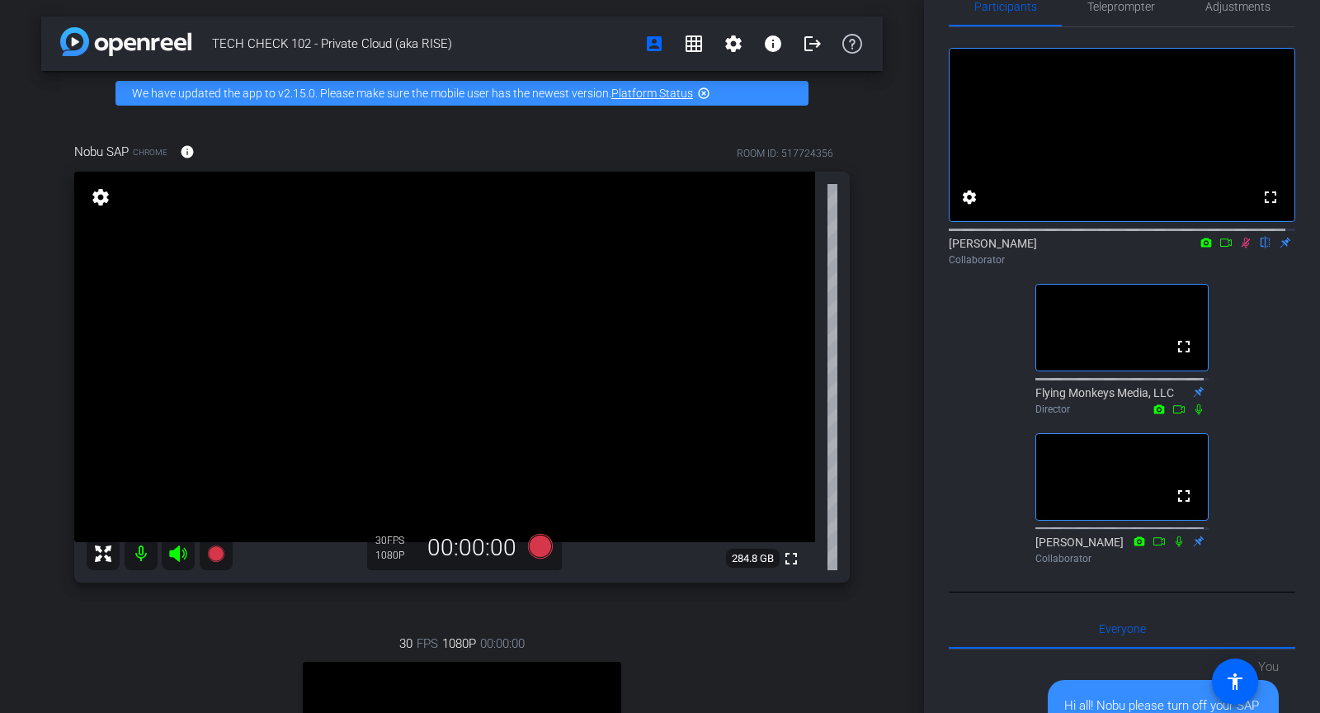
click at [1239, 248] on icon at bounding box center [1245, 243] width 13 height 12
click at [1223, 7] on span "Adjustments" at bounding box center [1238, 7] width 65 height 12
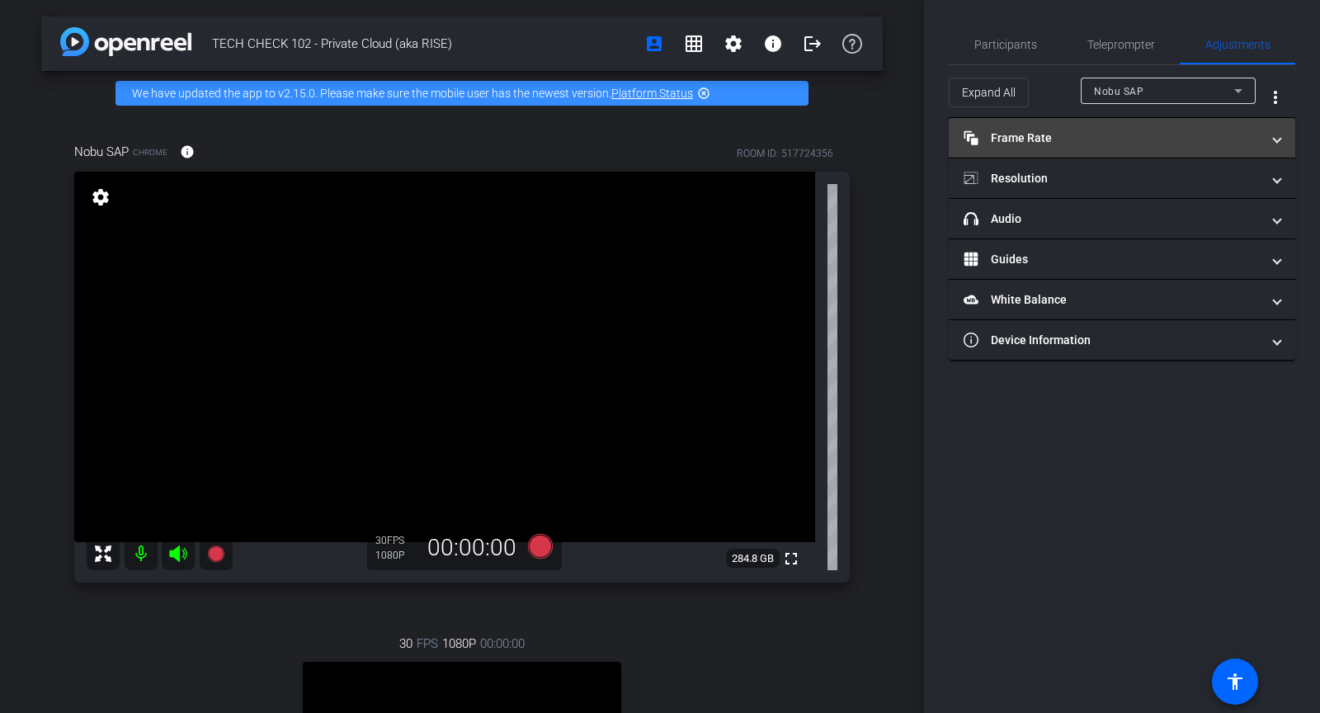
click at [1035, 144] on mat-panel-title "Frame Rate Frame Rate" at bounding box center [1112, 138] width 297 height 17
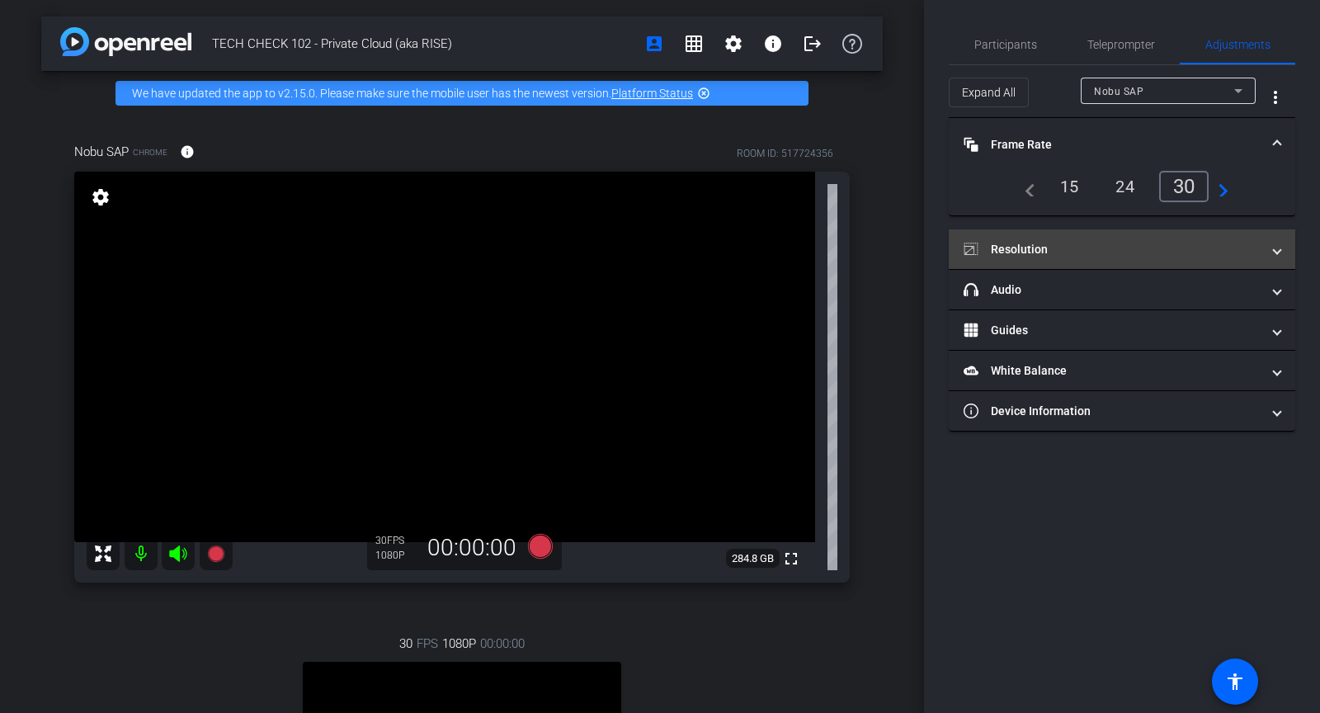
click at [1083, 246] on mat-panel-title "Resolution" at bounding box center [1112, 249] width 297 height 17
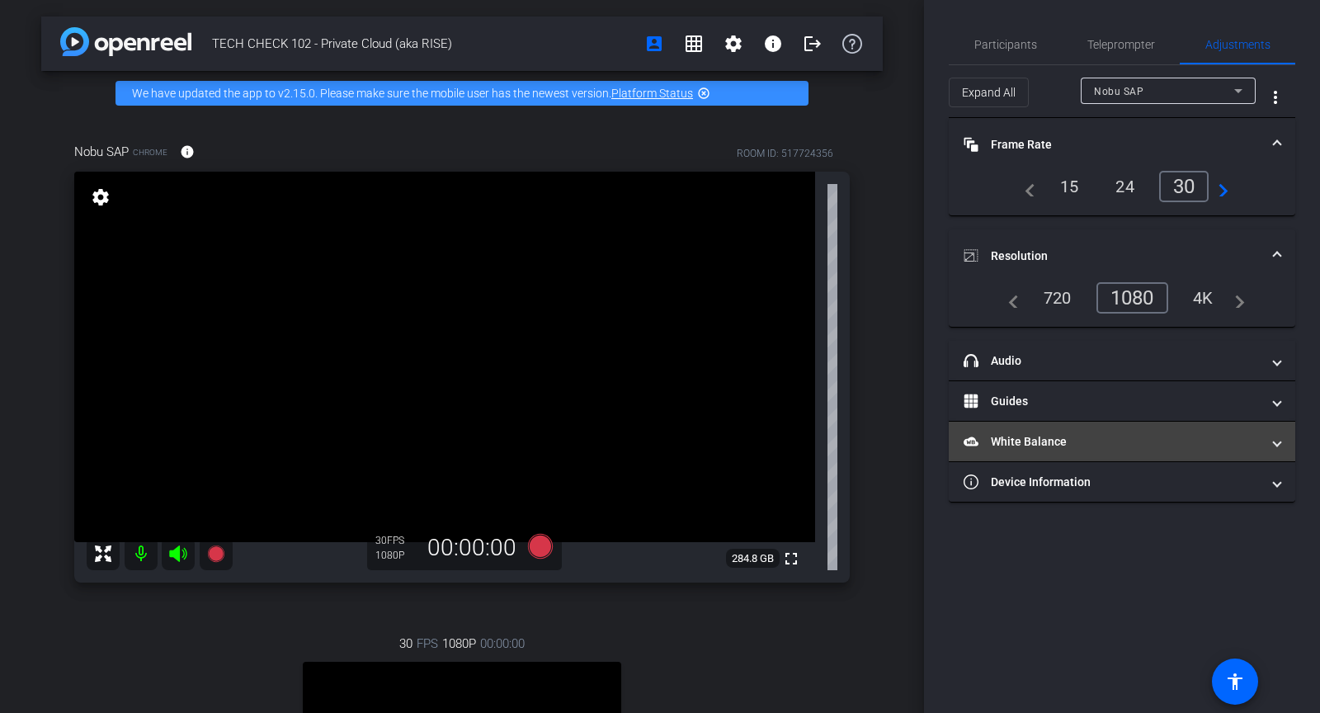
click at [1043, 440] on mat-panel-title "White Balance White Balance" at bounding box center [1112, 441] width 297 height 17
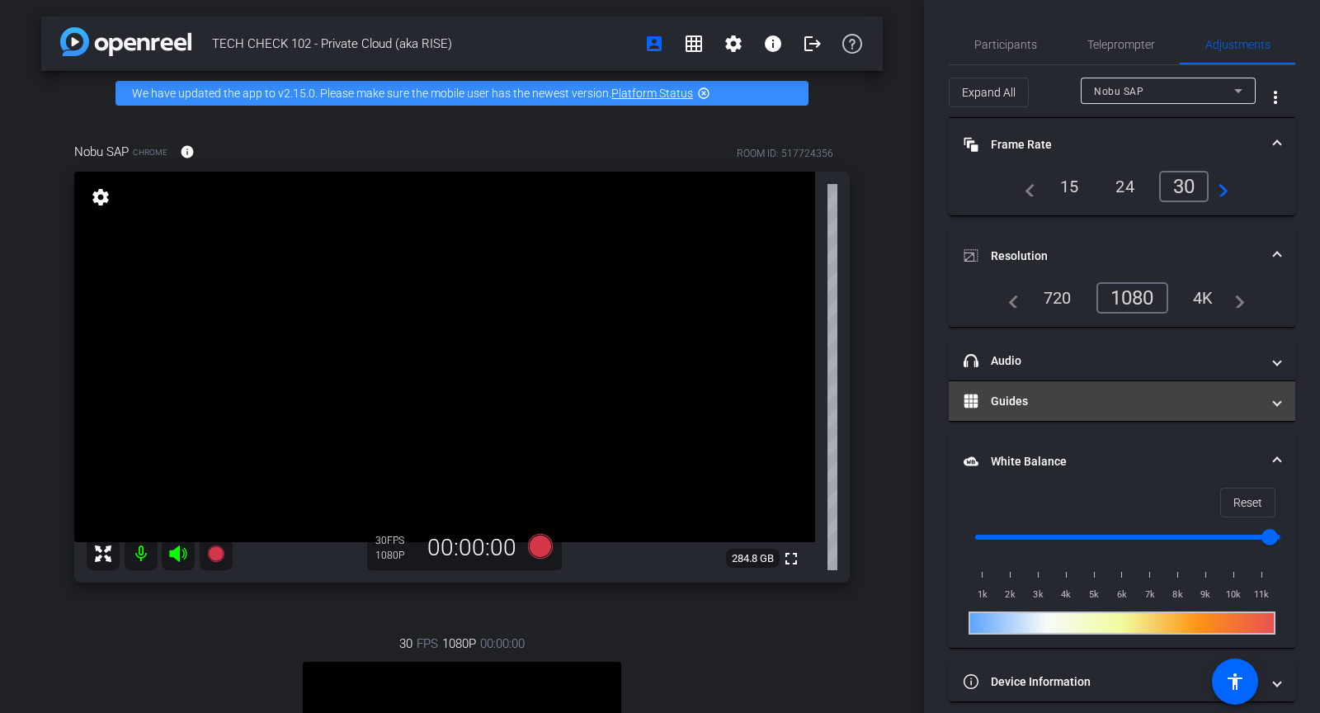
click at [1007, 393] on mat-panel-title "Guides" at bounding box center [1112, 401] width 297 height 17
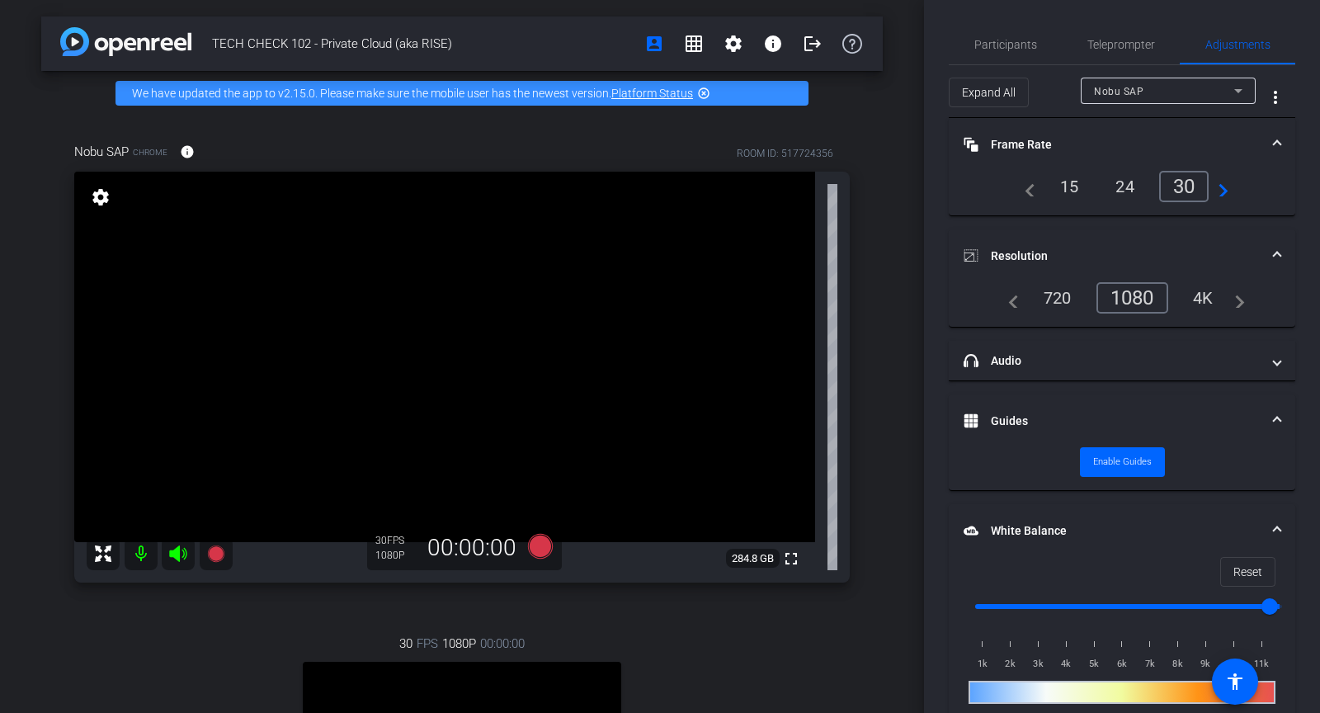
click at [1012, 402] on mat-expansion-panel-header "Guides" at bounding box center [1122, 420] width 347 height 53
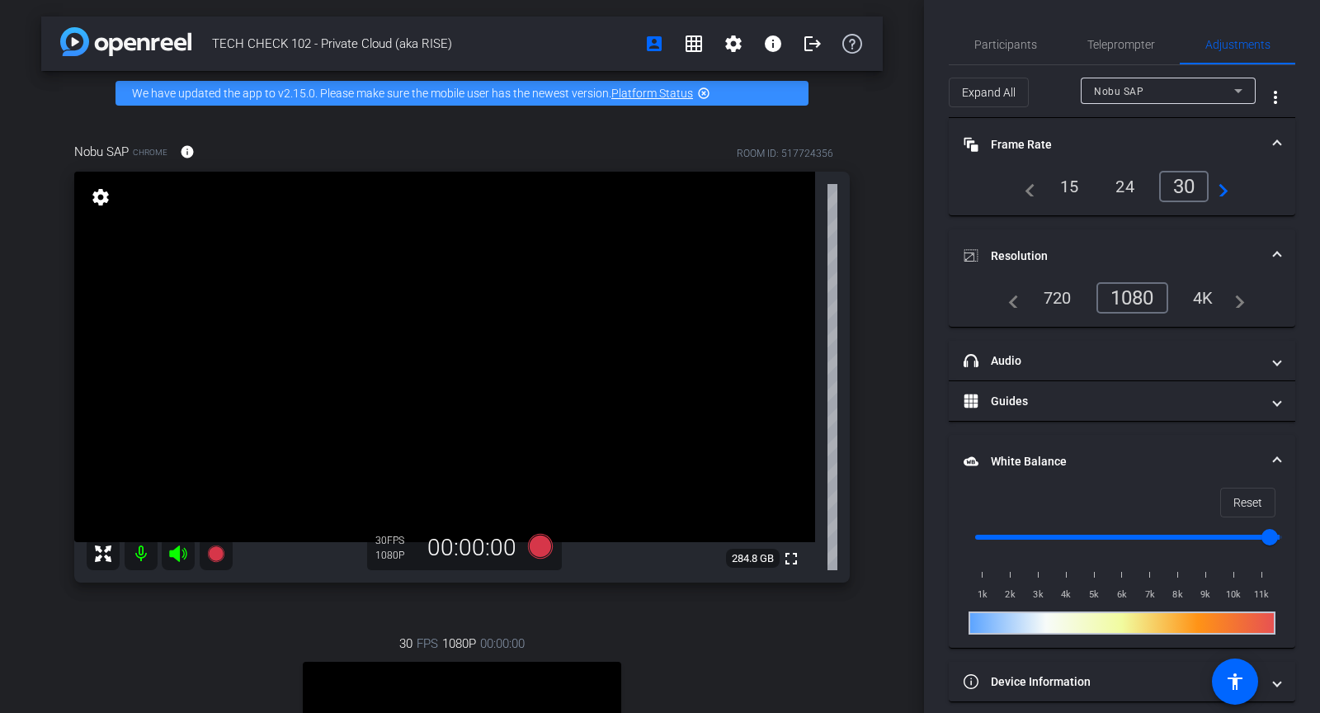
scroll to position [9, 0]
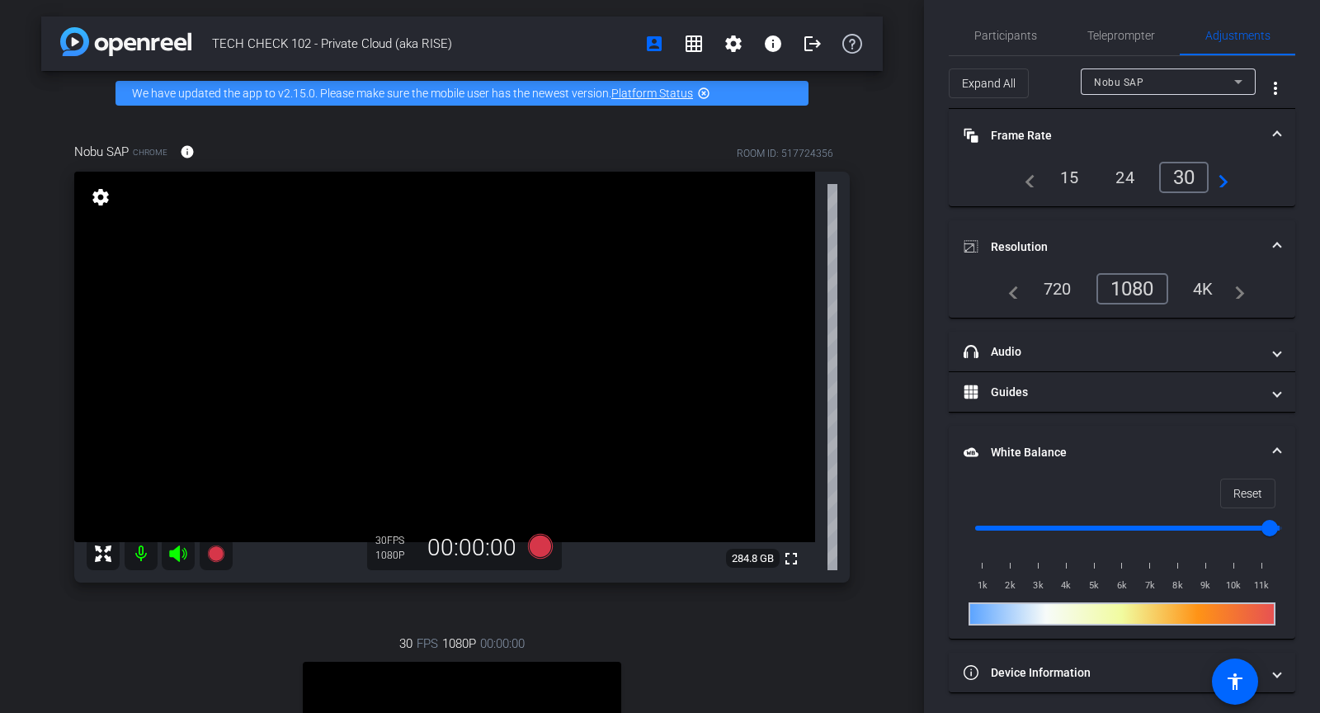
click at [1057, 438] on mat-expansion-panel-header "White Balance White Balance" at bounding box center [1122, 452] width 347 height 53
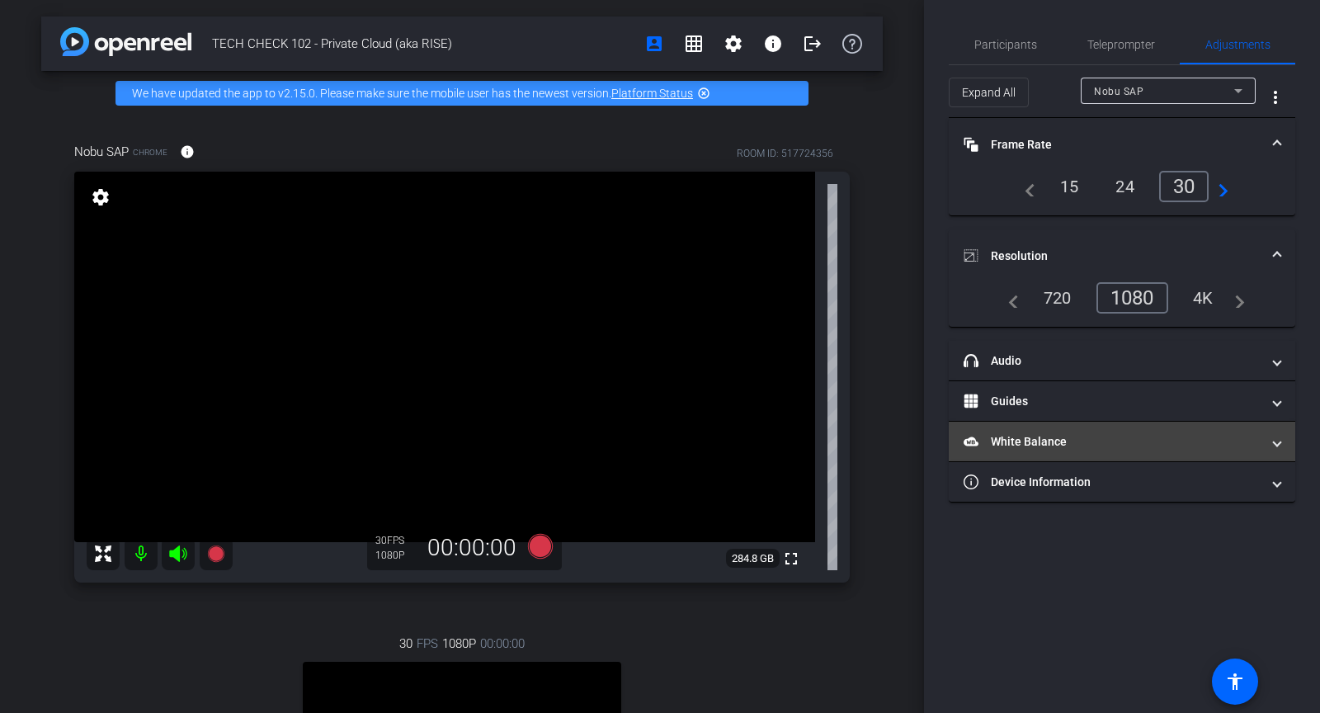
click at [1055, 443] on mat-panel-title "White Balance White Balance" at bounding box center [1112, 441] width 297 height 17
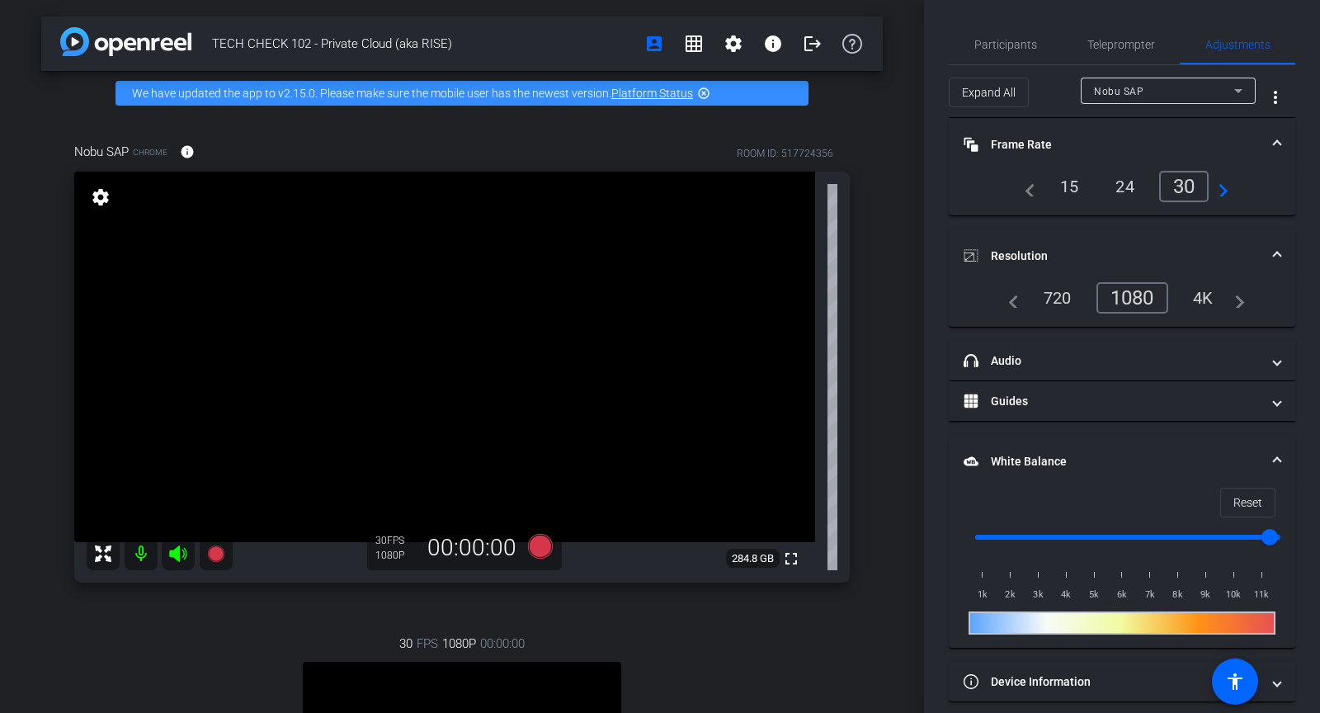
click at [1079, 447] on mat-expansion-panel-header "White Balance White Balance" at bounding box center [1122, 461] width 347 height 53
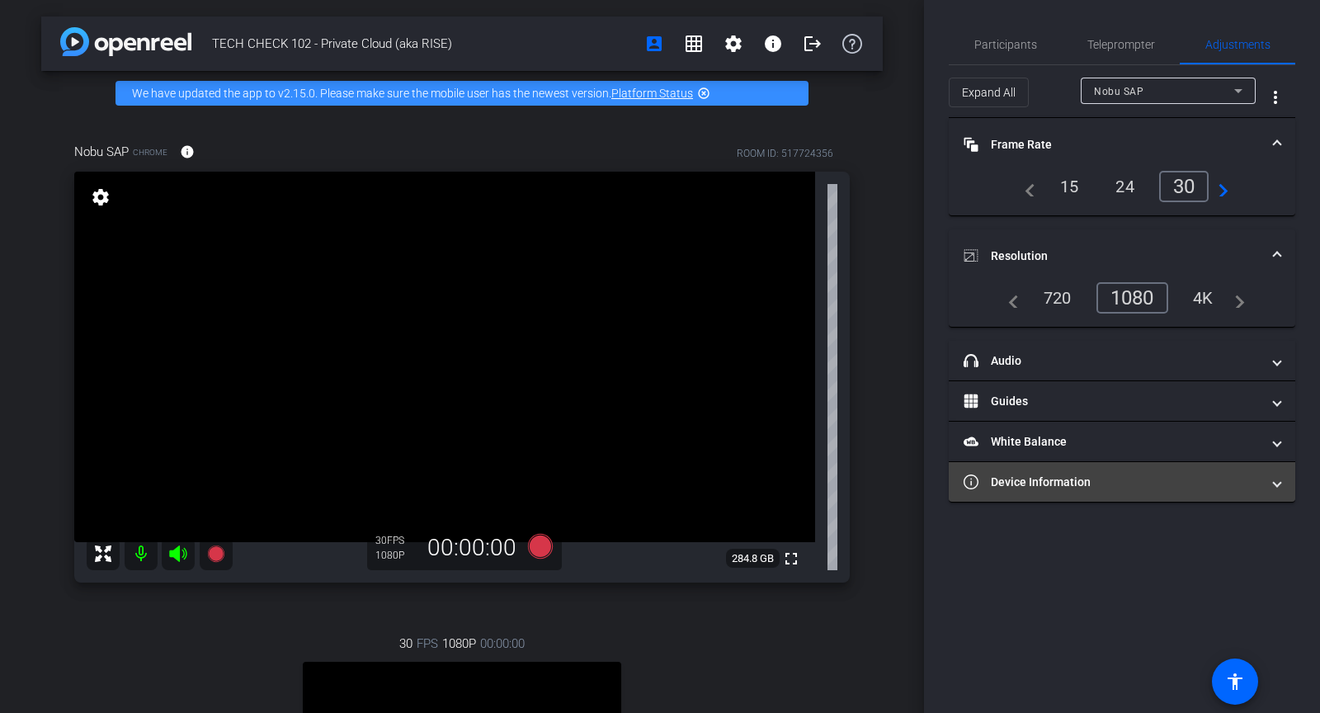
click at [1090, 467] on mat-expansion-panel-header "Device Information" at bounding box center [1122, 482] width 347 height 40
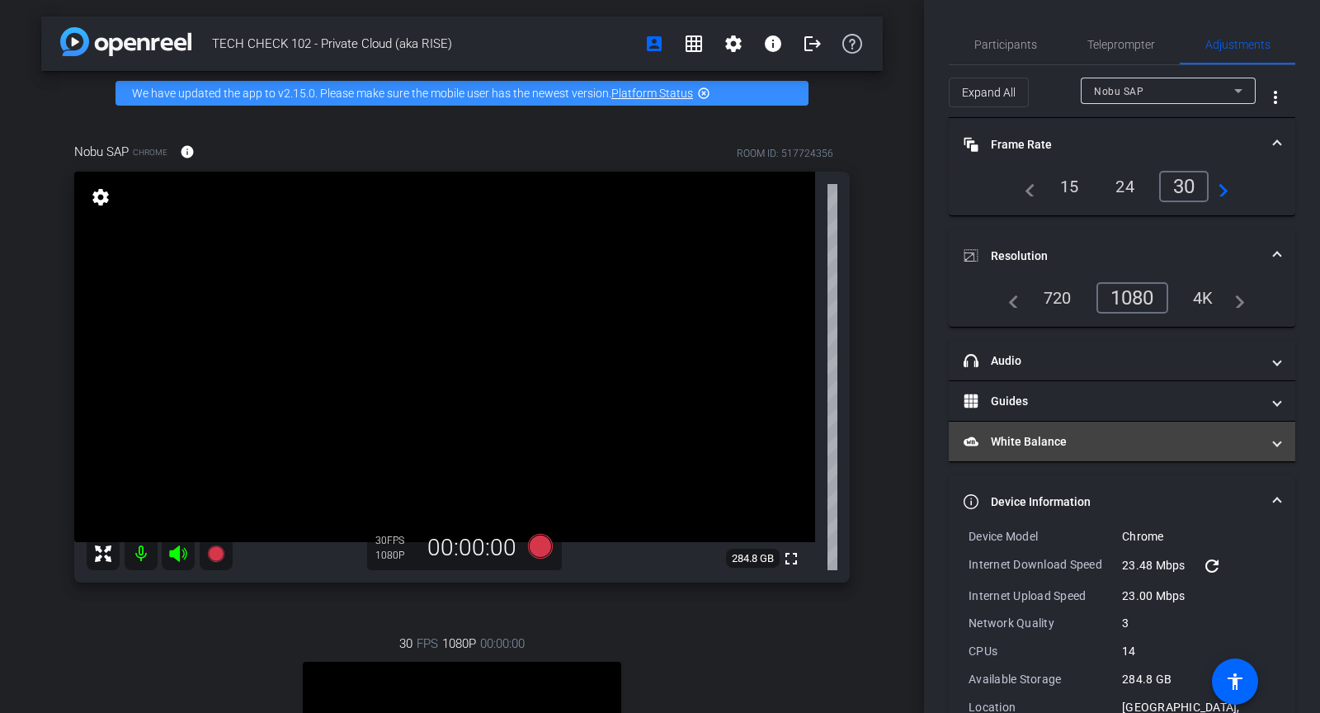
click at [1085, 436] on mat-panel-title "White Balance White Balance" at bounding box center [1112, 441] width 297 height 17
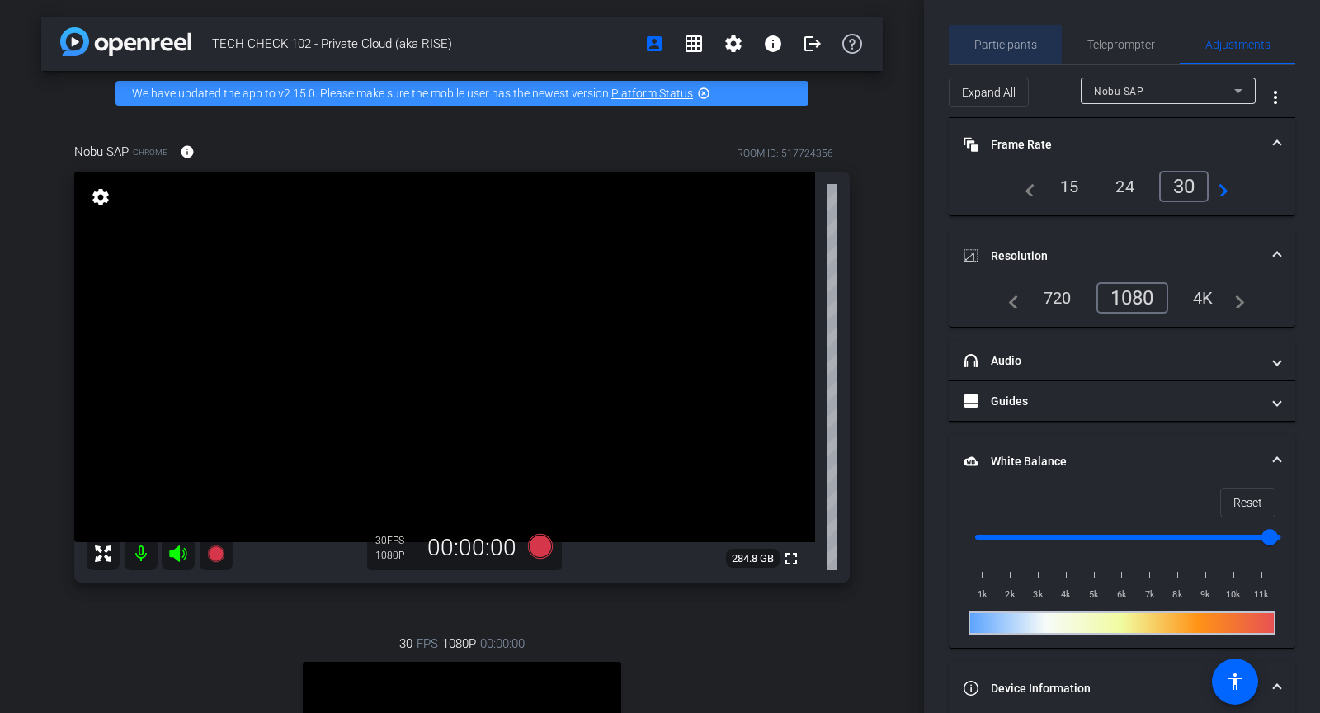
click at [1005, 45] on span "Participants" at bounding box center [1005, 45] width 63 height 12
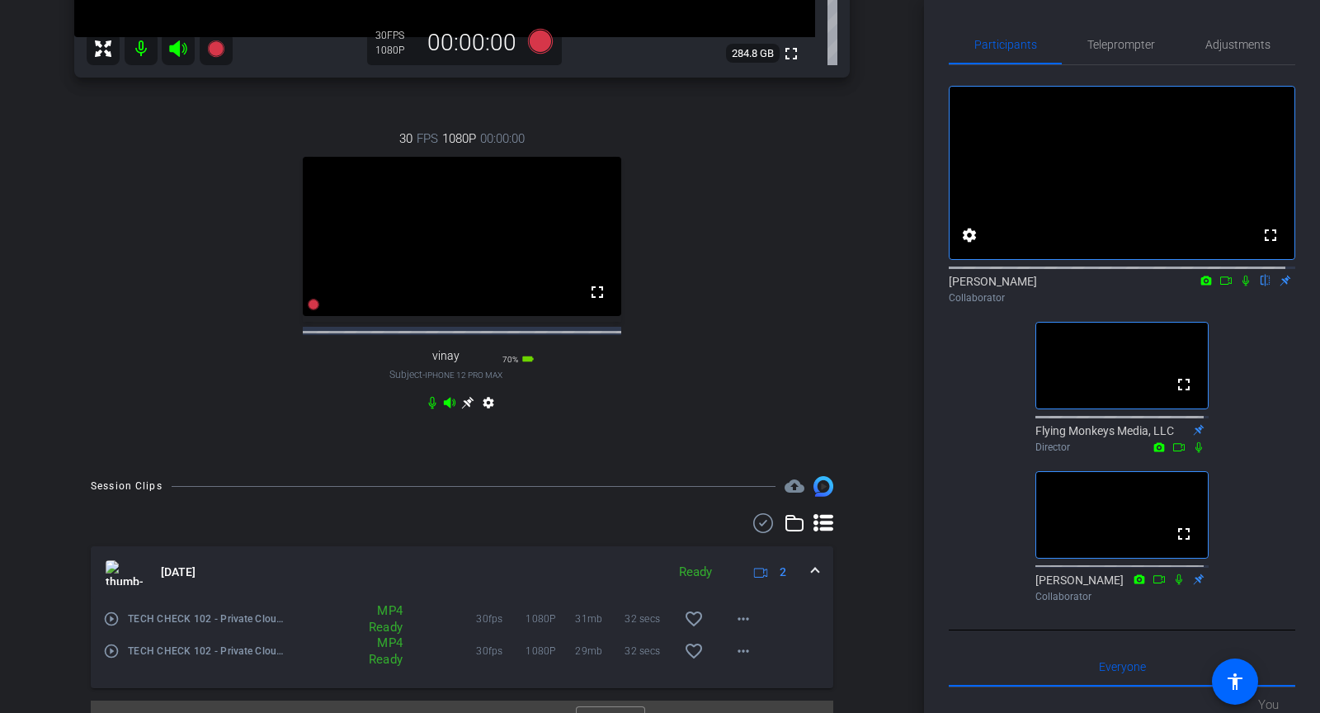
scroll to position [552, 0]
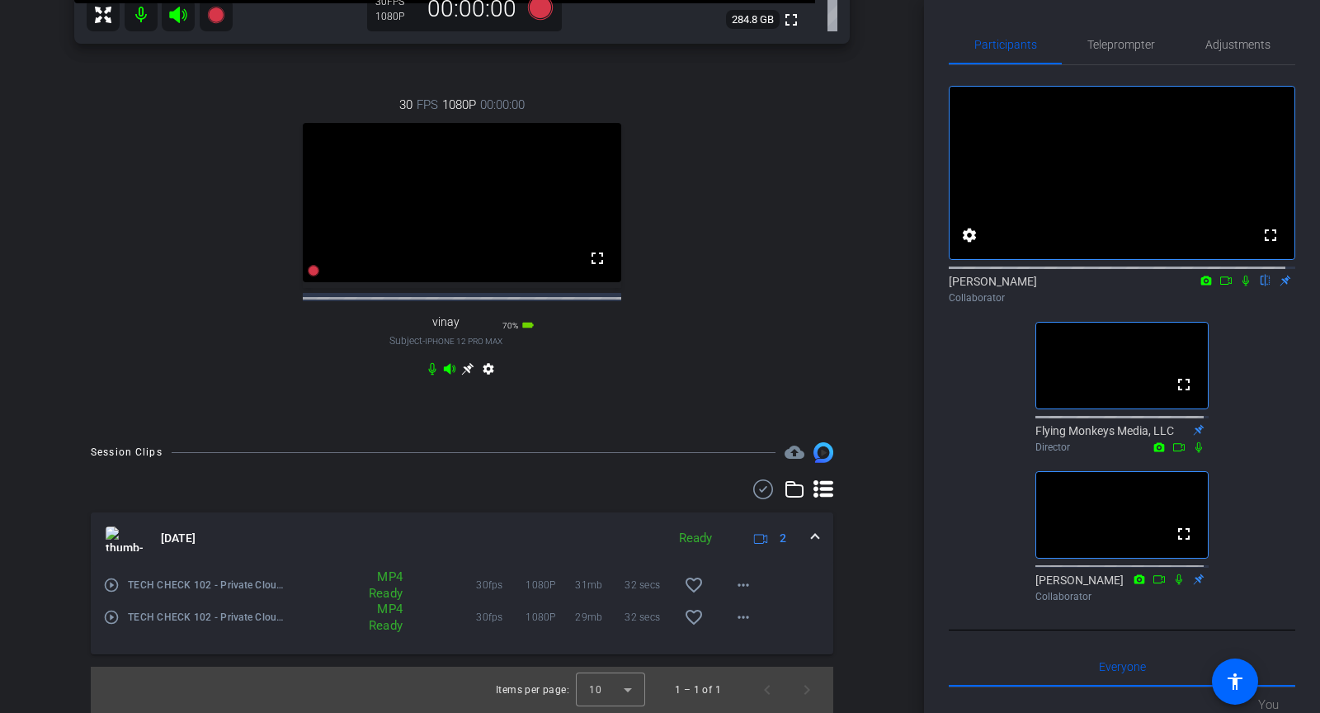
click at [1243, 286] on icon at bounding box center [1246, 281] width 7 height 11
click at [104, 620] on mat-icon "play_circle_outline" at bounding box center [111, 617] width 17 height 17
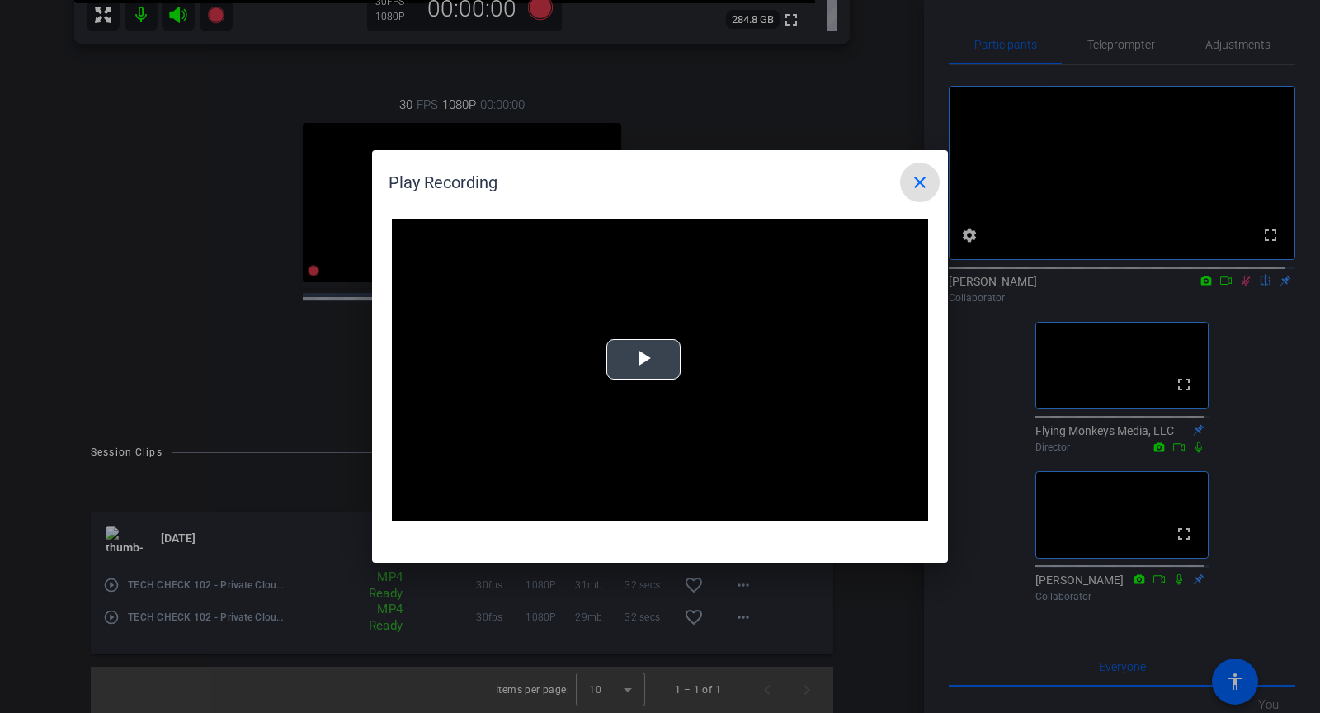
click at [644, 360] on span "Video Player" at bounding box center [644, 360] width 0 height 0
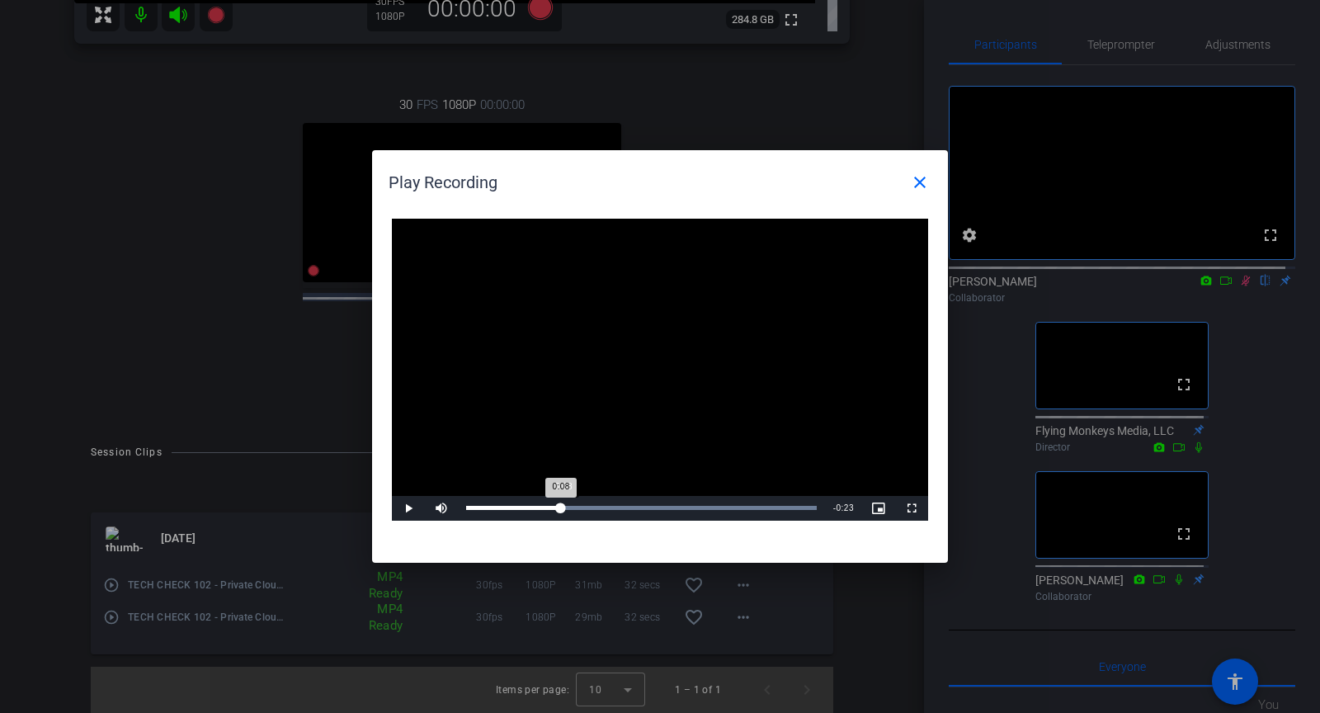
drag, startPoint x: 563, startPoint y: 509, endPoint x: 594, endPoint y: 510, distance: 31.4
click at [570, 510] on div "Loaded : 100.00% 0:08 0:08" at bounding box center [641, 508] width 351 height 4
click at [686, 510] on div "Loaded : 100.00% 0:20 0:11" at bounding box center [641, 508] width 367 height 25
click at [930, 186] on span at bounding box center [920, 183] width 40 height 40
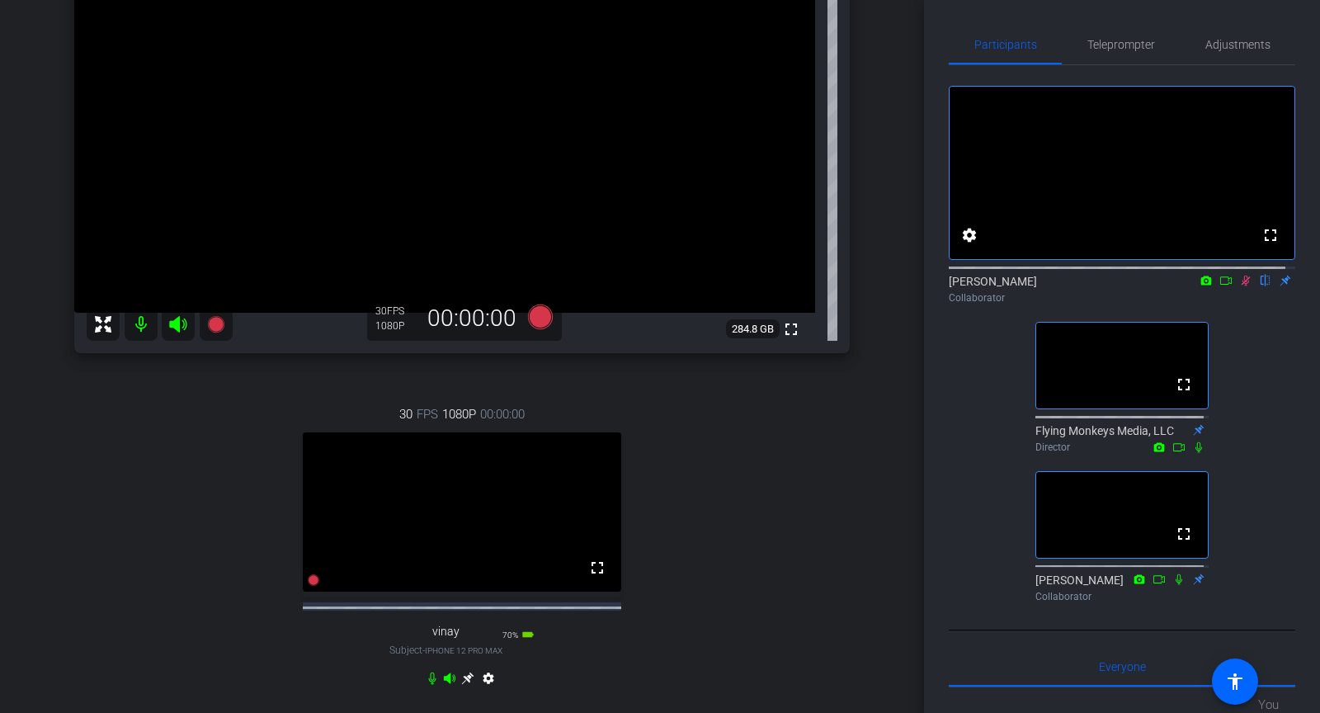
scroll to position [0, 0]
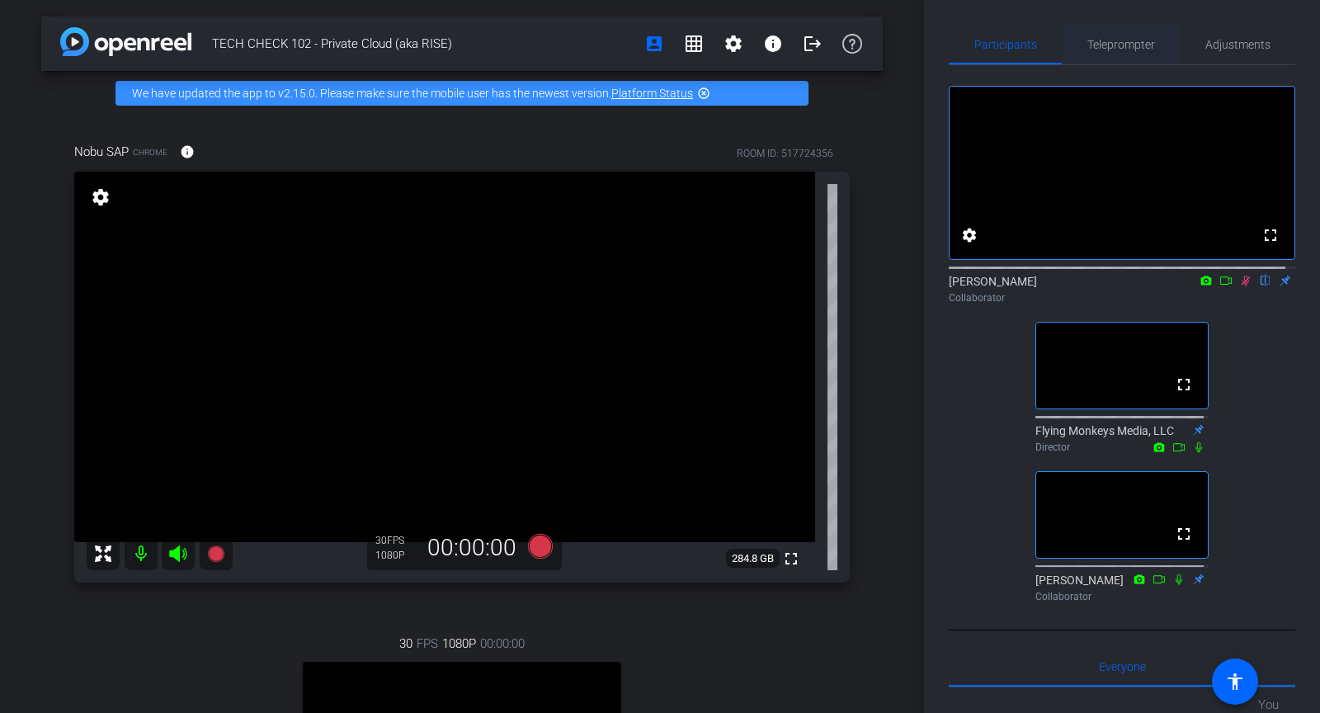
click at [1121, 44] on span "Teleprompter" at bounding box center [1122, 45] width 68 height 12
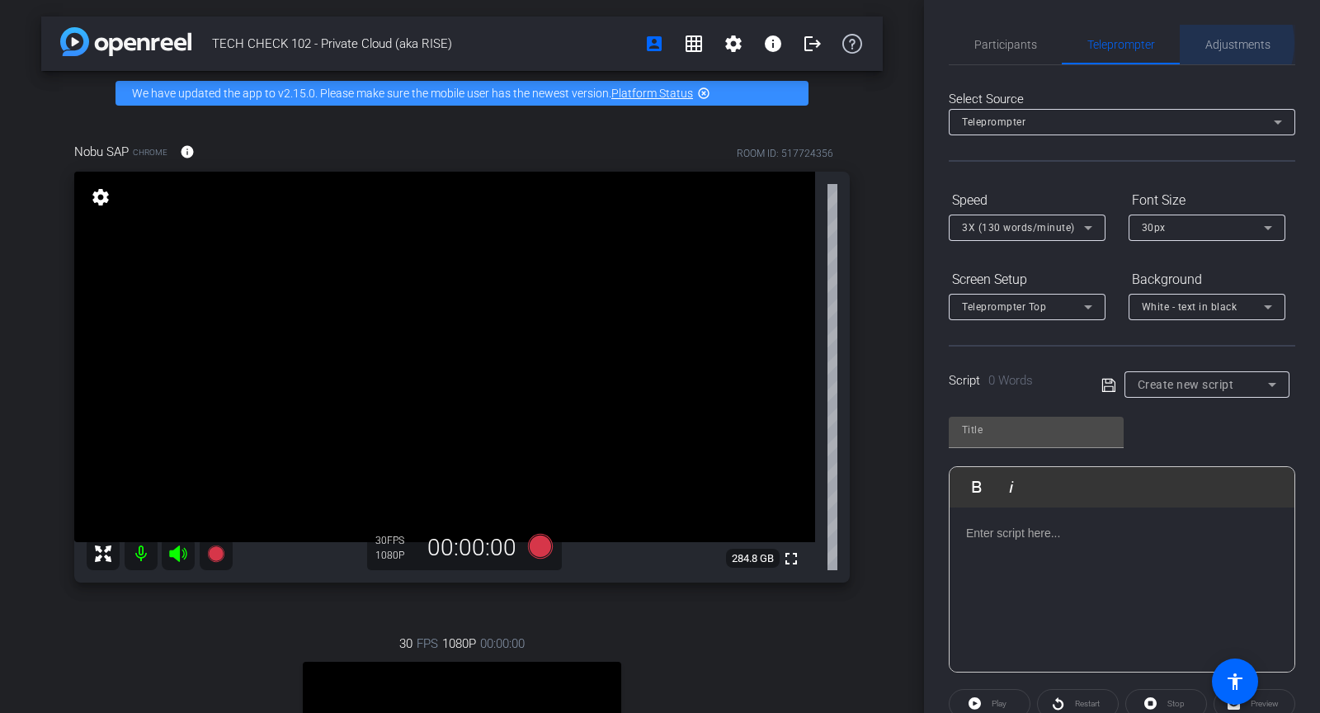
click at [1206, 43] on span "Adjustments" at bounding box center [1238, 45] width 65 height 12
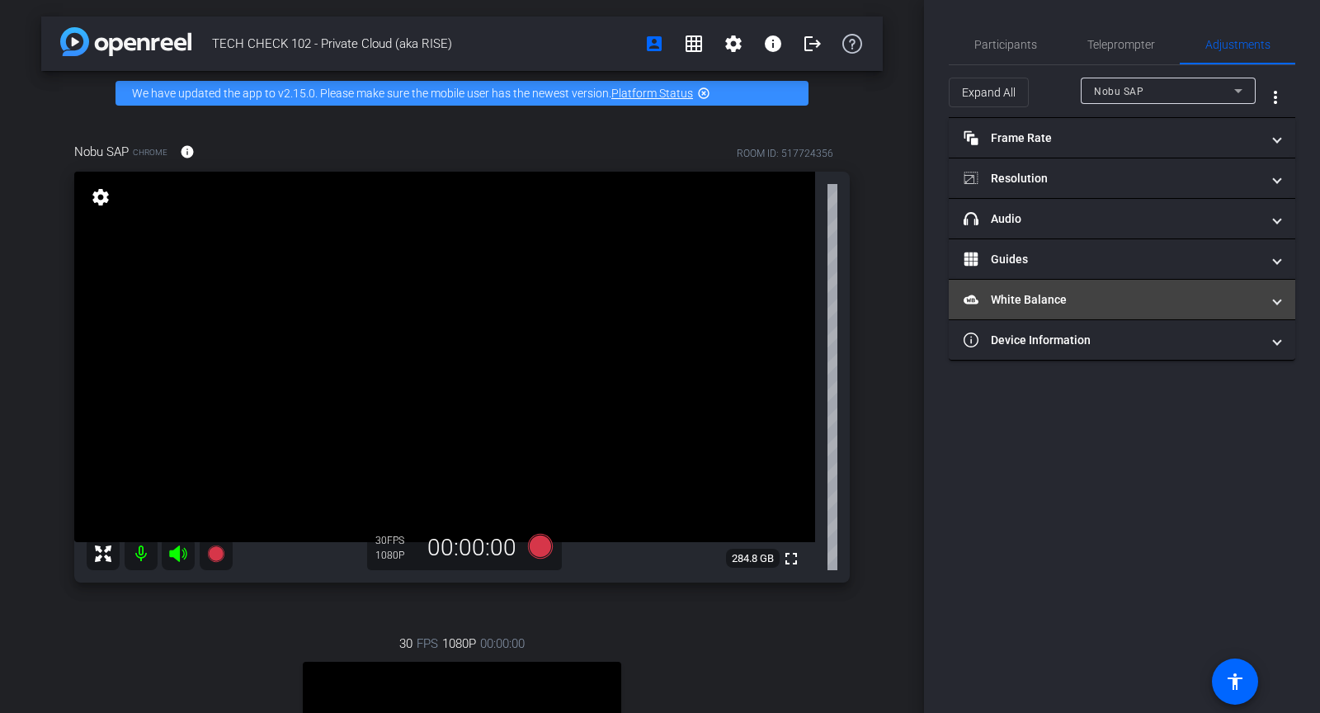
click at [1019, 300] on mat-panel-title "White Balance White Balance" at bounding box center [1112, 299] width 297 height 17
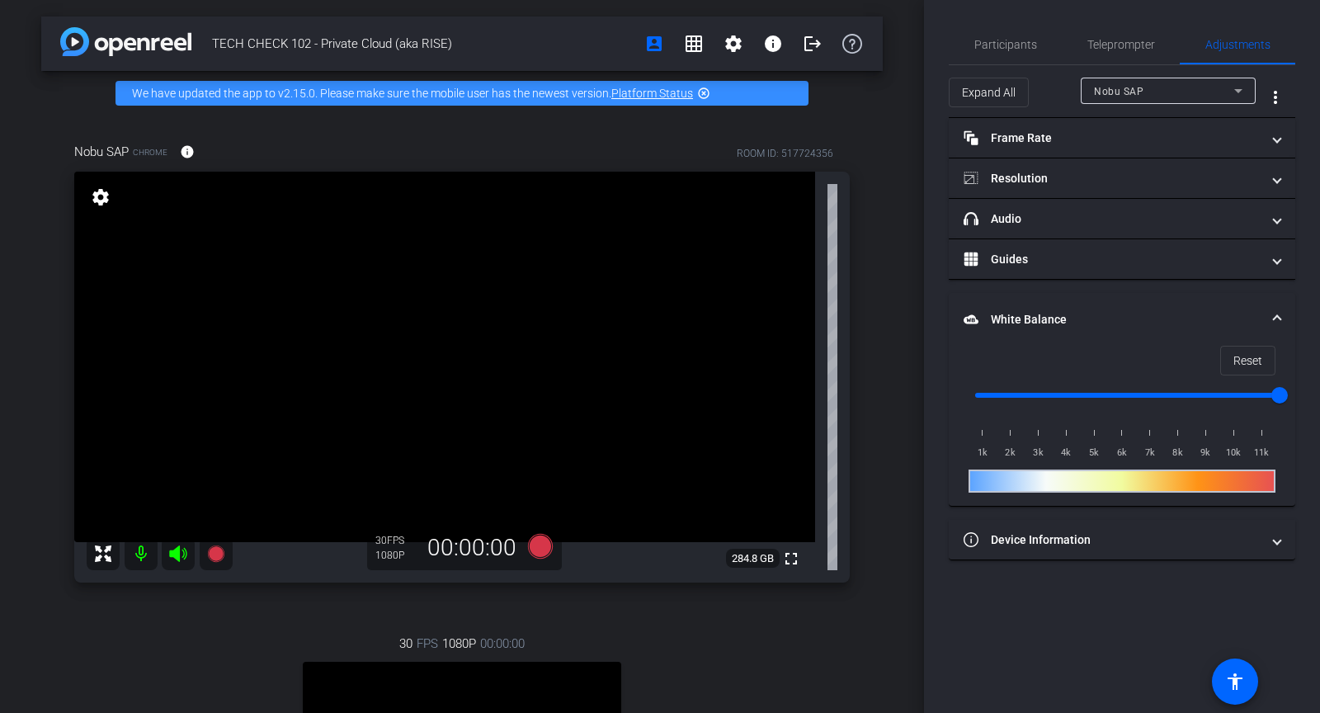
click at [1082, 477] on div at bounding box center [1122, 480] width 307 height 23
click at [1107, 437] on div "1k 2k 3k 4k 5k 6k 7k 8k 9k 10k 11k" at bounding box center [1122, 438] width 307 height 46
click at [1093, 434] on div "1k 2k 3k 4k 5k 6k 7k 8k 9k 10k 11k" at bounding box center [1122, 438] width 307 height 46
drag, startPoint x: 1269, startPoint y: 389, endPoint x: 1025, endPoint y: 391, distance: 244.2
click at [1025, 391] on input "range" at bounding box center [1129, 395] width 342 height 36
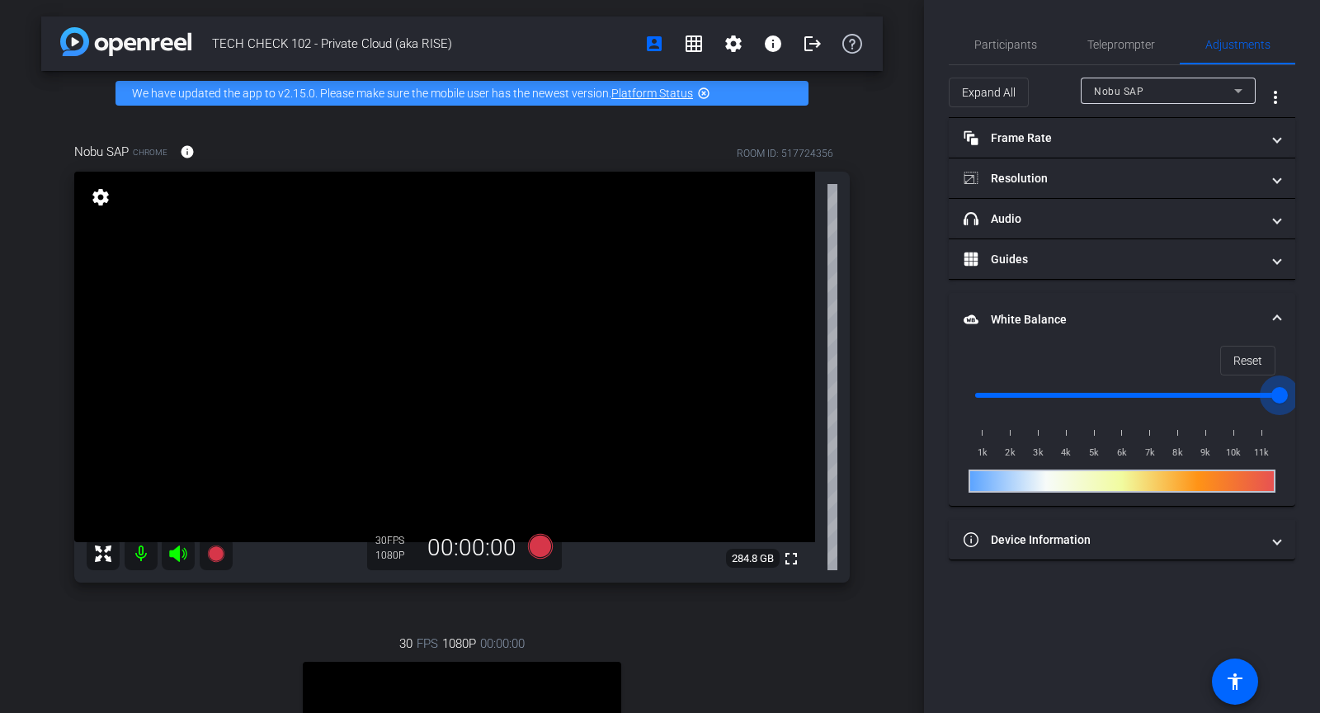
type input "11000"
click at [1285, 397] on input "range" at bounding box center [1129, 395] width 342 height 36
click at [1249, 352] on span "Reset" at bounding box center [1248, 360] width 29 height 31
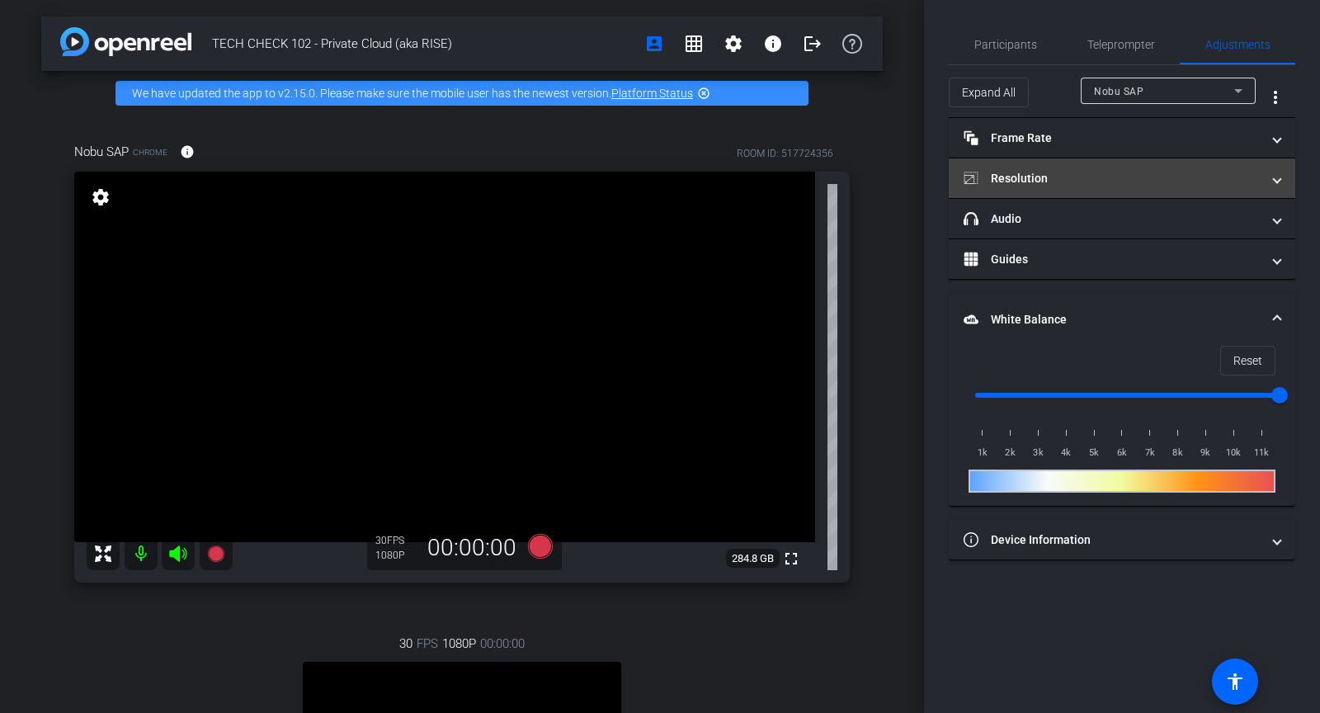
click at [1045, 172] on mat-panel-title "Resolution" at bounding box center [1112, 178] width 297 height 17
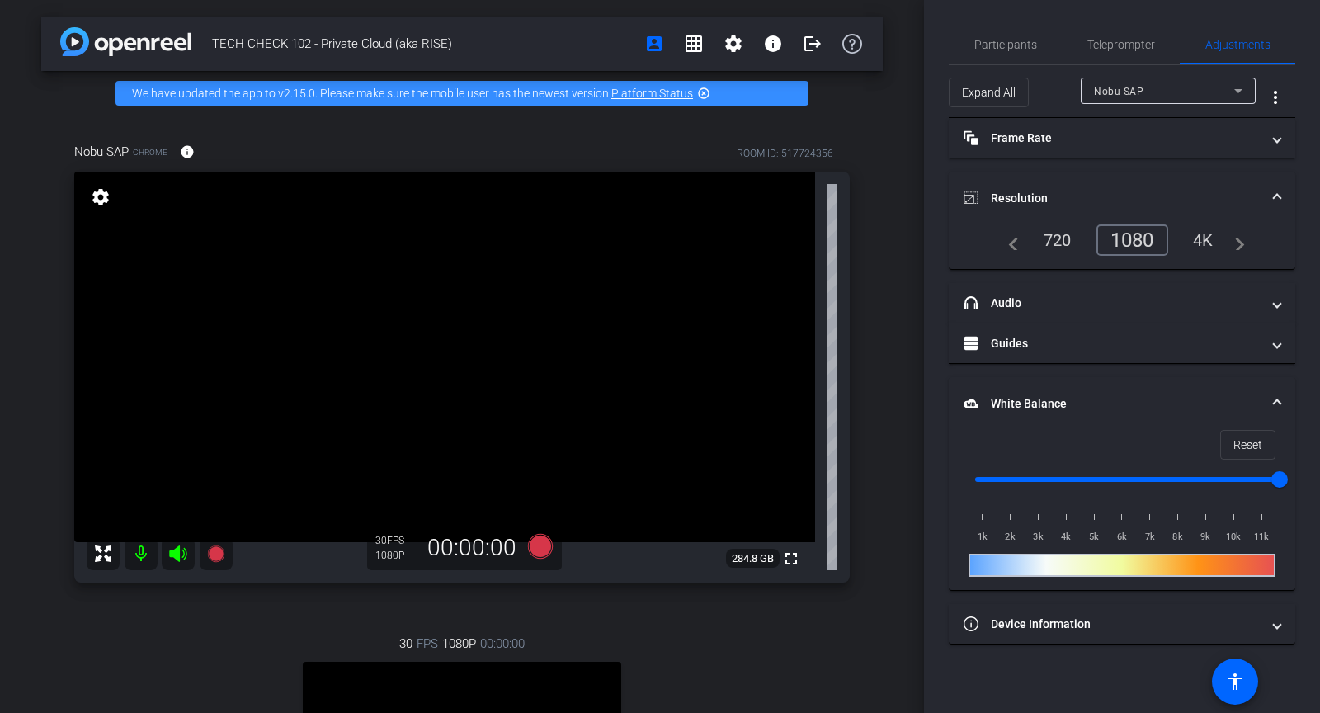
click at [1123, 243] on div "1080" at bounding box center [1133, 239] width 72 height 31
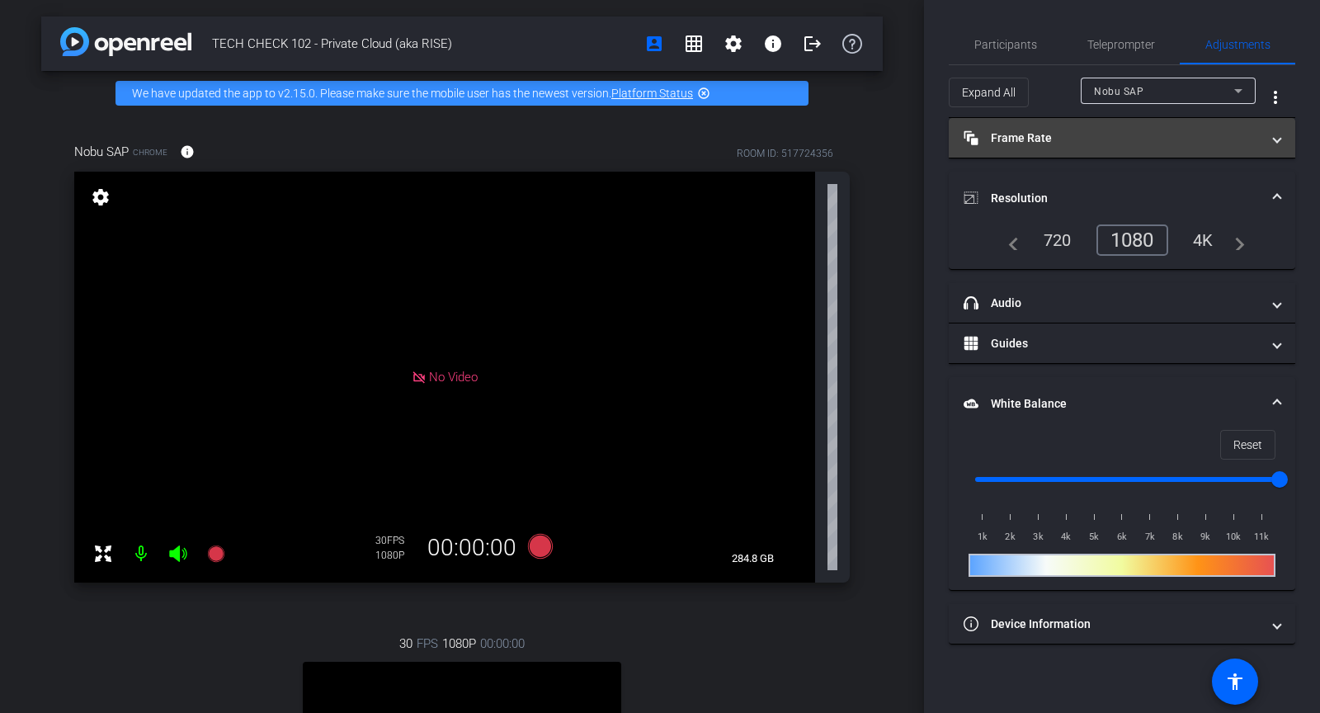
click at [1086, 145] on mat-panel-title "Frame Rate Frame Rate" at bounding box center [1112, 138] width 297 height 17
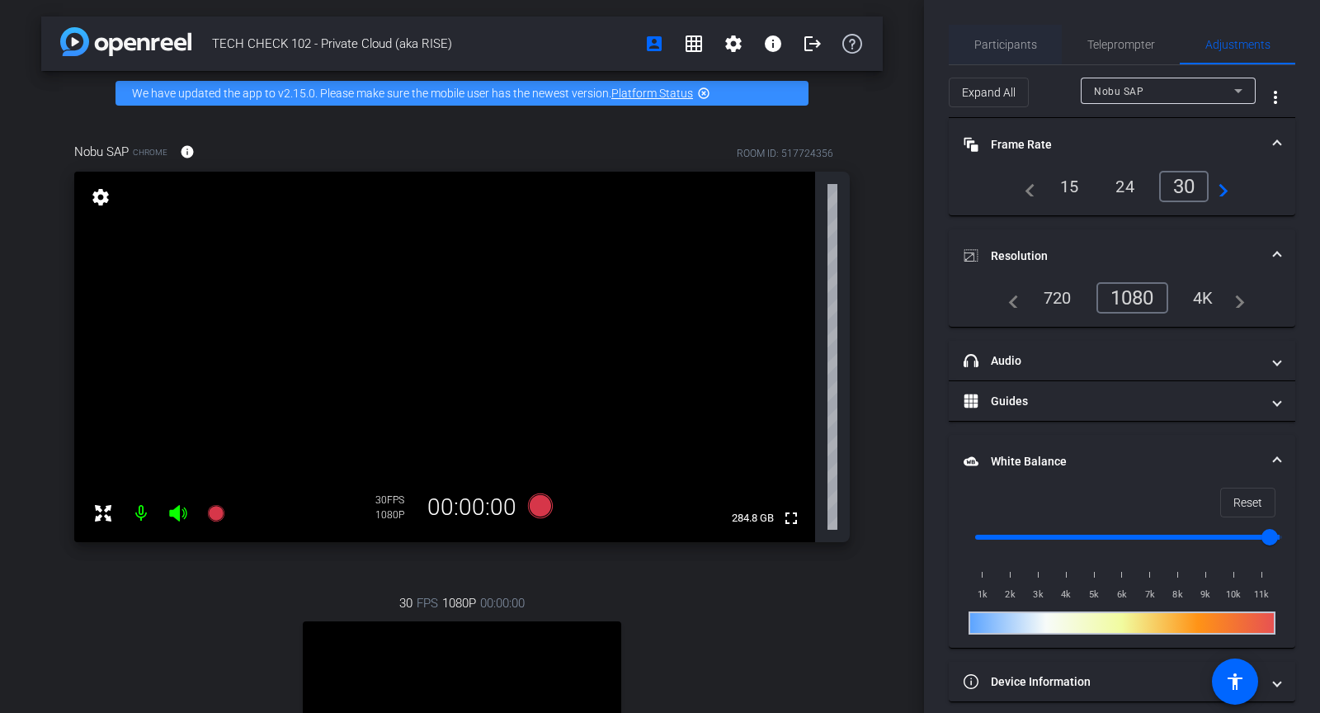
click at [980, 40] on span "Participants" at bounding box center [1005, 45] width 63 height 12
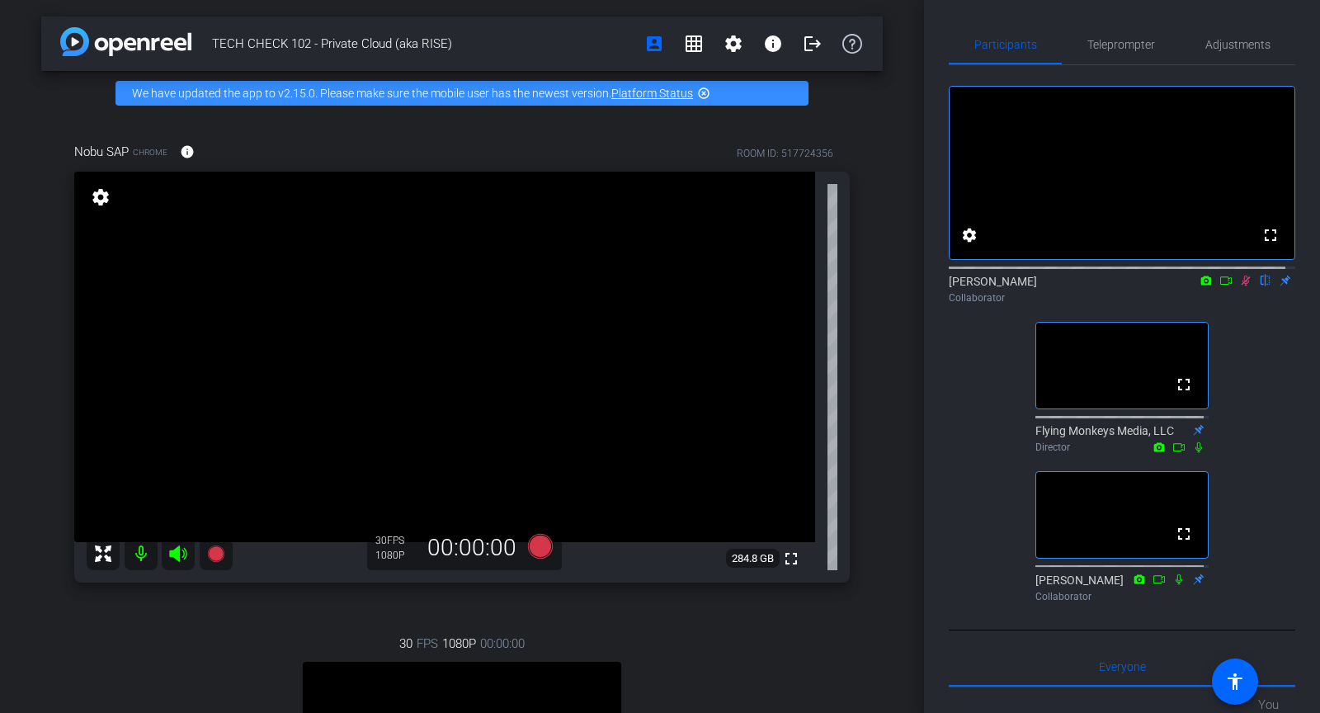
click at [1239, 286] on icon at bounding box center [1245, 281] width 13 height 12
click at [1243, 286] on icon at bounding box center [1246, 281] width 7 height 11
click at [1206, 46] on span "Adjustments" at bounding box center [1238, 45] width 65 height 12
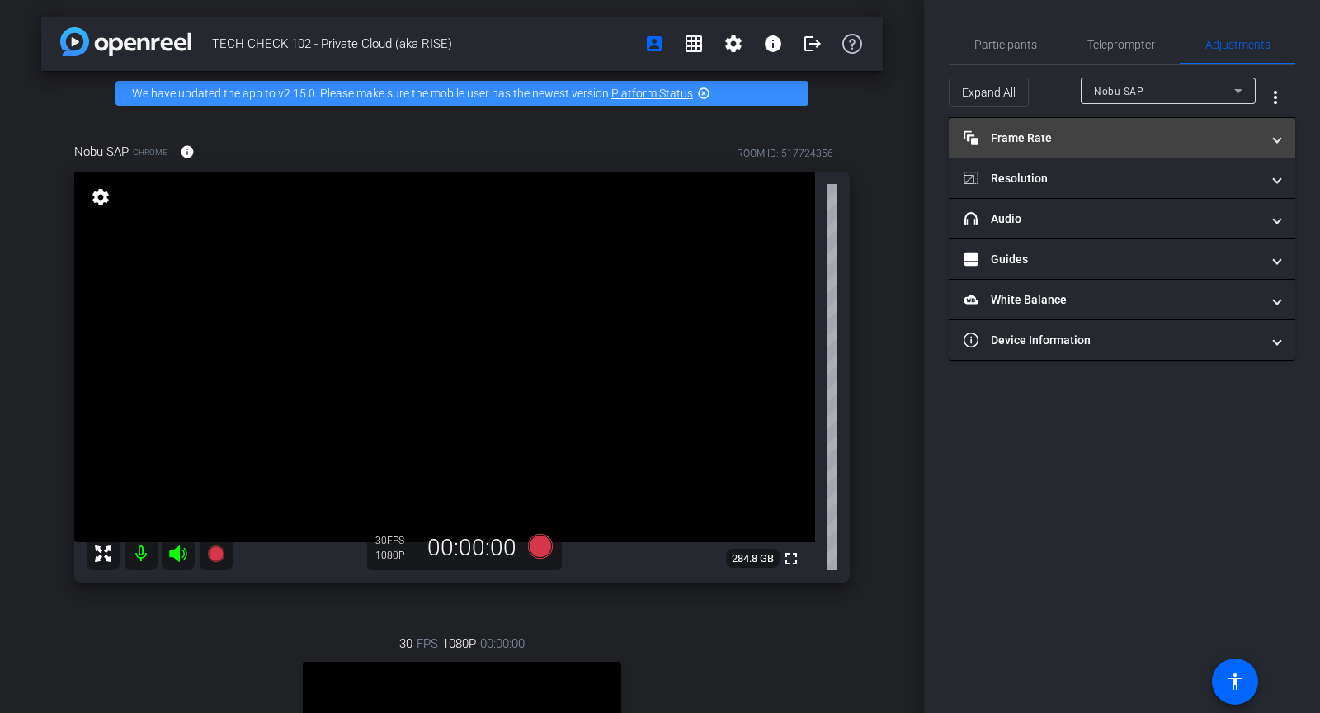
click at [1016, 144] on mat-panel-title "Frame Rate Frame Rate" at bounding box center [1112, 138] width 297 height 17
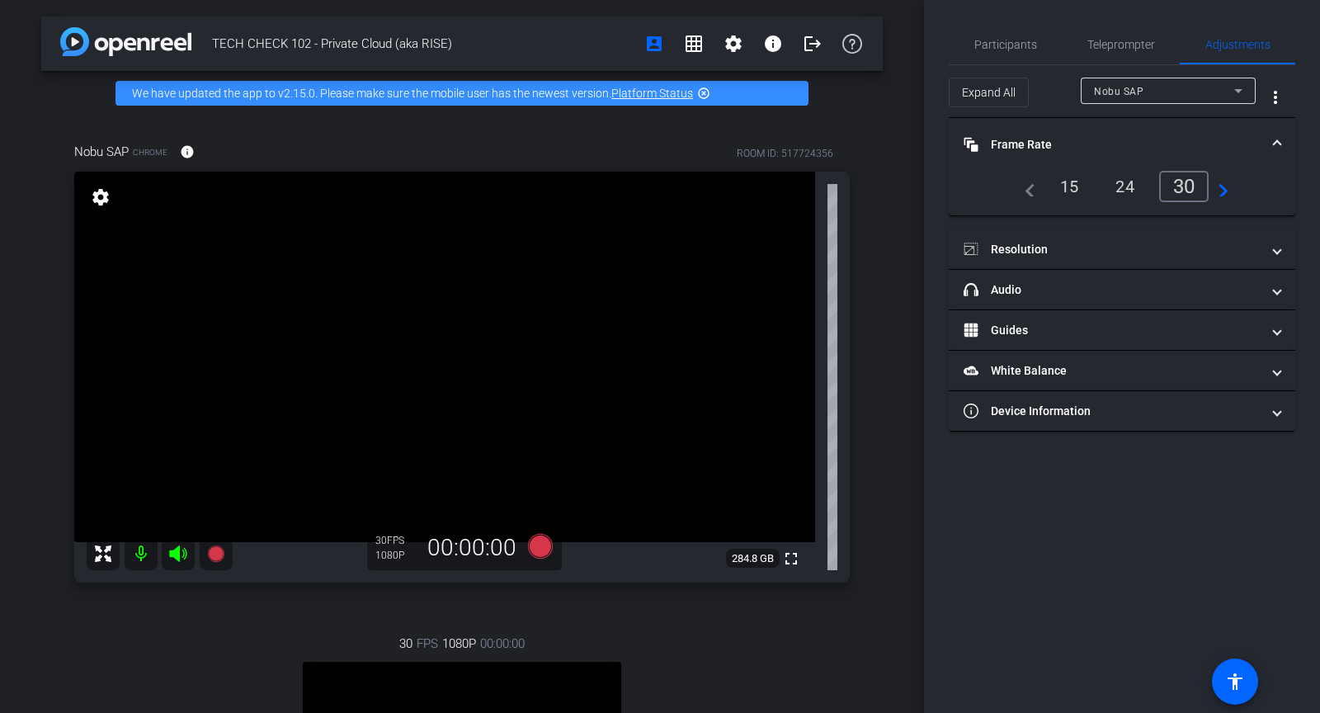
click at [1015, 145] on mat-panel-title "Frame Rate Frame Rate" at bounding box center [1112, 144] width 297 height 17
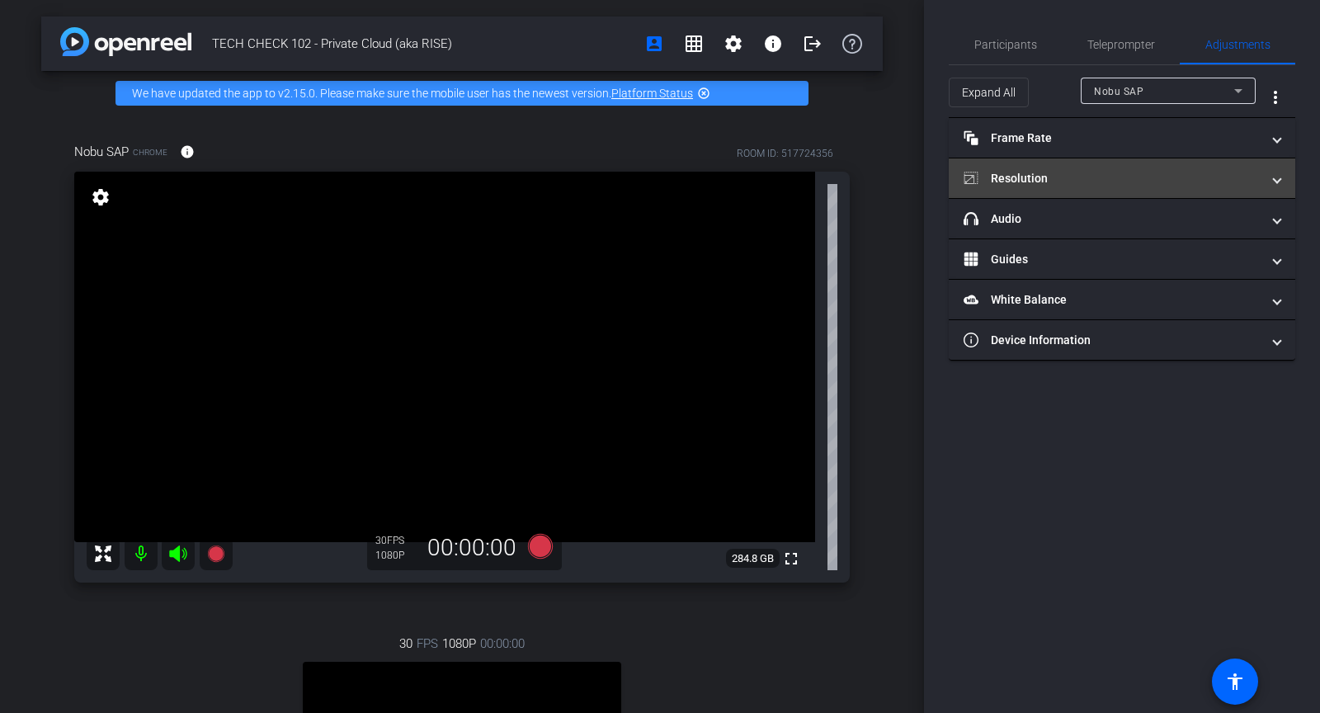
click at [1017, 185] on mat-panel-title "Resolution" at bounding box center [1112, 178] width 297 height 17
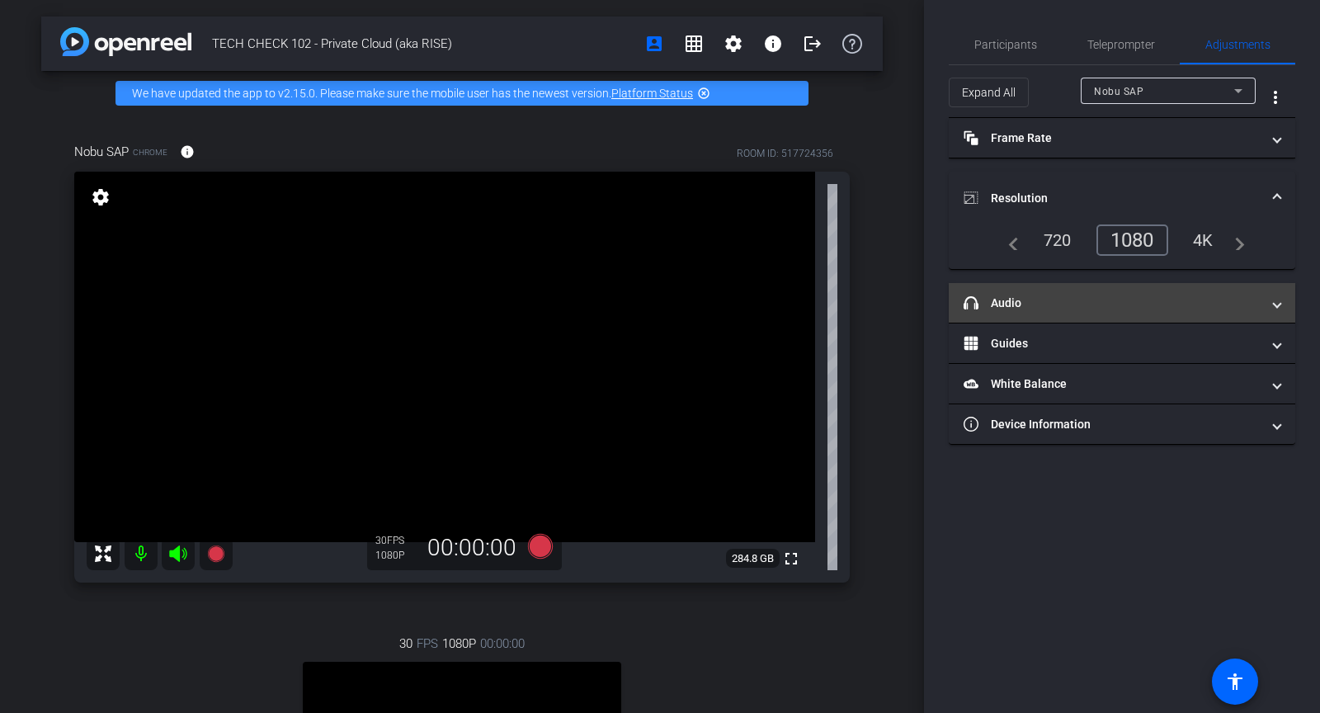
click at [1050, 300] on mat-panel-title "headphone icon Audio" at bounding box center [1112, 303] width 297 height 17
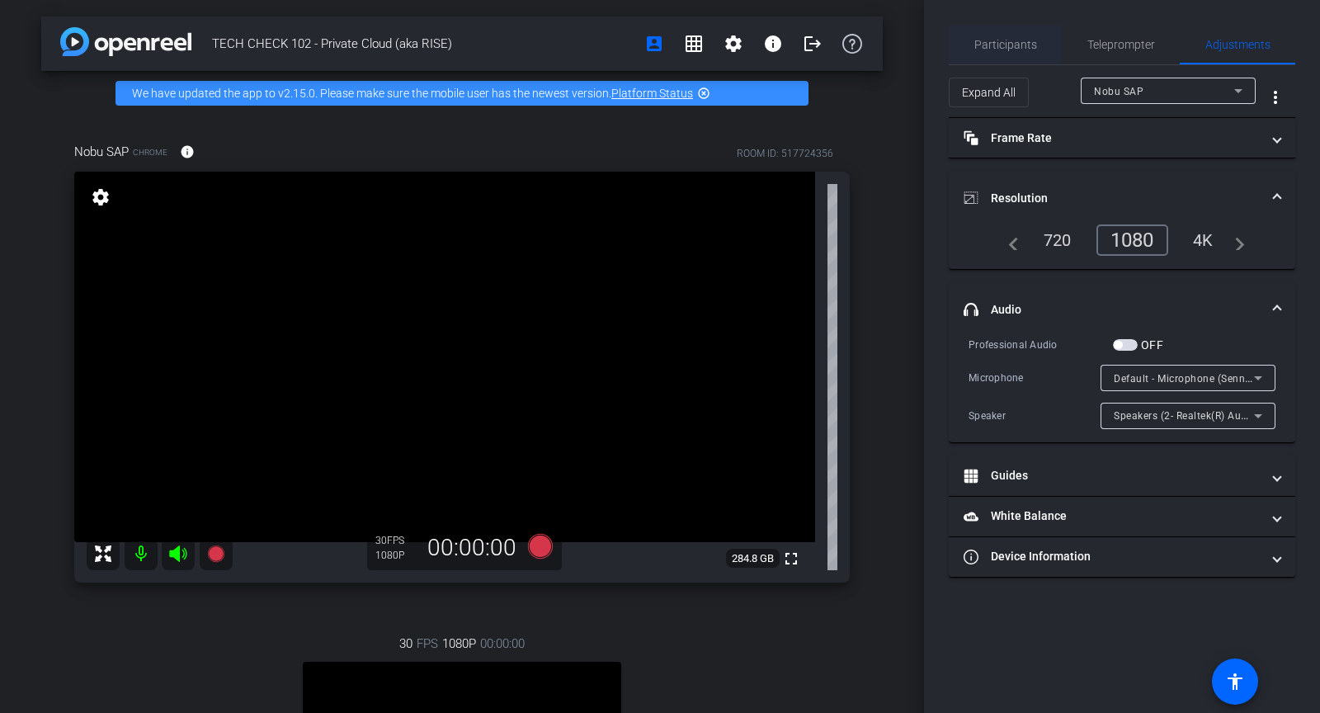
click at [1021, 54] on span "Participants" at bounding box center [1005, 45] width 63 height 40
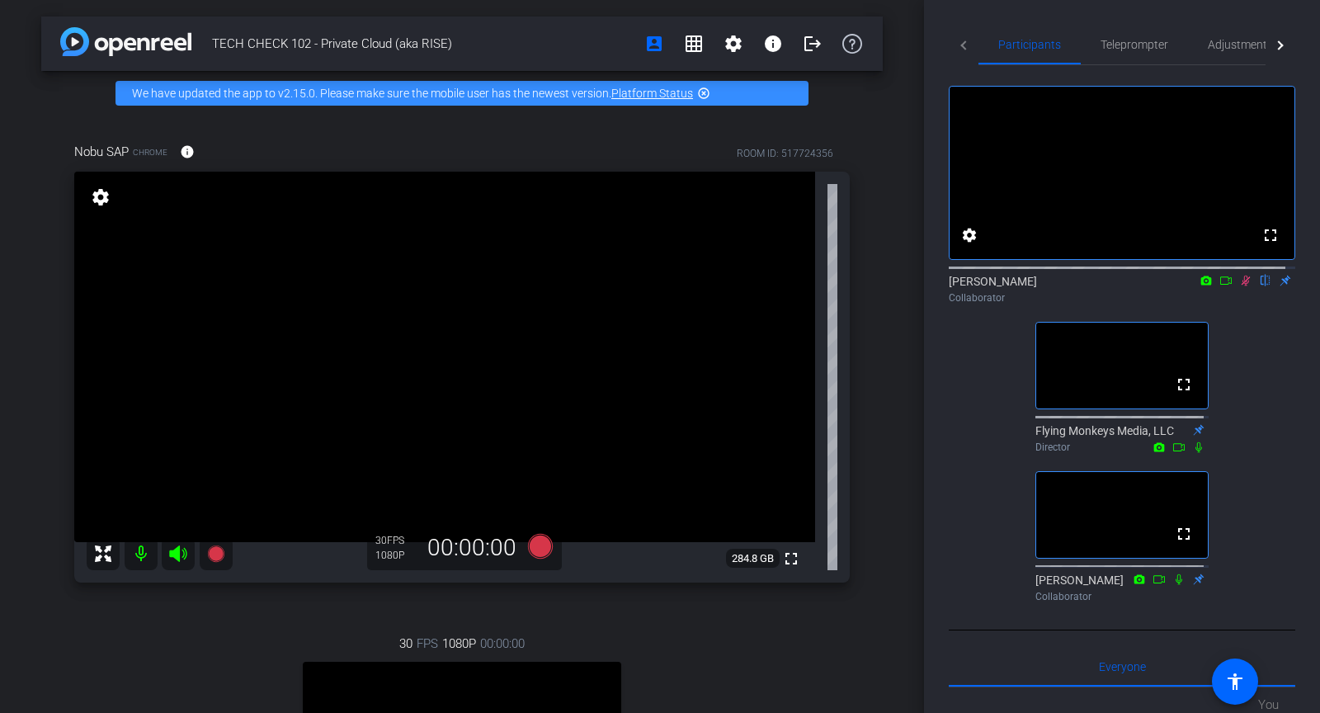
click at [1242, 286] on icon at bounding box center [1246, 281] width 9 height 11
click at [1178, 544] on mat-icon "fullscreen" at bounding box center [1184, 534] width 20 height 20
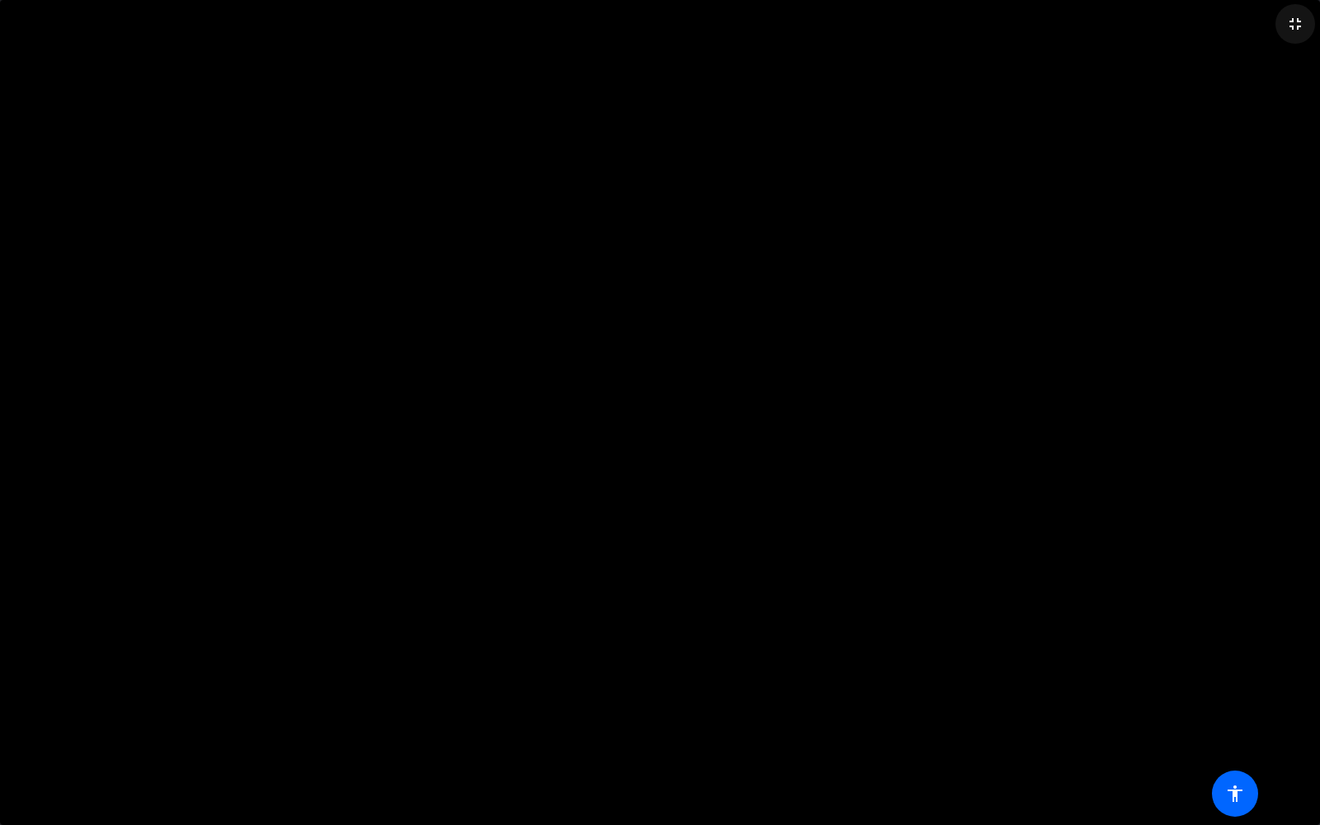
click at [1291, 27] on mat-icon "fullscreen_exit" at bounding box center [1296, 24] width 20 height 20
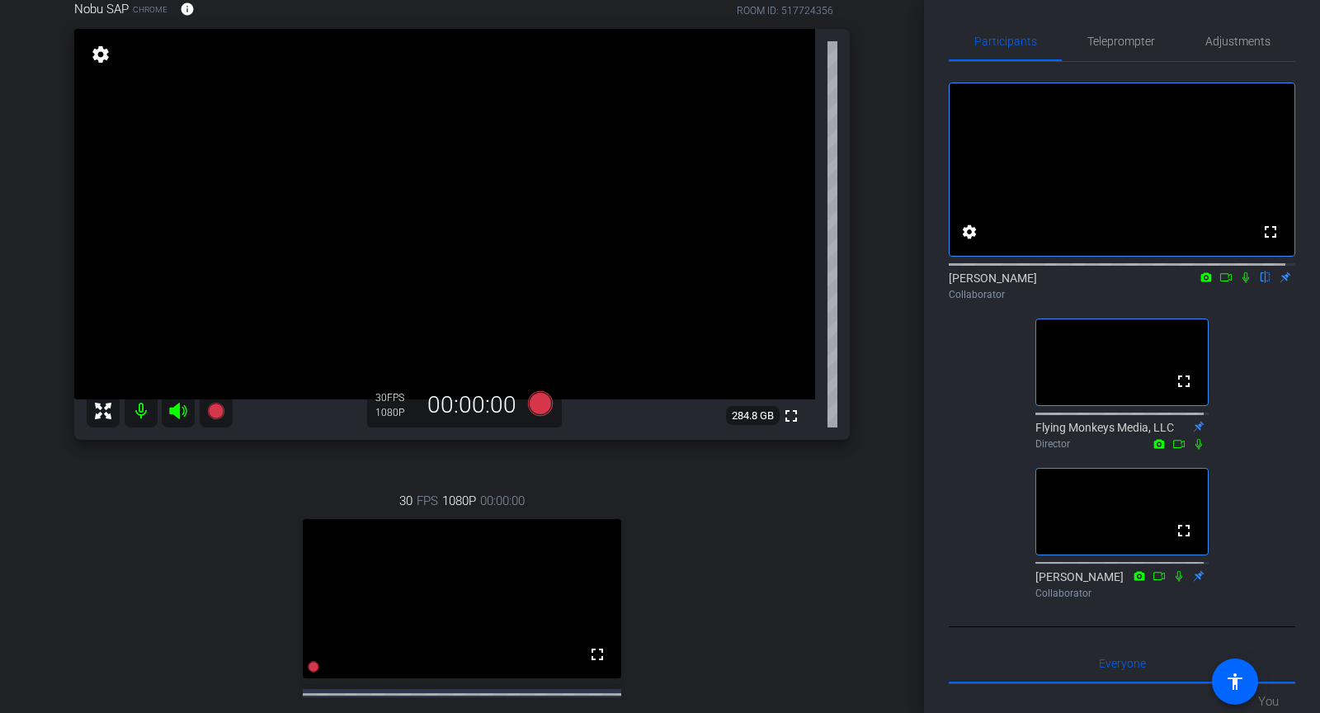
scroll to position [138, 0]
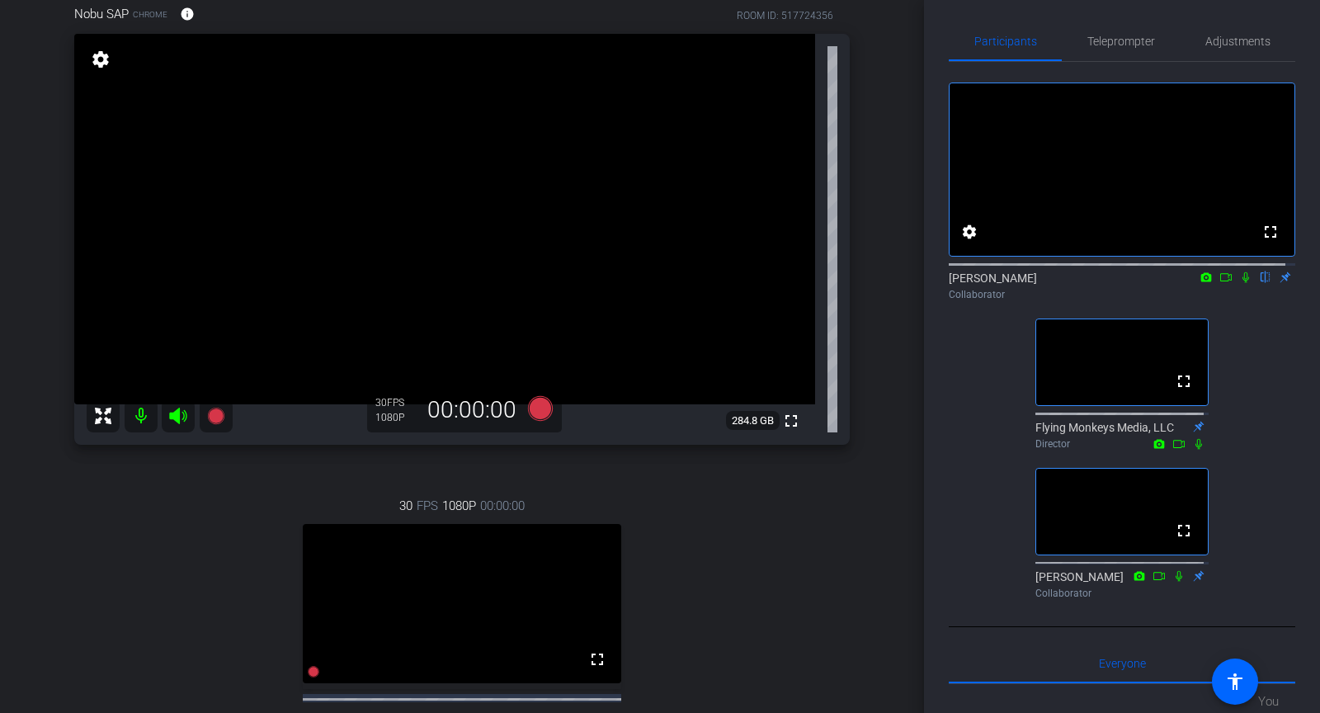
click at [1239, 283] on icon at bounding box center [1245, 277] width 13 height 12
click at [1242, 283] on icon at bounding box center [1246, 277] width 9 height 11
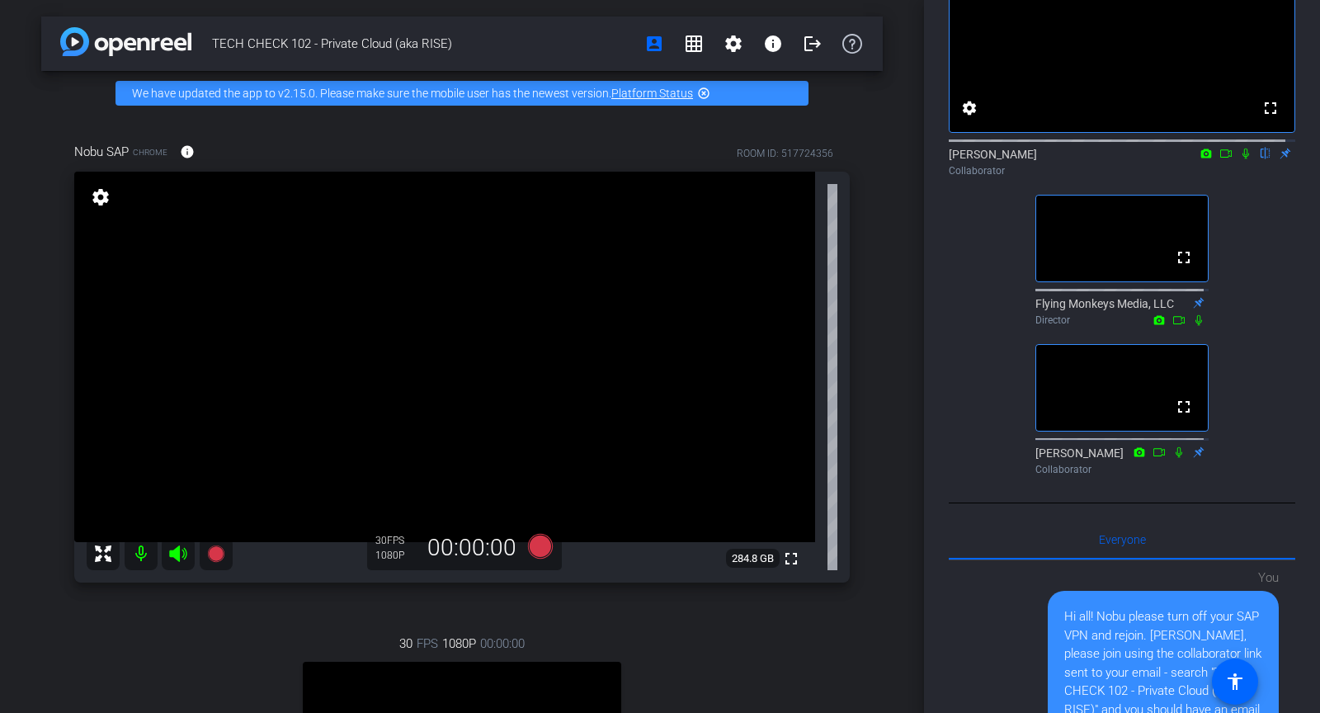
scroll to position [342, 0]
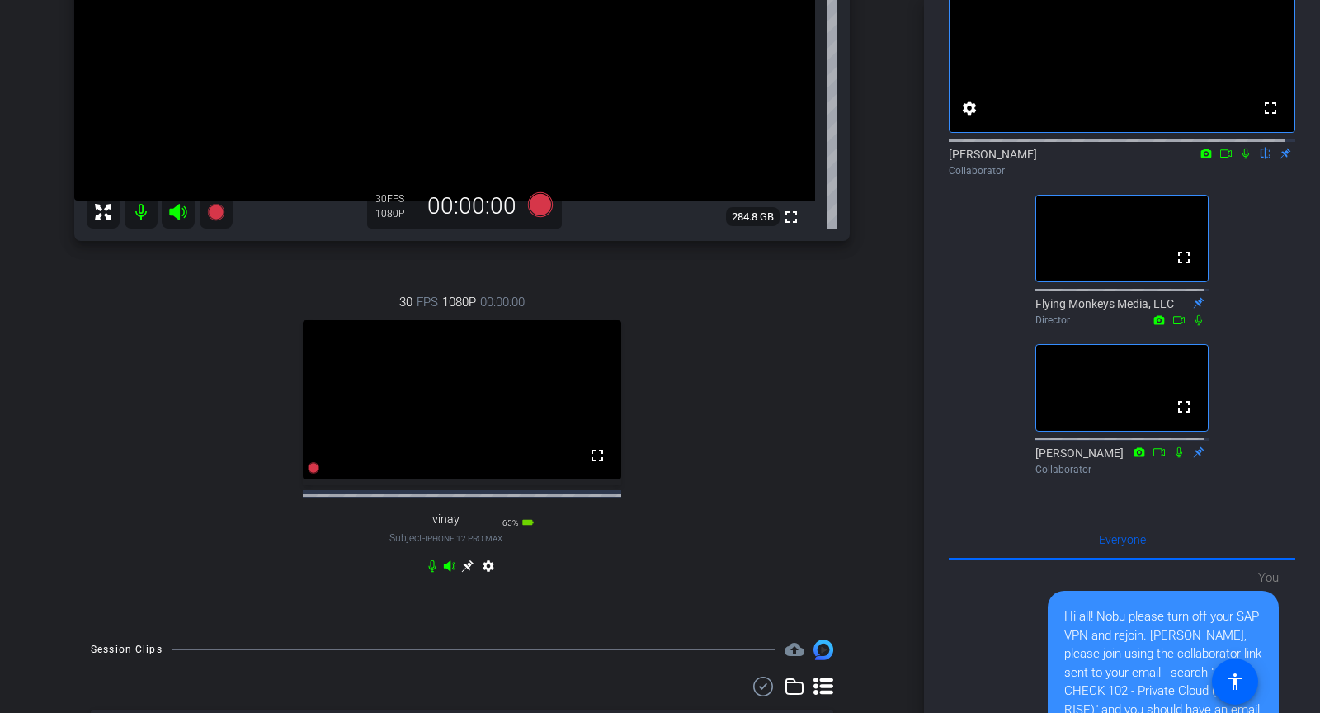
click at [1239, 159] on icon at bounding box center [1245, 154] width 13 height 12
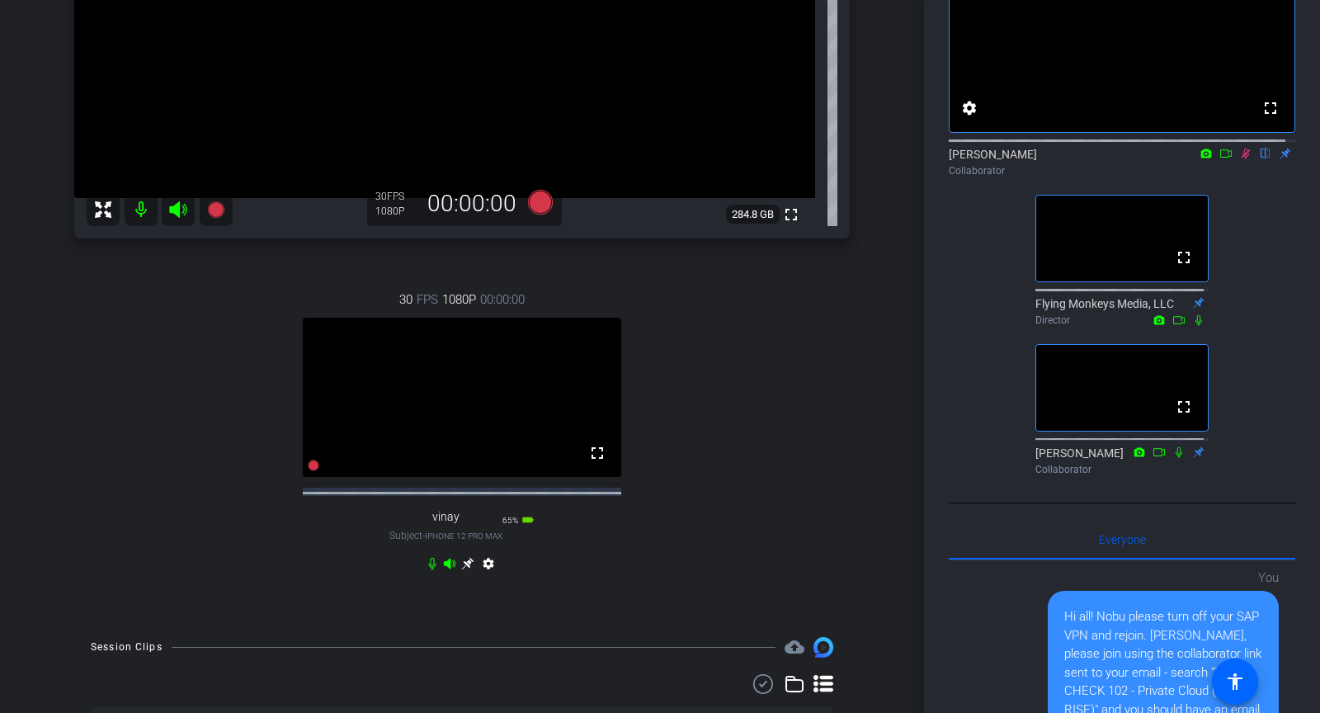
scroll to position [345, 0]
click at [1242, 159] on icon at bounding box center [1245, 154] width 13 height 12
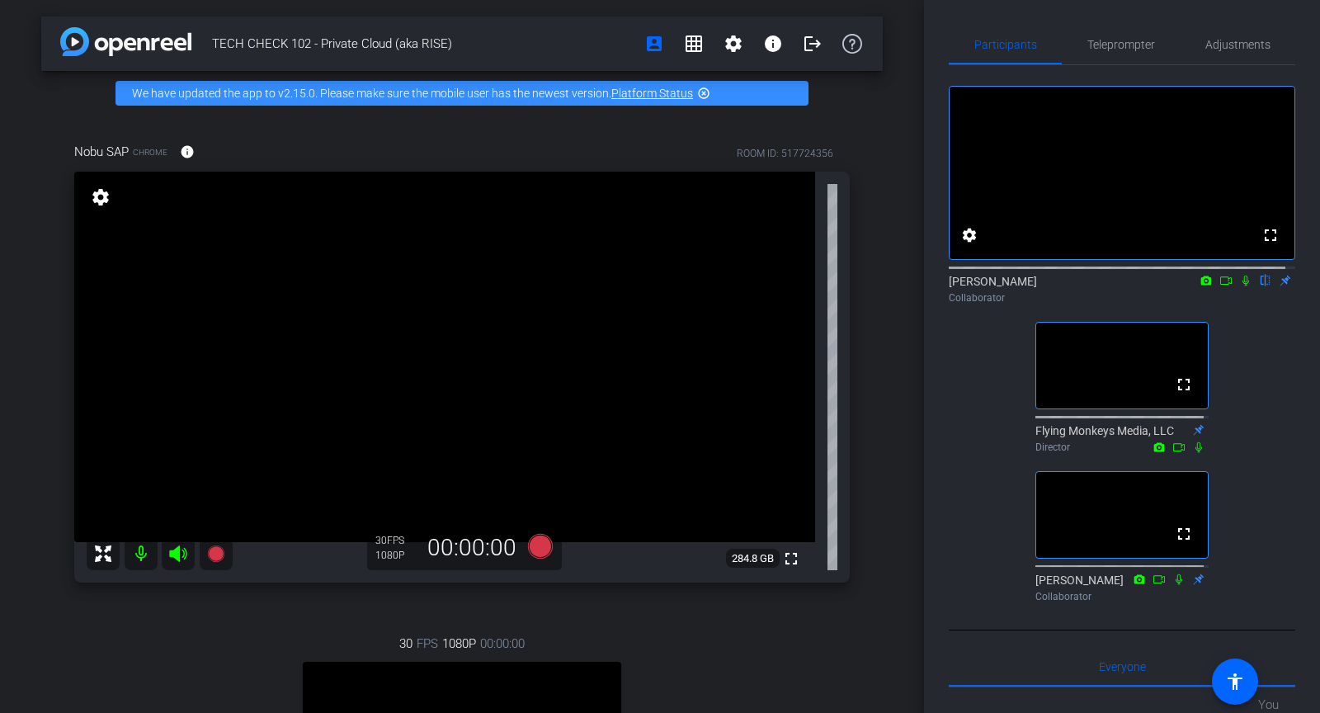
scroll to position [23, 0]
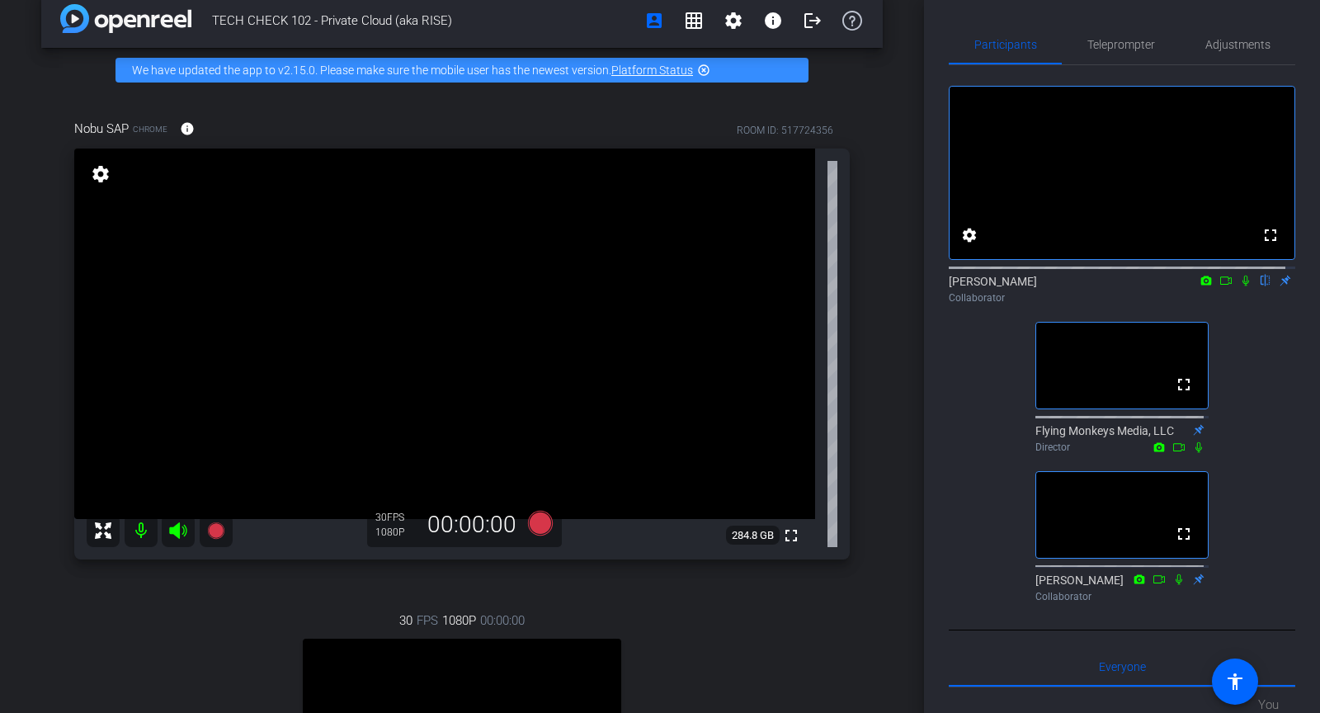
click at [1243, 286] on icon at bounding box center [1246, 281] width 7 height 11
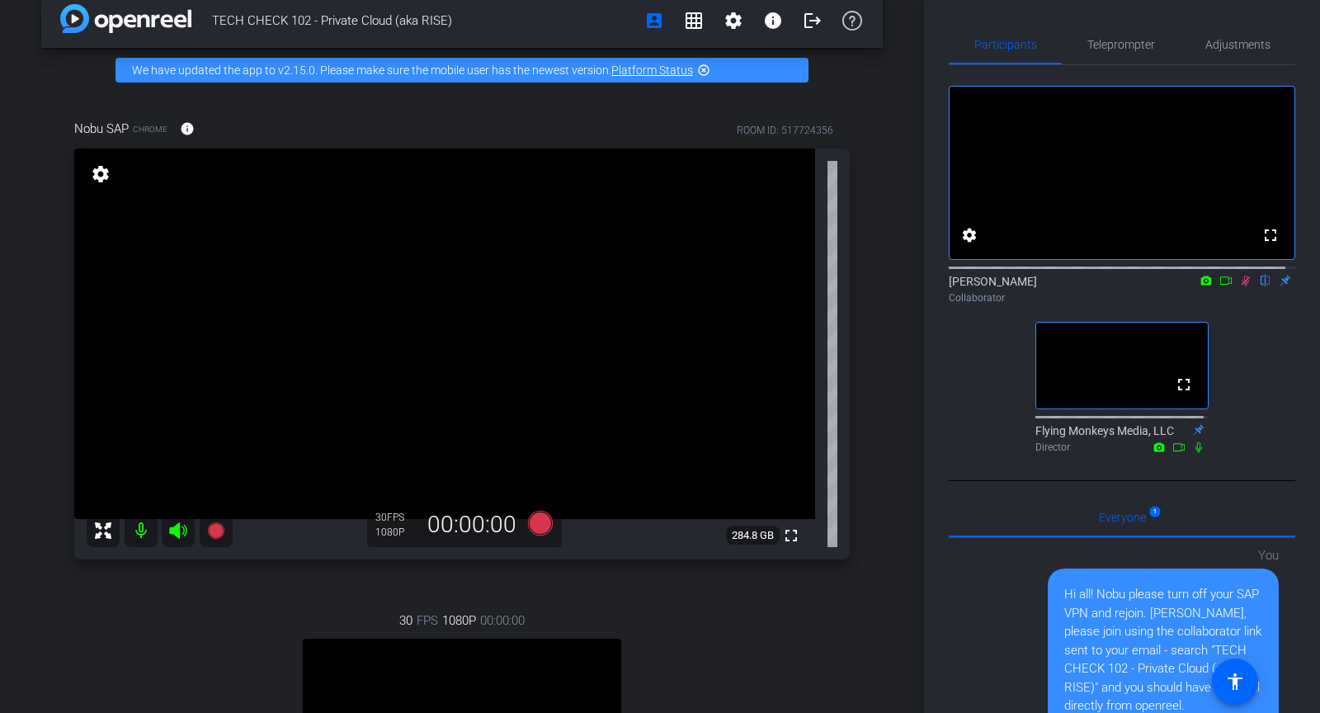
scroll to position [105, 0]
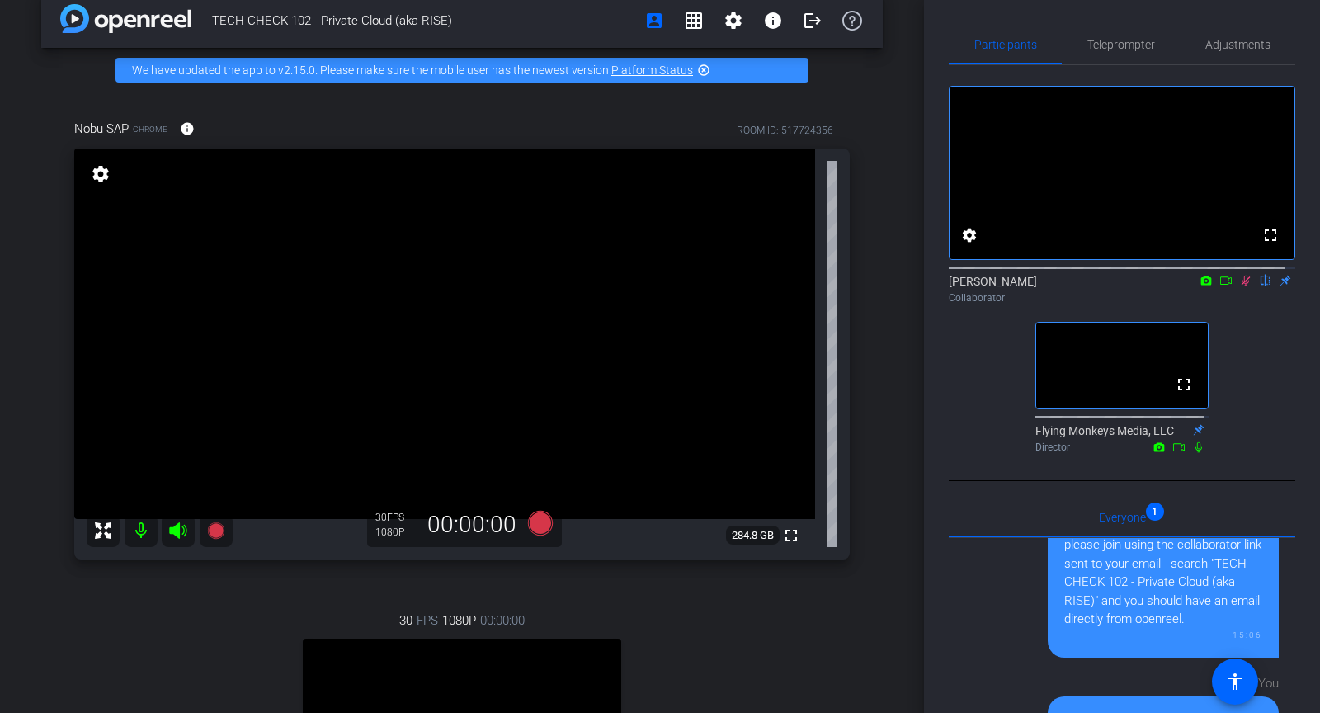
click at [1220, 286] on icon at bounding box center [1226, 281] width 13 height 12
click at [1259, 286] on icon at bounding box center [1265, 281] width 13 height 12
click at [1239, 286] on icon at bounding box center [1245, 281] width 13 height 12
